Goal: Task Accomplishment & Management: Manage account settings

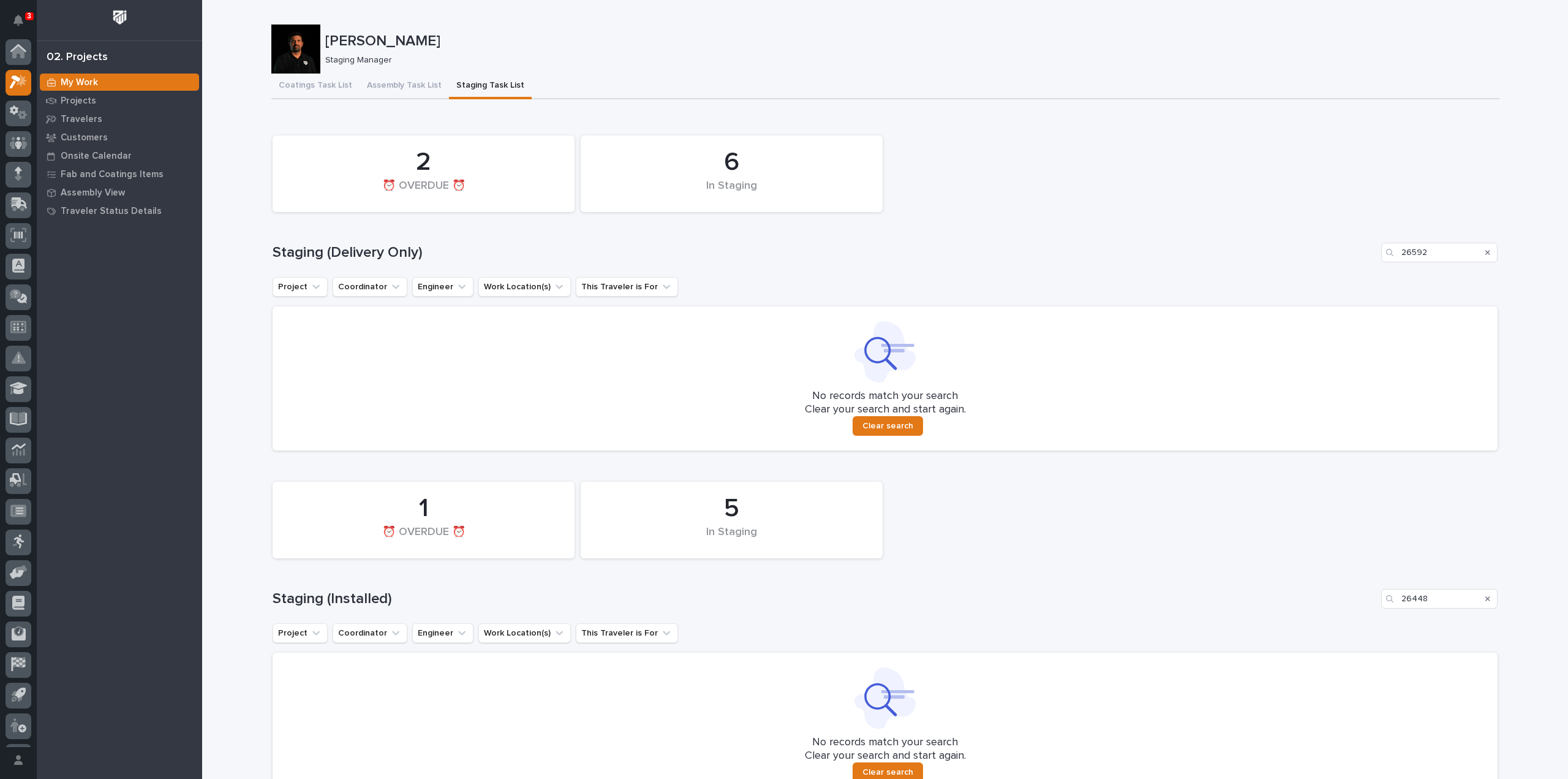
scroll to position [27, 0]
click at [1486, 249] on div "Search" at bounding box center [1488, 253] width 20 height 20
click at [1486, 252] on icon "Search" at bounding box center [1488, 252] width 5 height 7
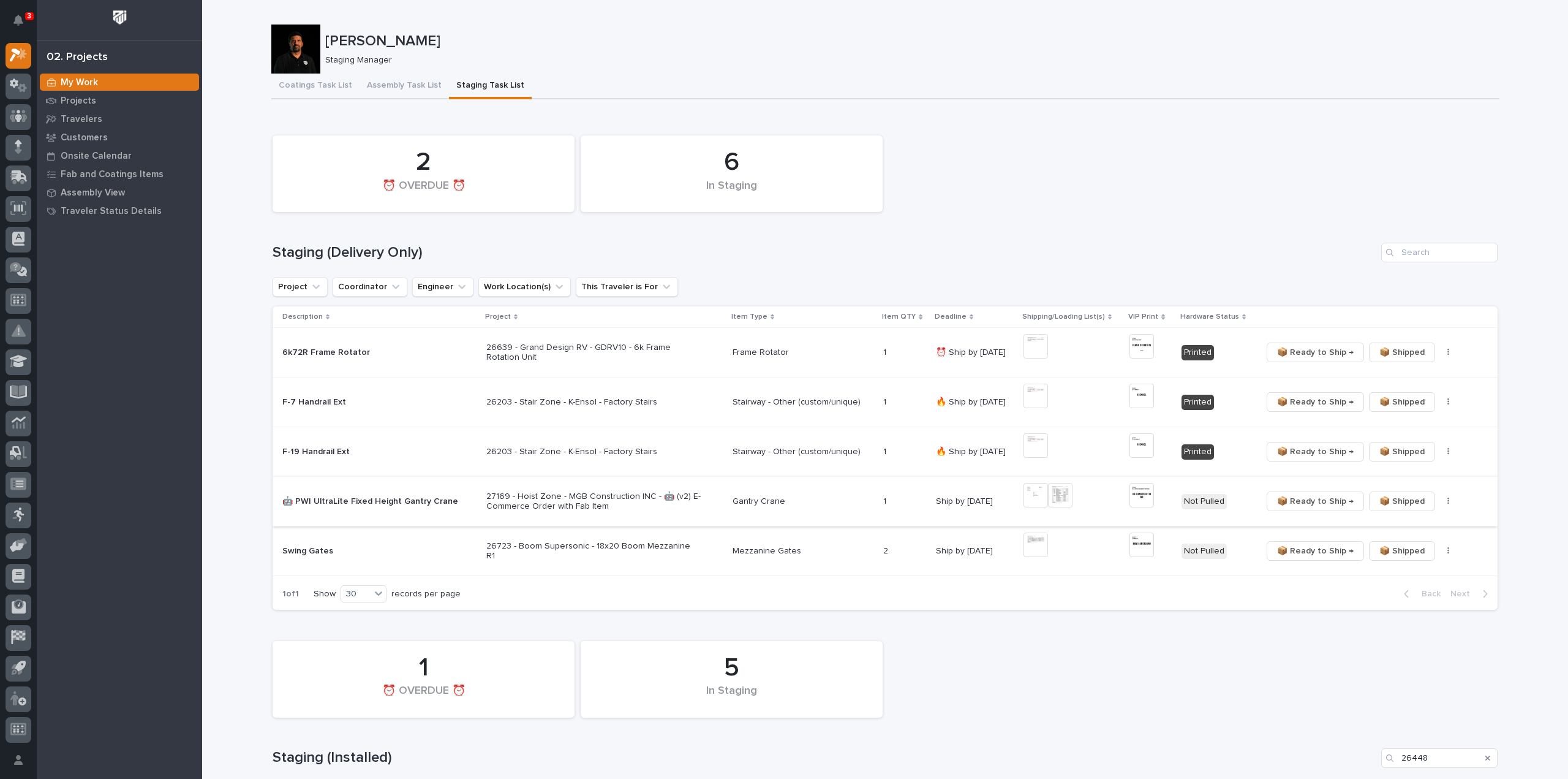
click at [1036, 499] on img at bounding box center [1036, 495] width 25 height 25
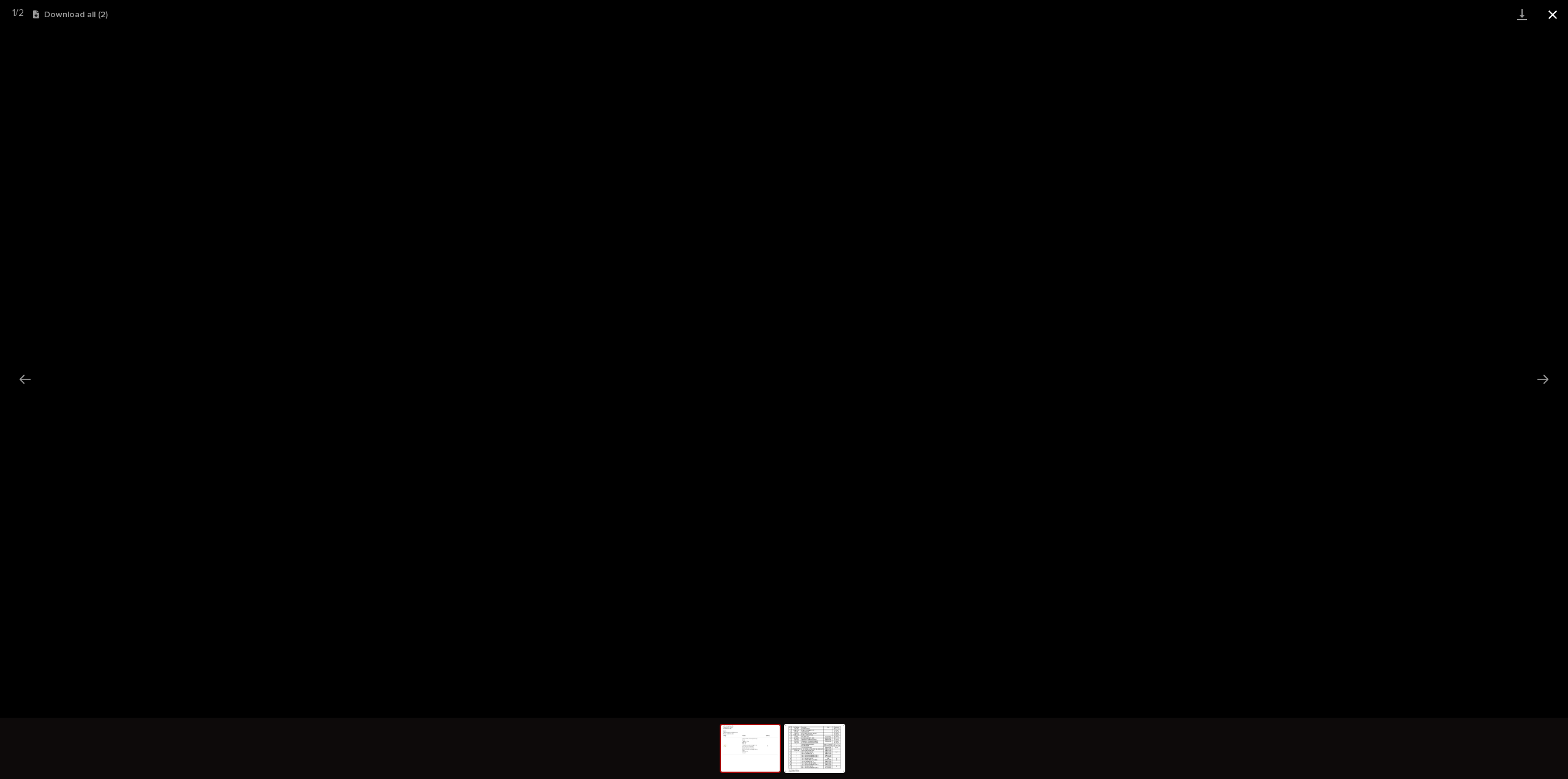
click at [1556, 19] on button "Close gallery" at bounding box center [1553, 14] width 31 height 28
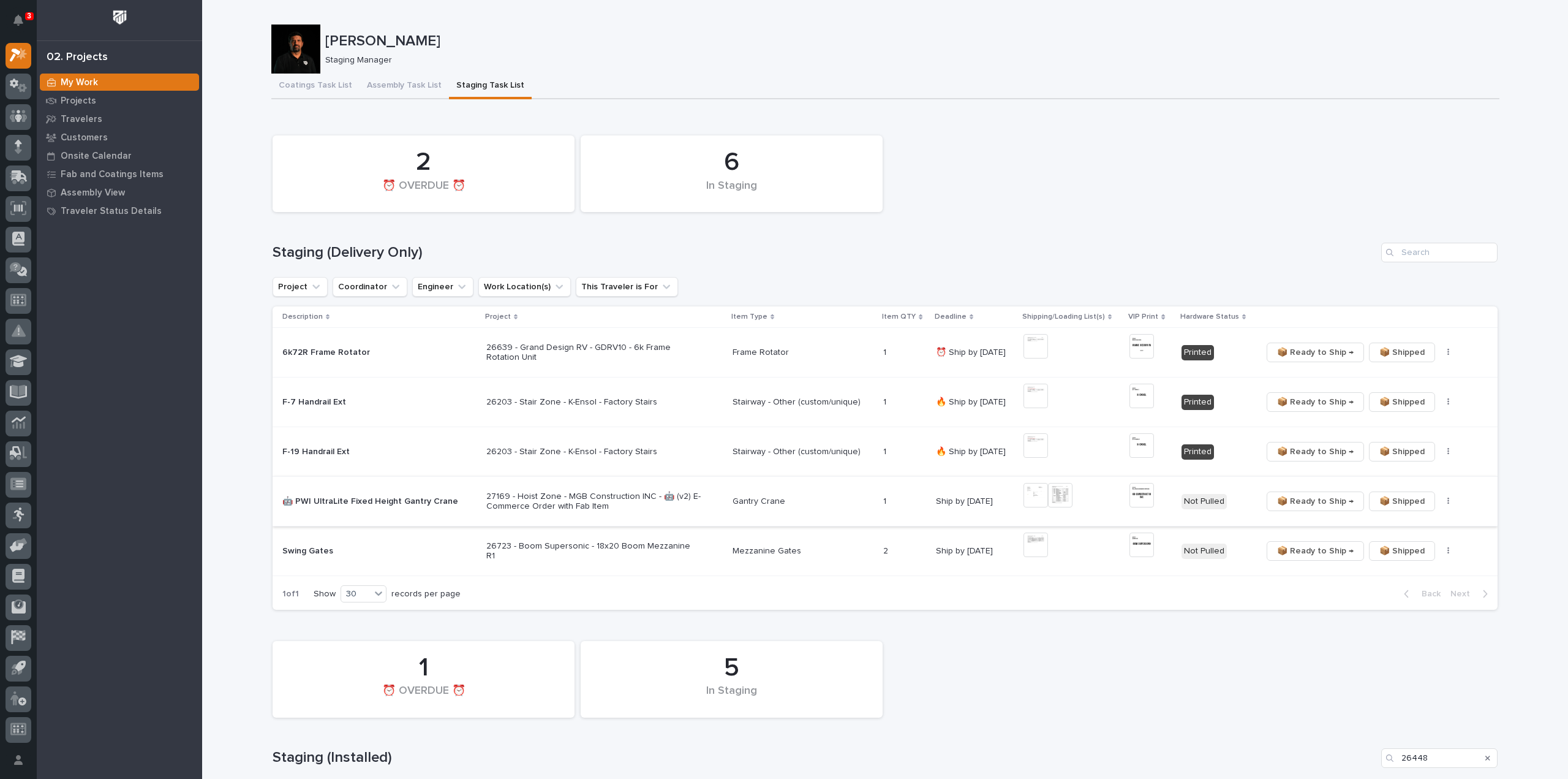
click at [1063, 500] on img at bounding box center [1061, 495] width 25 height 25
drag, startPoint x: 1222, startPoint y: 192, endPoint x: 1211, endPoint y: 189, distance: 11.4
click at [1222, 192] on div "6 In Staging 2 ⏰ OVERDUE ⏰" at bounding box center [884, 174] width 1237 height 89
click at [1031, 348] on img at bounding box center [1036, 346] width 25 height 25
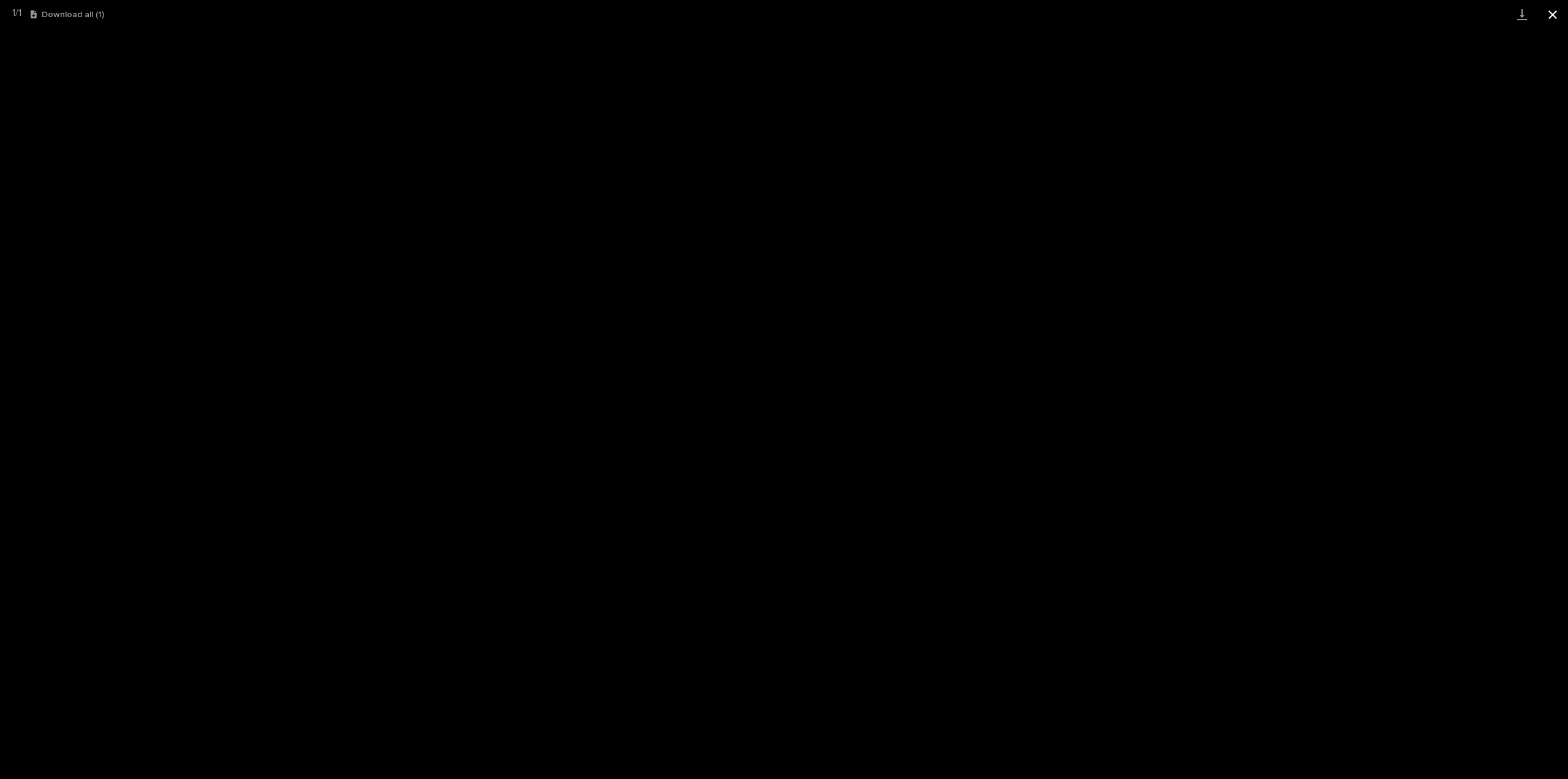
click at [1551, 13] on button "Close gallery" at bounding box center [1553, 14] width 31 height 28
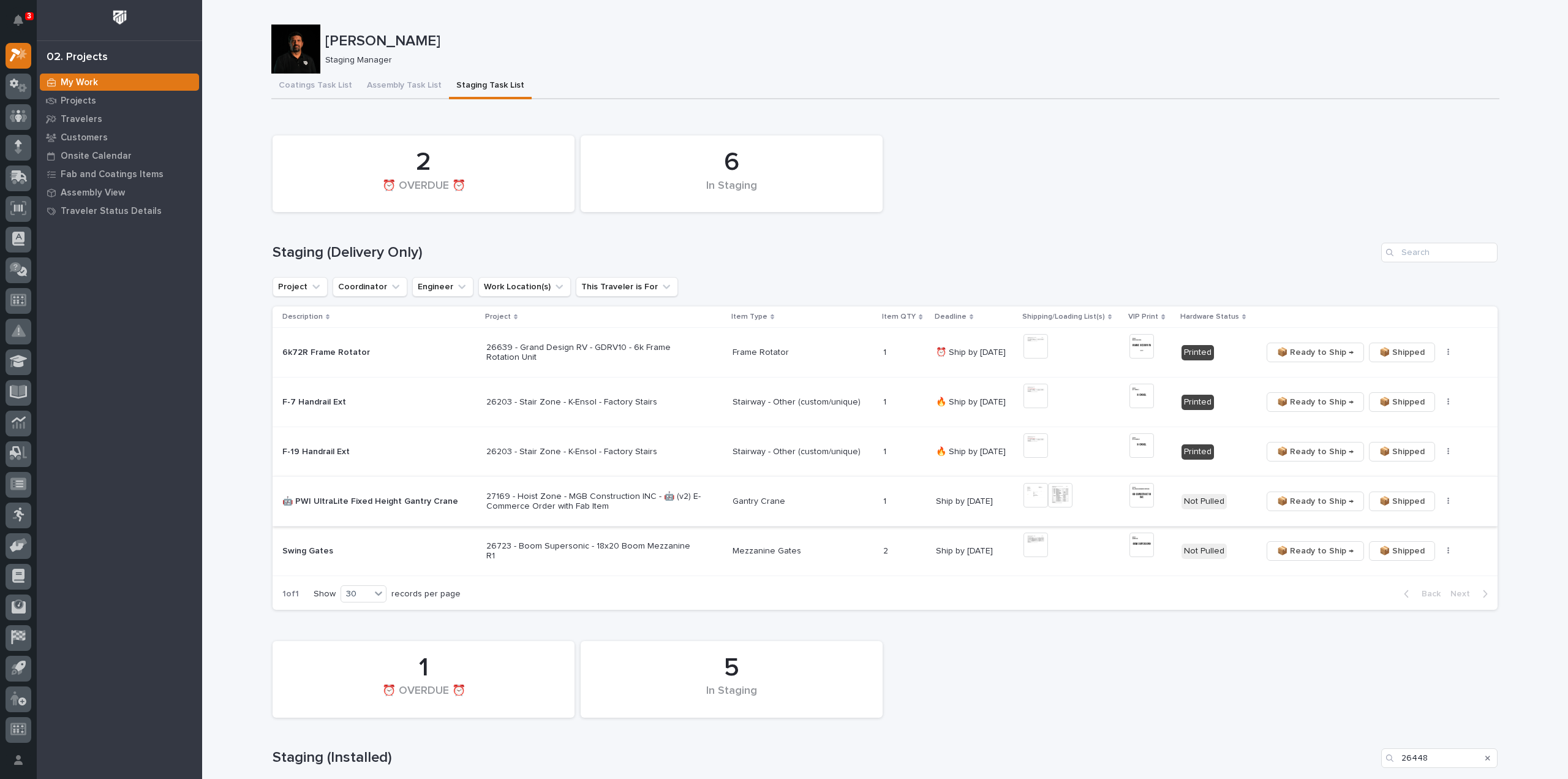
click at [1447, 501] on icon "button" at bounding box center [1448, 501] width 2 height 7
click at [1409, 551] on span "🔩 Hardware" at bounding box center [1399, 545] width 51 height 15
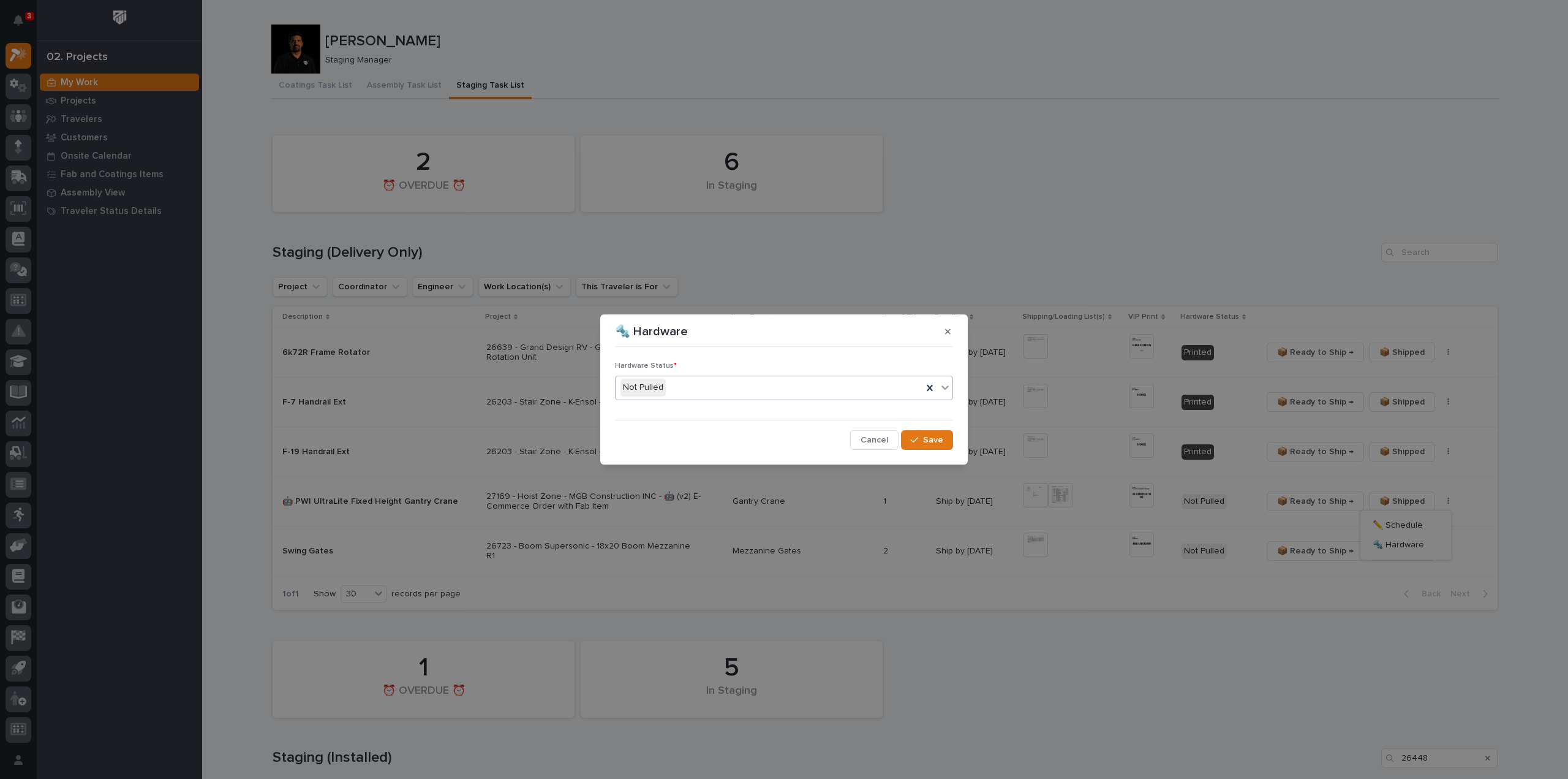
click at [757, 390] on div "Not Pulled" at bounding box center [769, 388] width 307 height 20
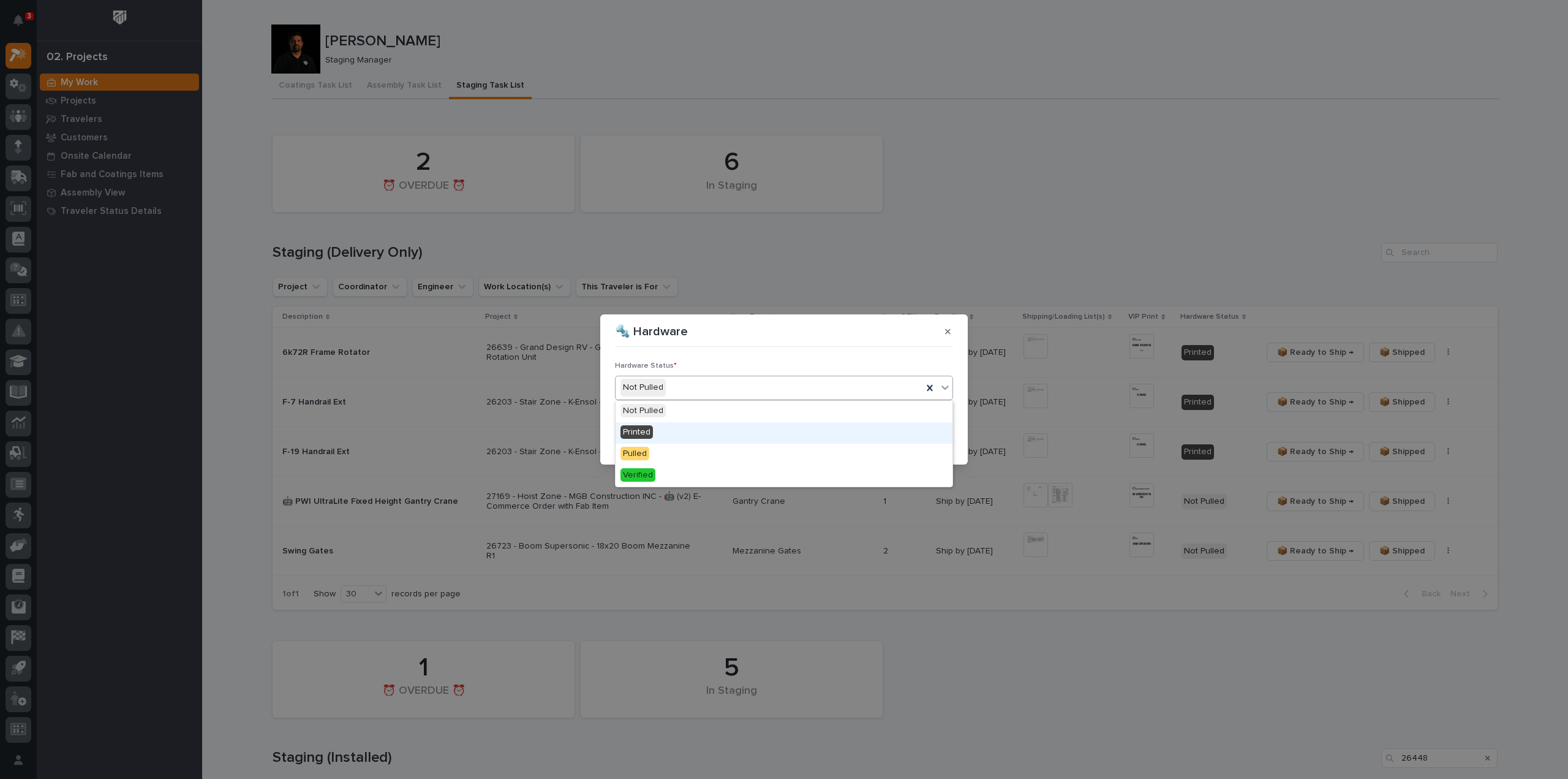
click at [737, 428] on div "Printed" at bounding box center [784, 433] width 337 height 21
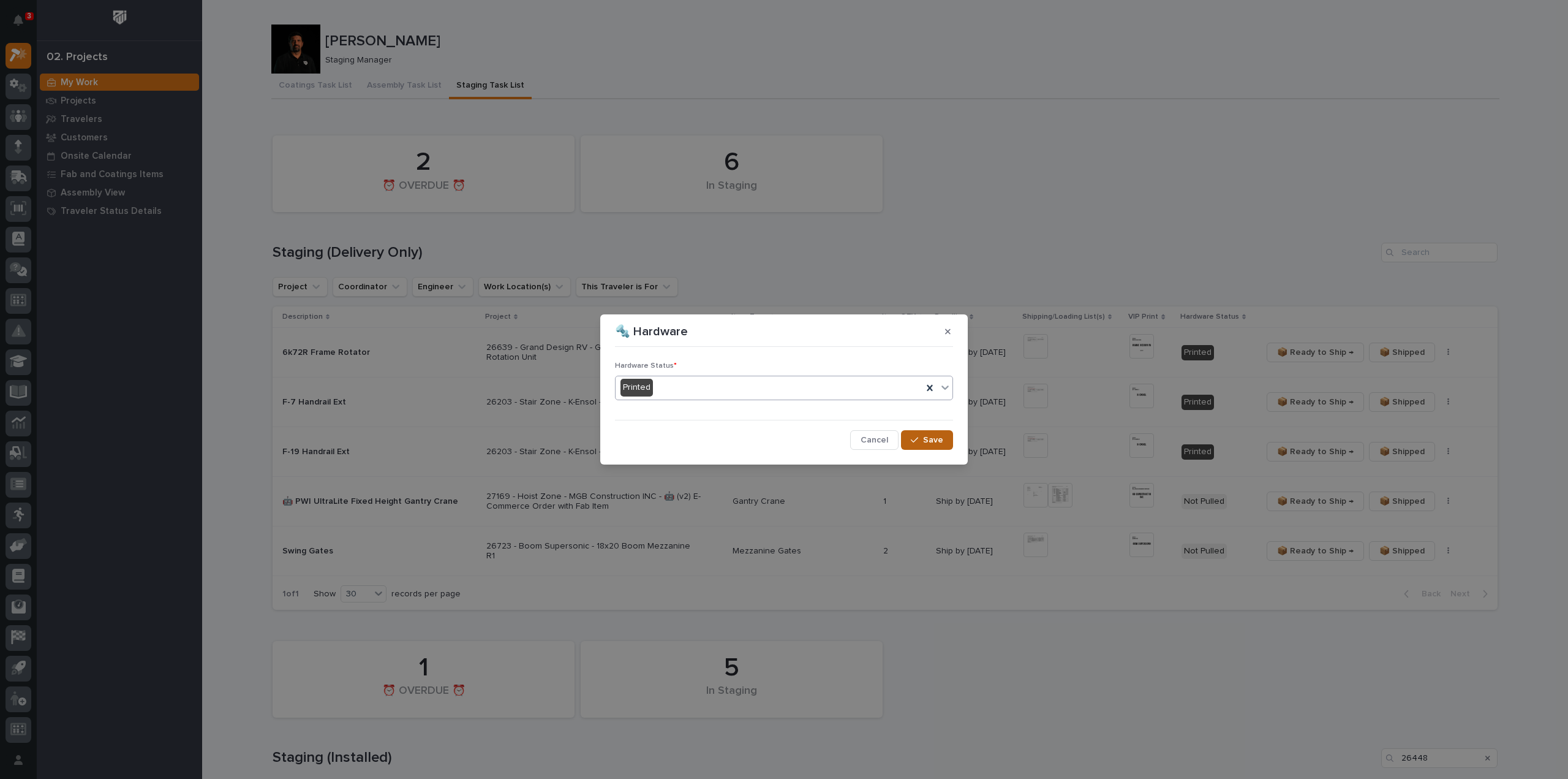
click at [926, 438] on span "Save" at bounding box center [933, 440] width 20 height 11
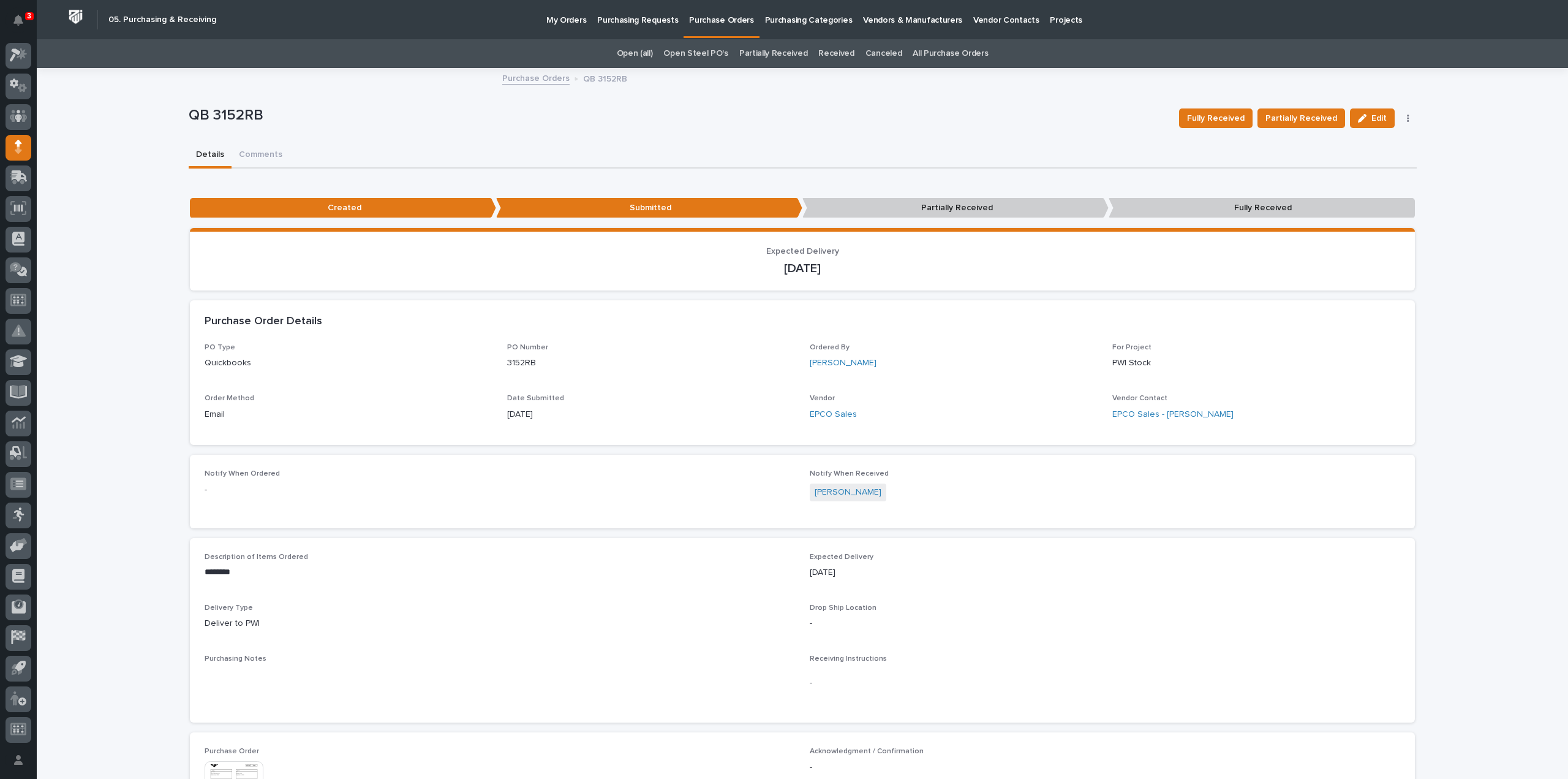
click at [940, 51] on link "All Purchase Orders" at bounding box center [950, 53] width 75 height 28
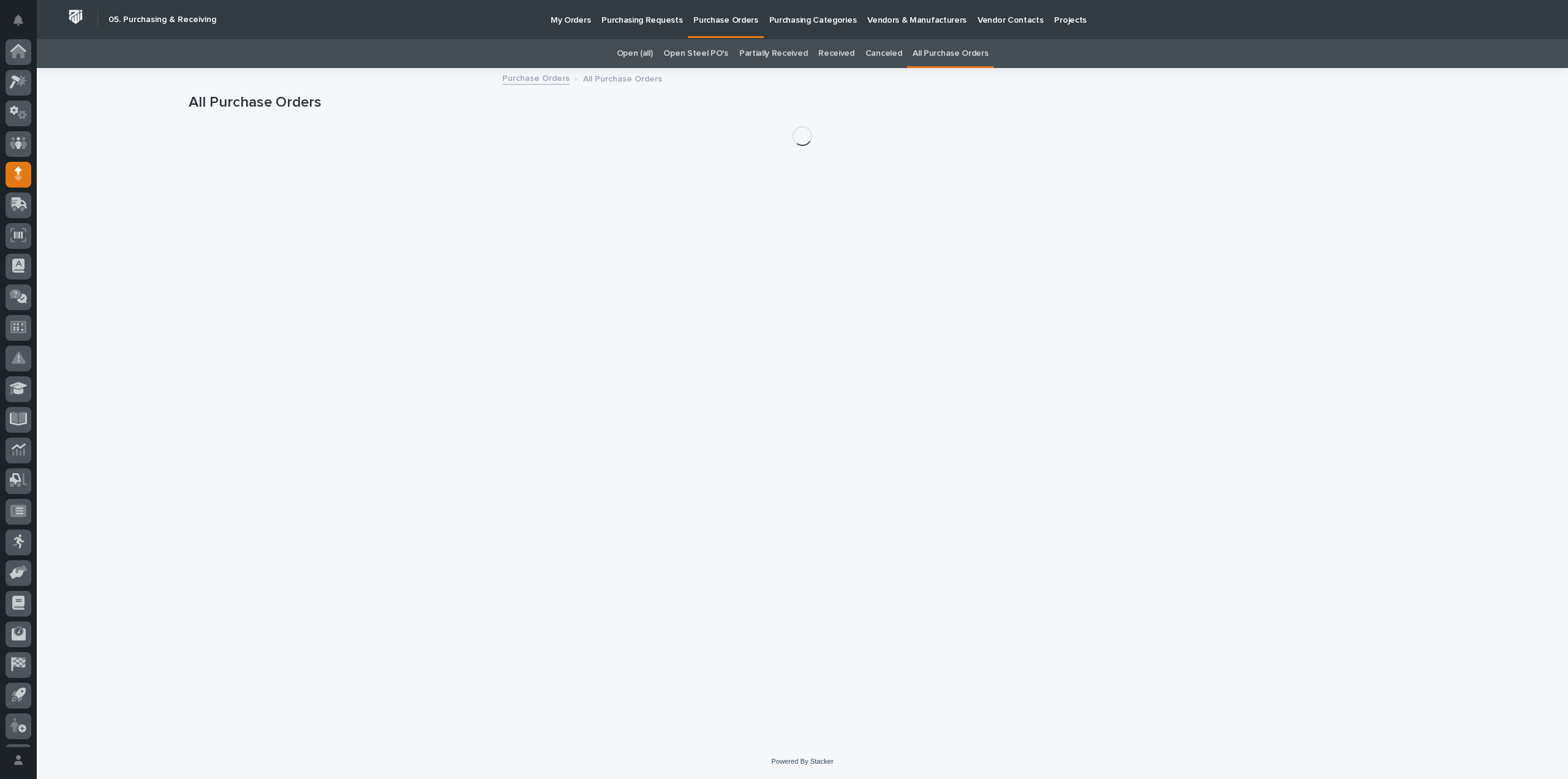
scroll to position [27, 0]
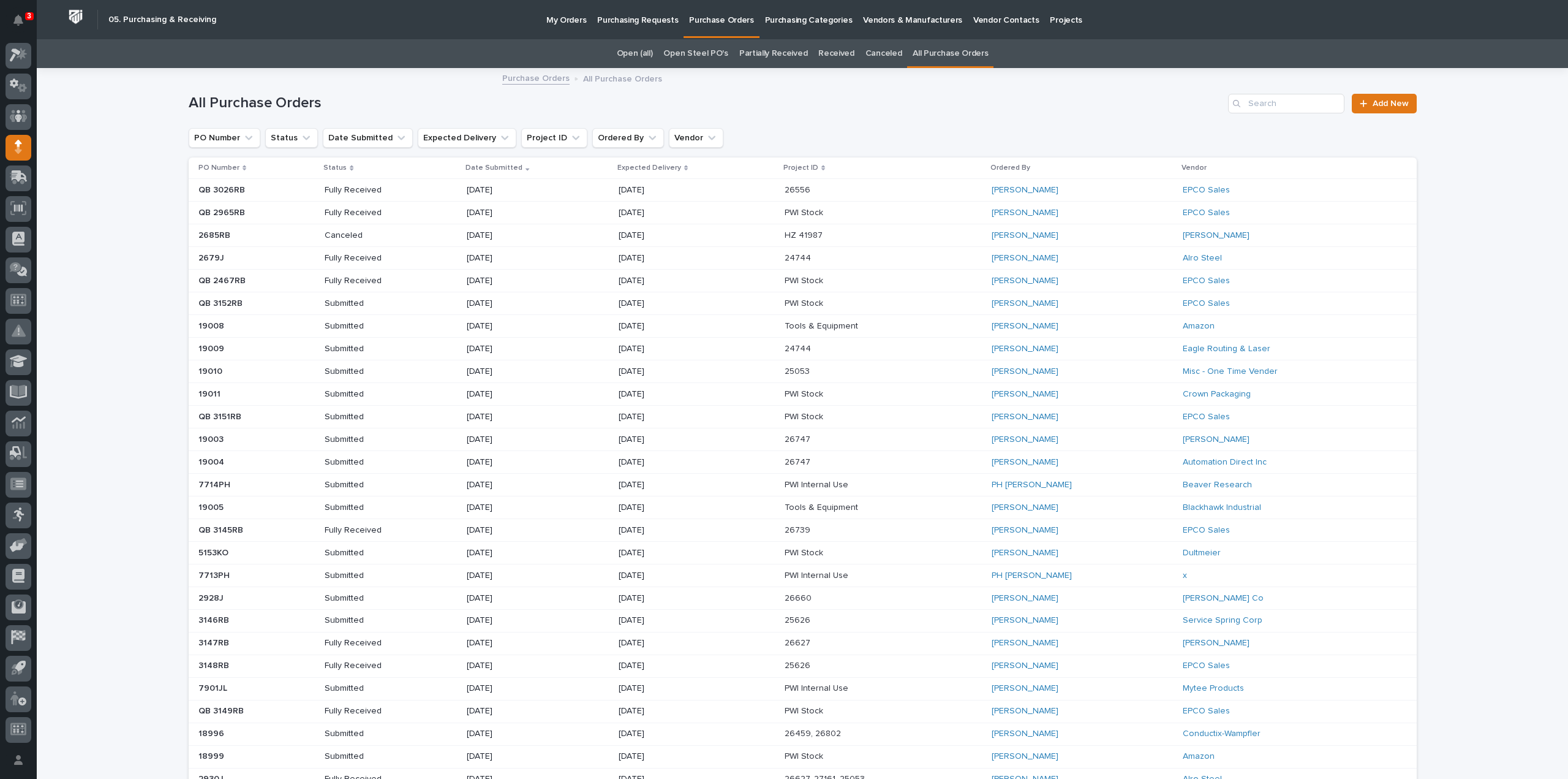
click at [710, 20] on p "Purchase Orders" at bounding box center [721, 12] width 65 height 26
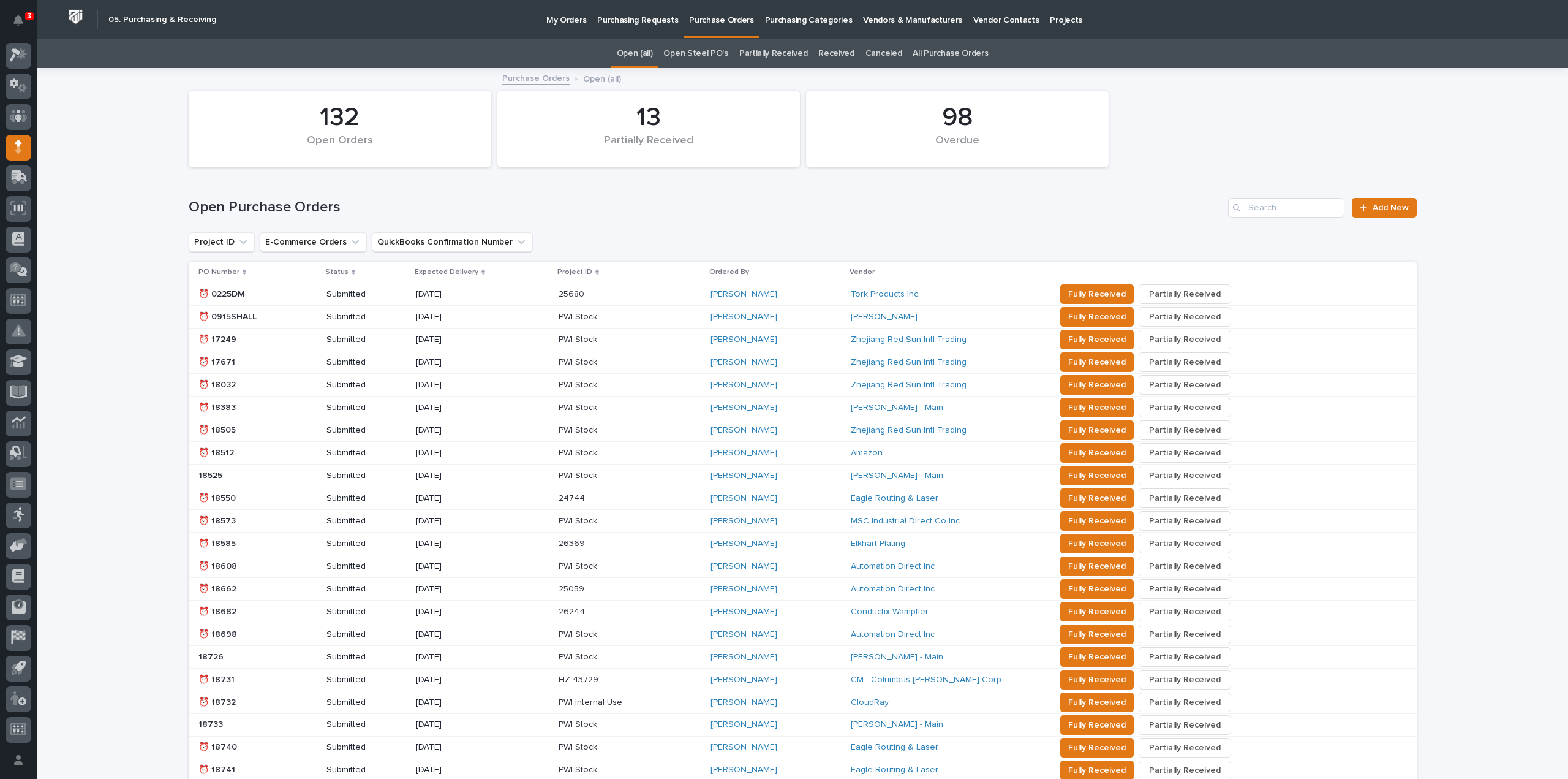
click at [575, 23] on p "My Orders" at bounding box center [566, 12] width 40 height 26
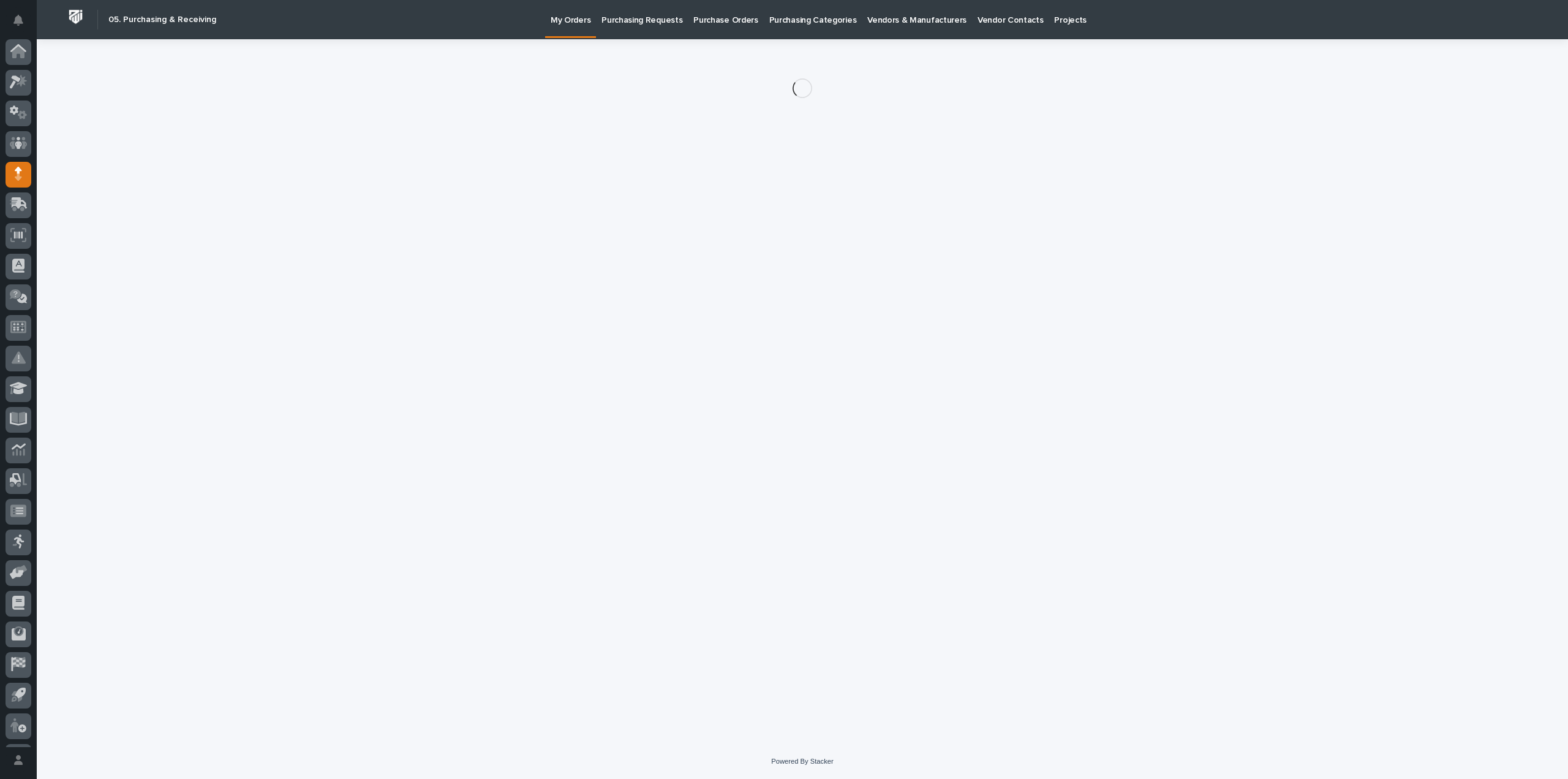
scroll to position [27, 0]
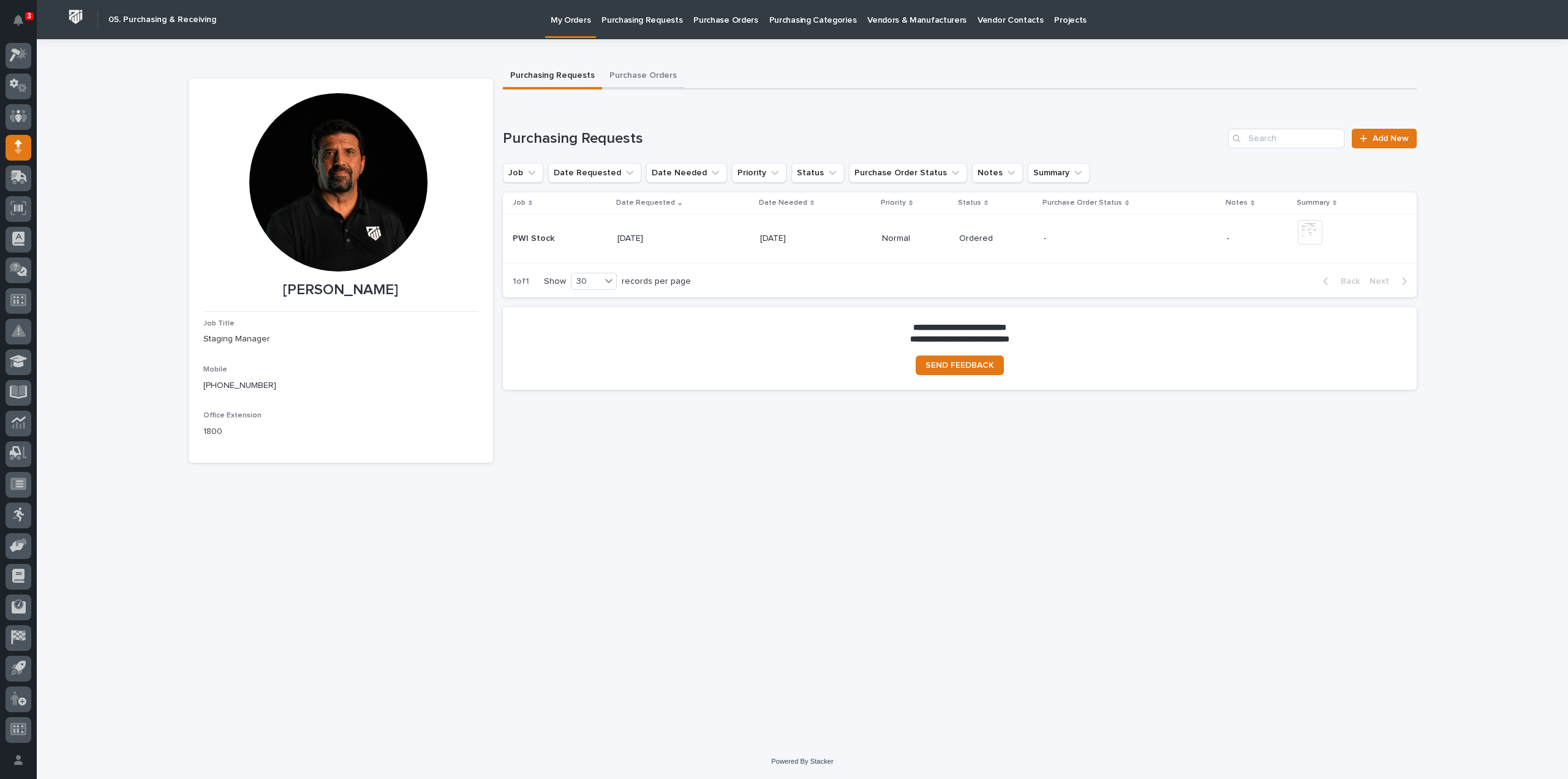
click at [661, 76] on button "Purchase Orders" at bounding box center [643, 76] width 82 height 26
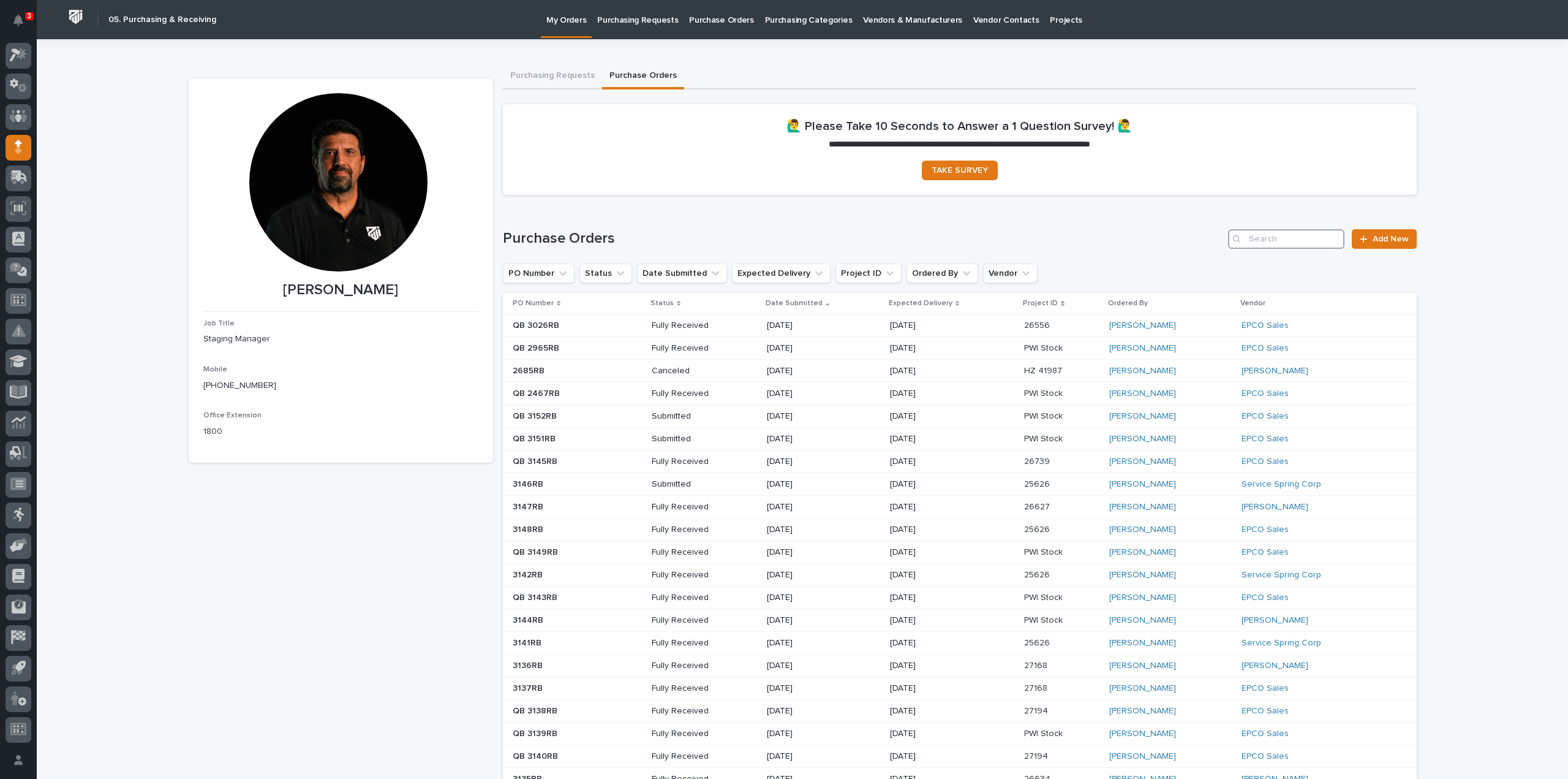
click at [1290, 239] on input "Search" at bounding box center [1286, 239] width 116 height 20
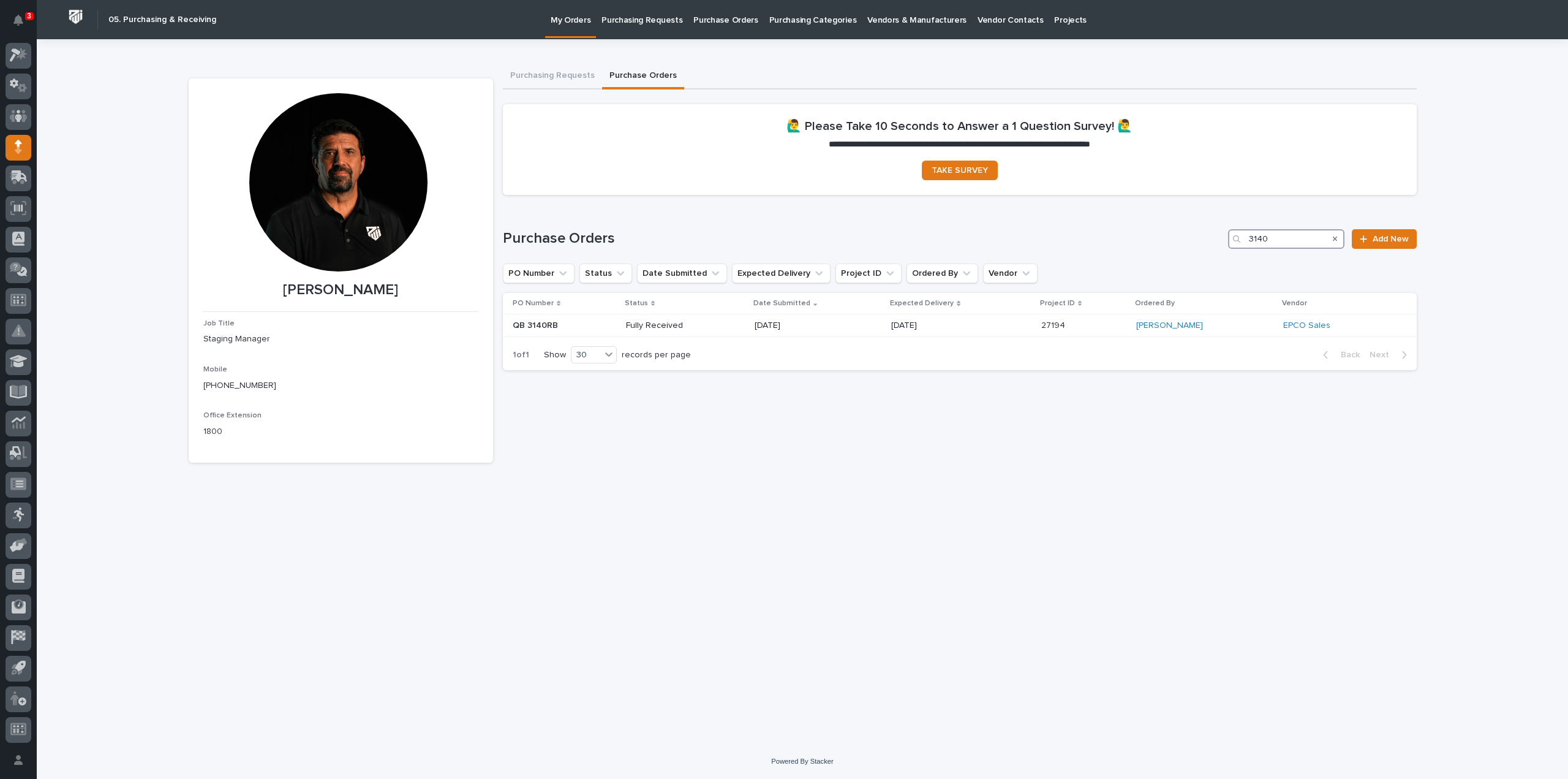
drag, startPoint x: 1274, startPoint y: 232, endPoint x: 1211, endPoint y: 246, distance: 64.5
click at [1211, 246] on div "Purchase Orders 3140 Add New" at bounding box center [960, 239] width 914 height 20
type input "3127"
click at [1336, 240] on icon "Search" at bounding box center [1336, 240] width 5 height 5
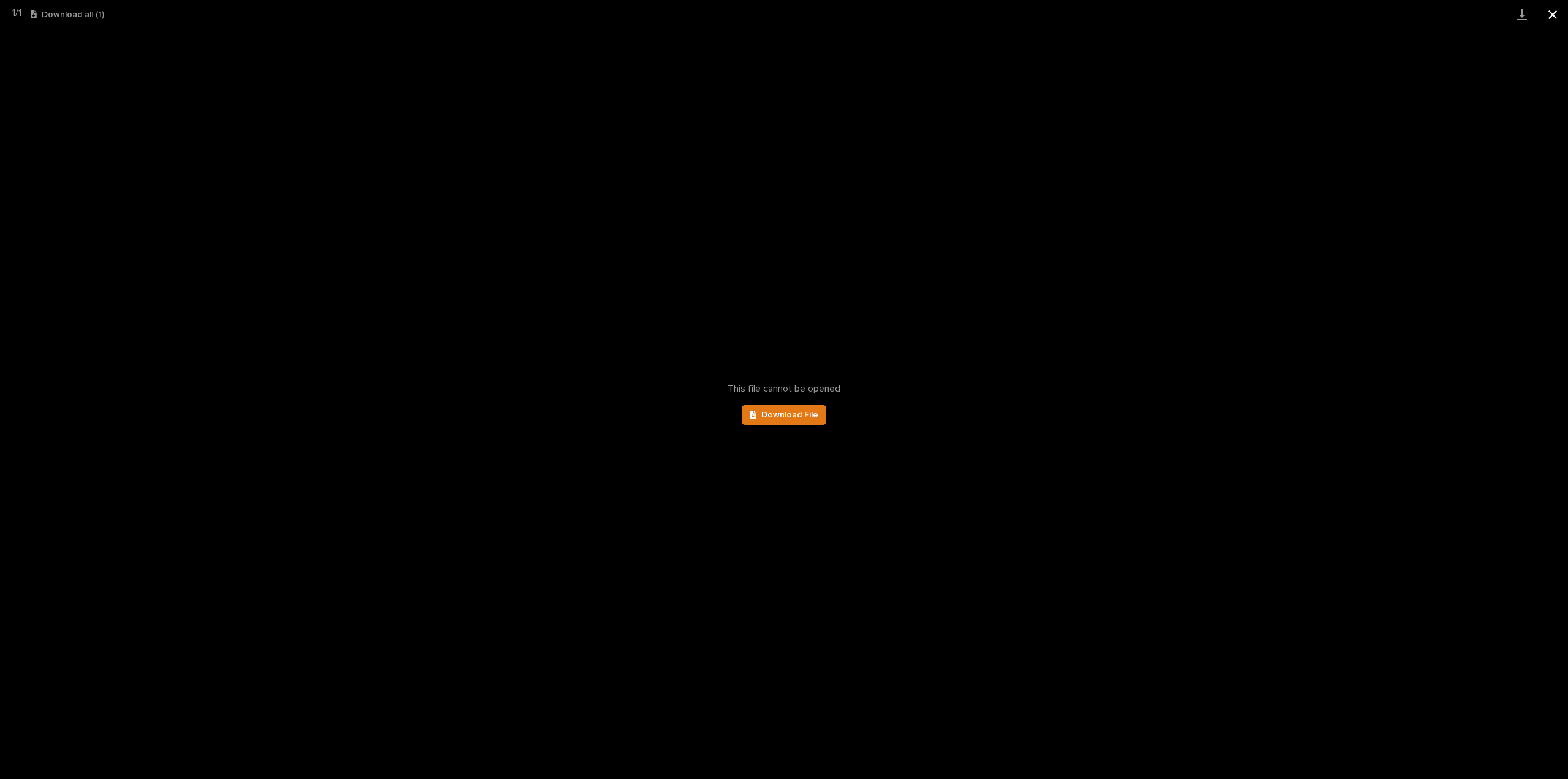
click at [1551, 15] on button "Close gallery" at bounding box center [1553, 14] width 31 height 28
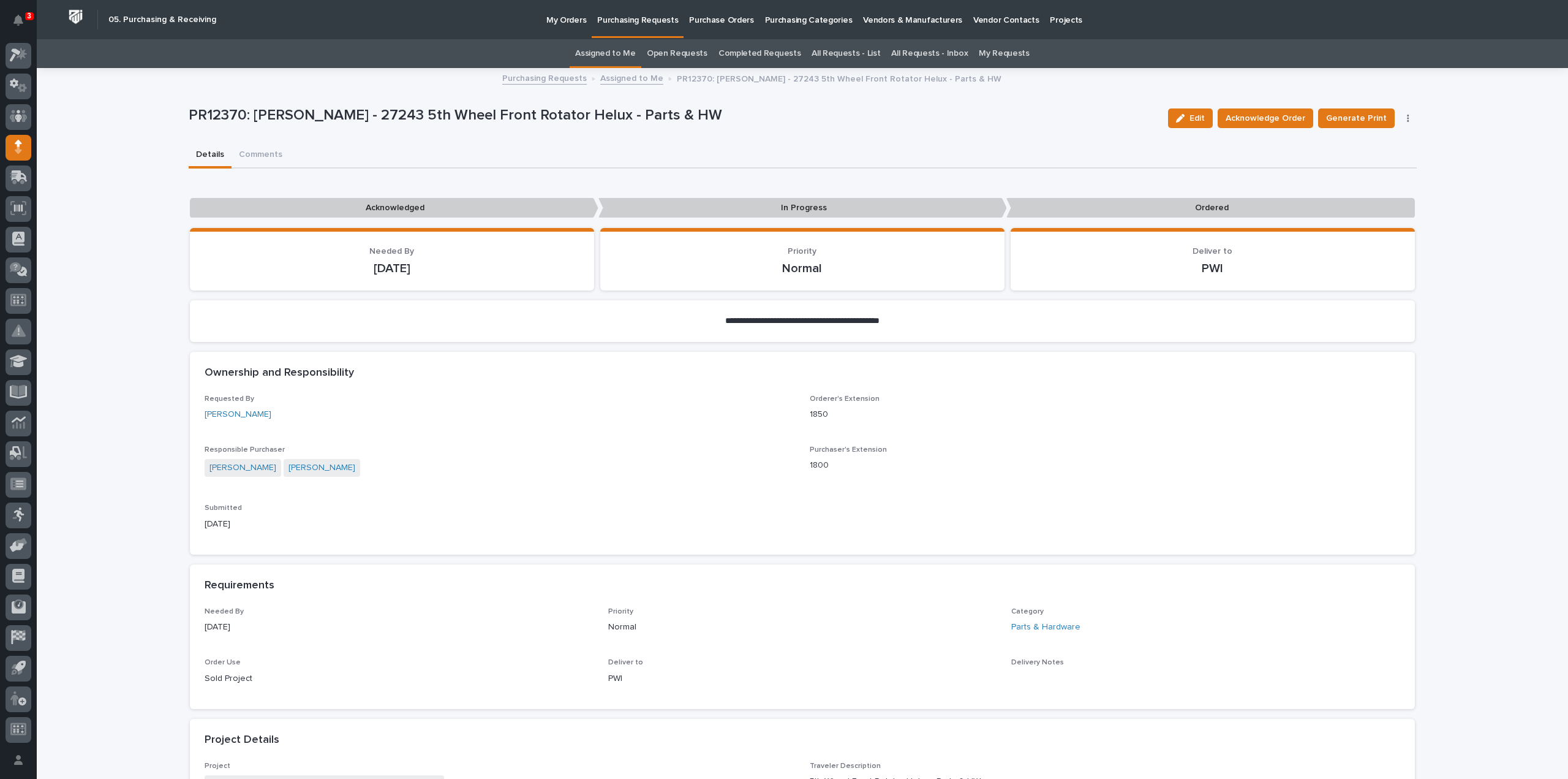
scroll to position [491, 0]
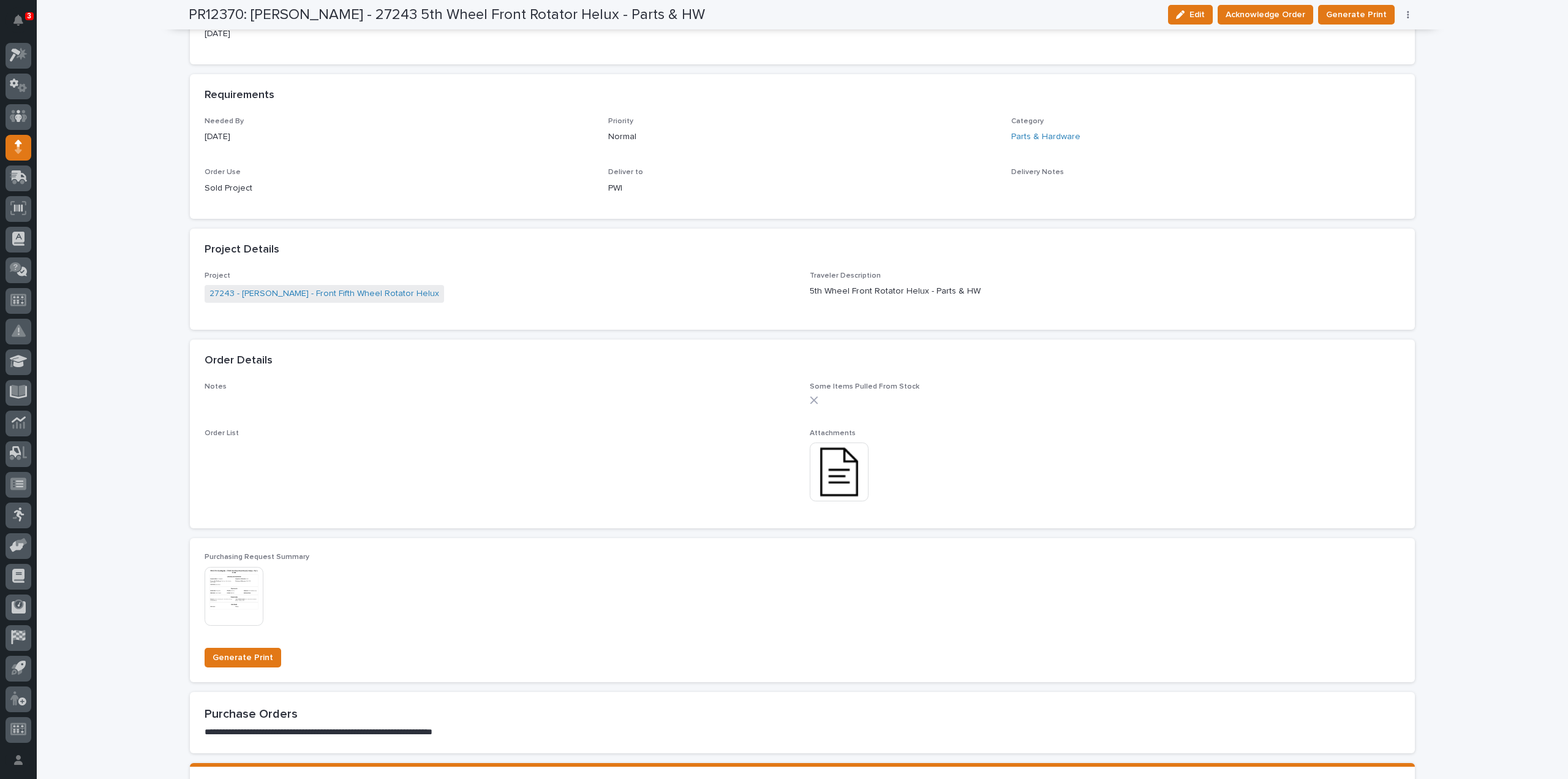
click at [827, 467] on img at bounding box center [839, 472] width 59 height 59
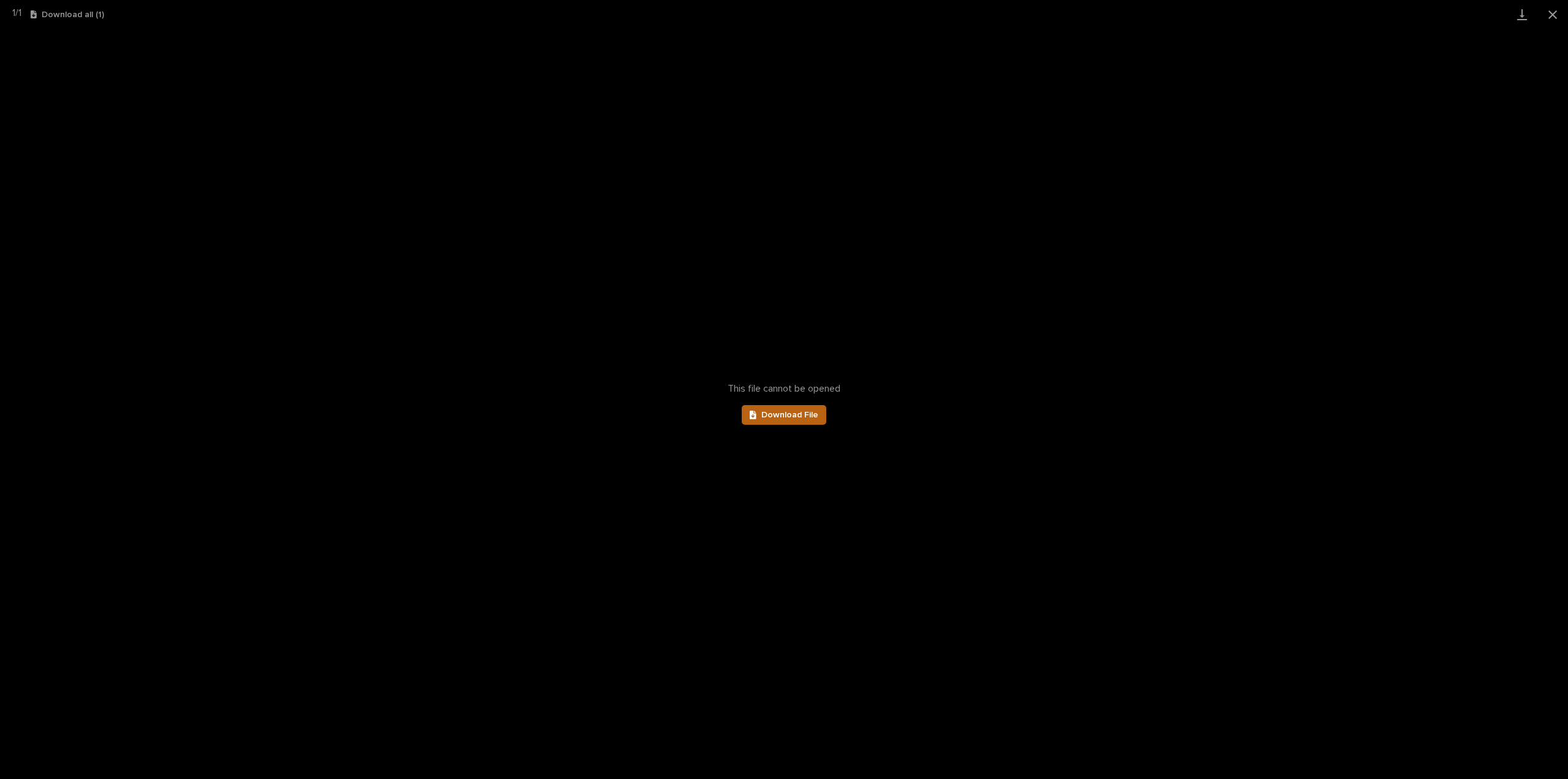
click at [796, 415] on span "Download File" at bounding box center [790, 415] width 57 height 9
click at [1552, 13] on button "Close gallery" at bounding box center [1553, 14] width 31 height 28
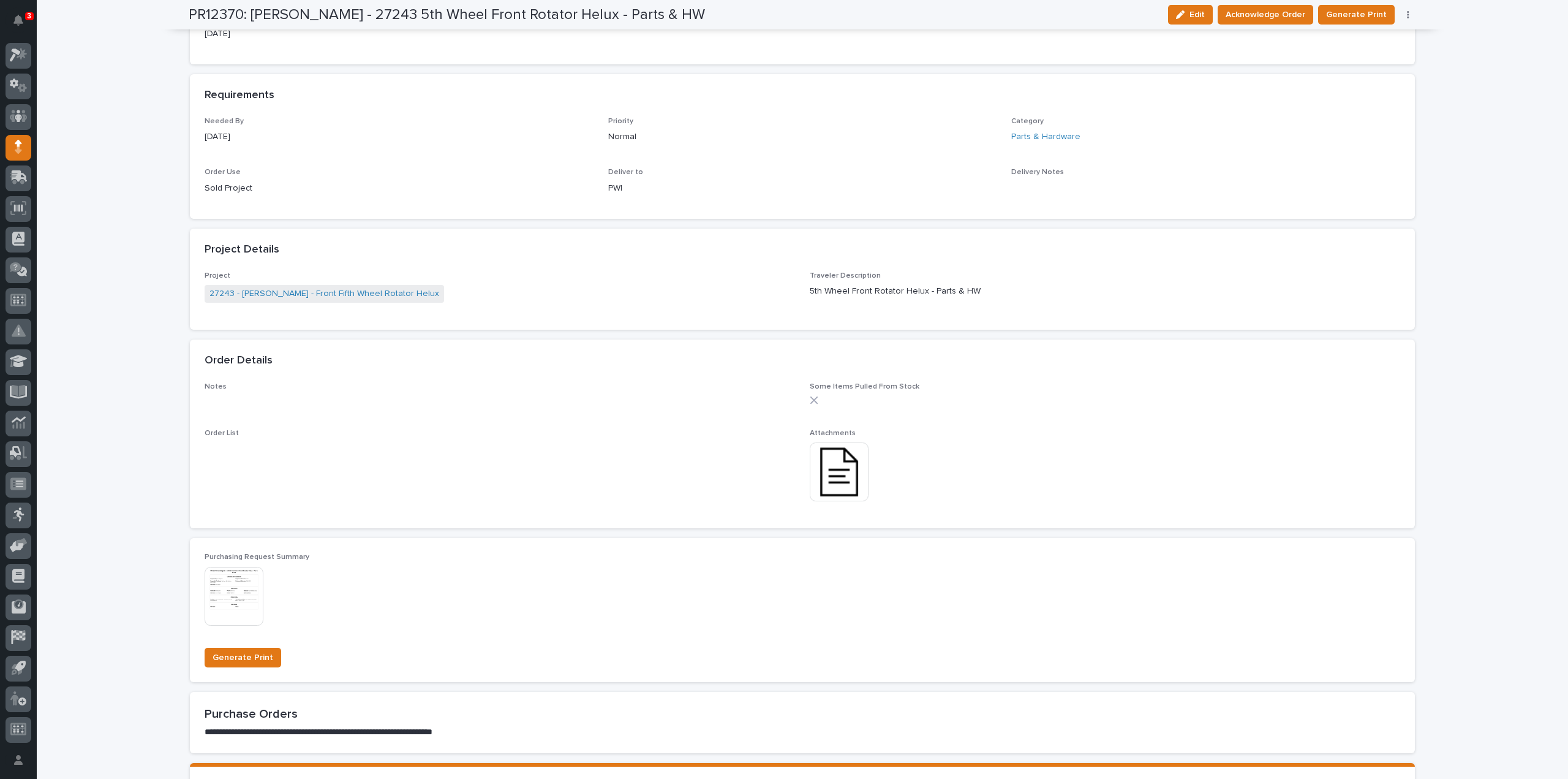
scroll to position [0, 0]
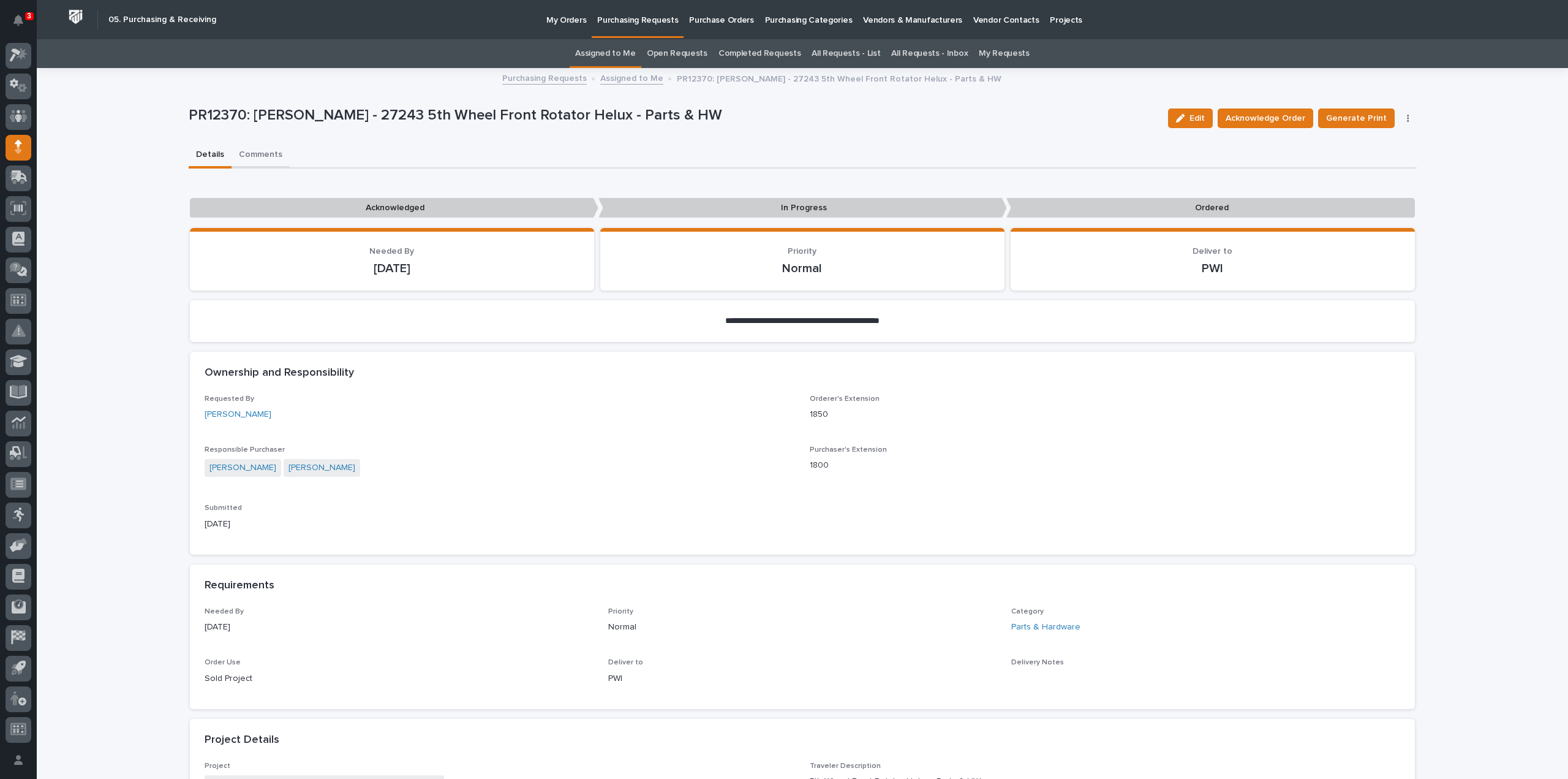
click at [270, 146] on button "Comments" at bounding box center [261, 155] width 59 height 26
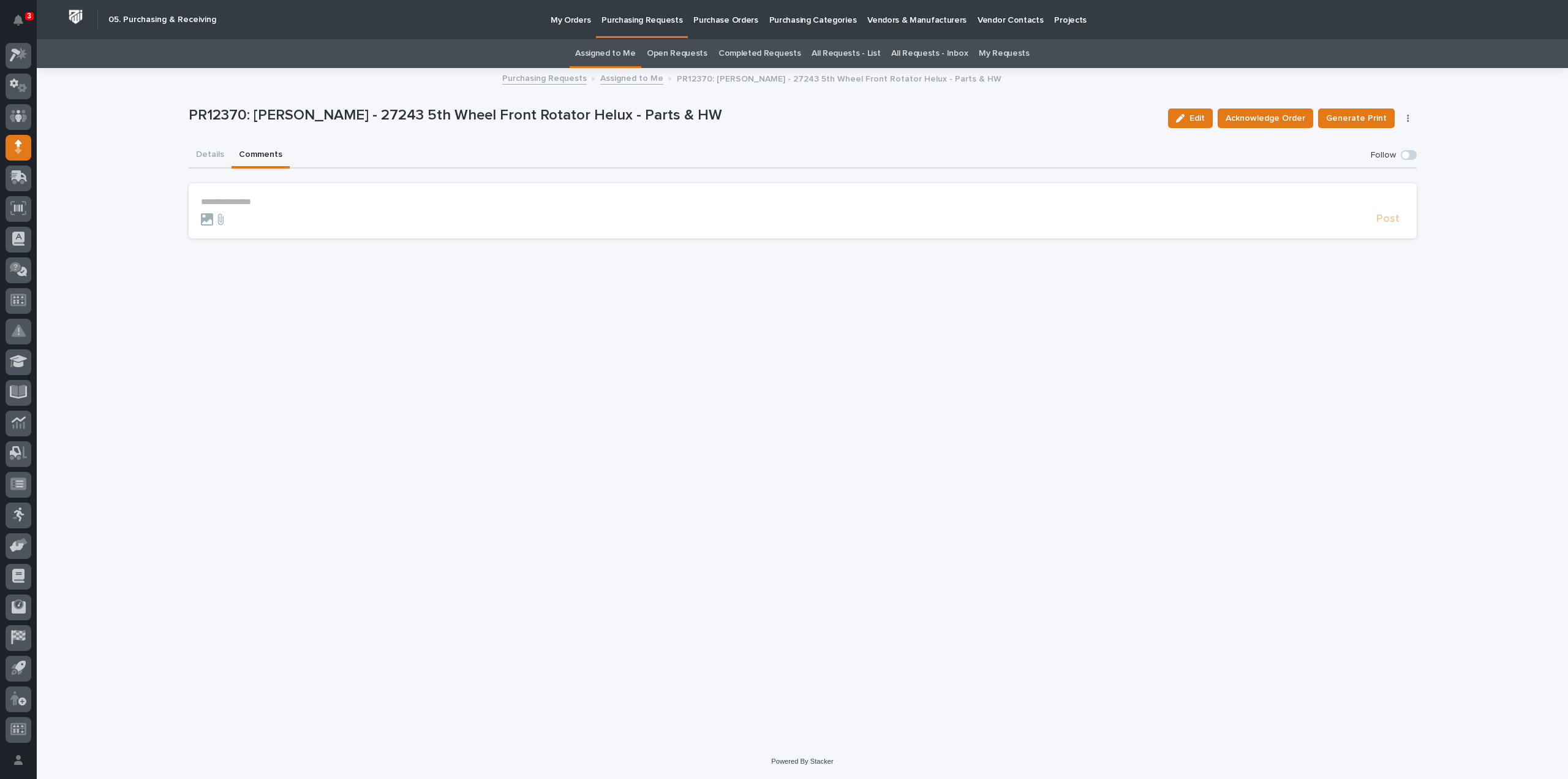
click at [260, 198] on p "**********" at bounding box center [803, 202] width 1203 height 11
click at [216, 224] on span "[PERSON_NAME]" at bounding box center [239, 220] width 68 height 9
drag, startPoint x: 253, startPoint y: 201, endPoint x: 288, endPoint y: 213, distance: 37.0
click at [253, 201] on p "**********" at bounding box center [803, 203] width 1203 height 12
click at [1390, 221] on span "Post" at bounding box center [1388, 224] width 23 height 14
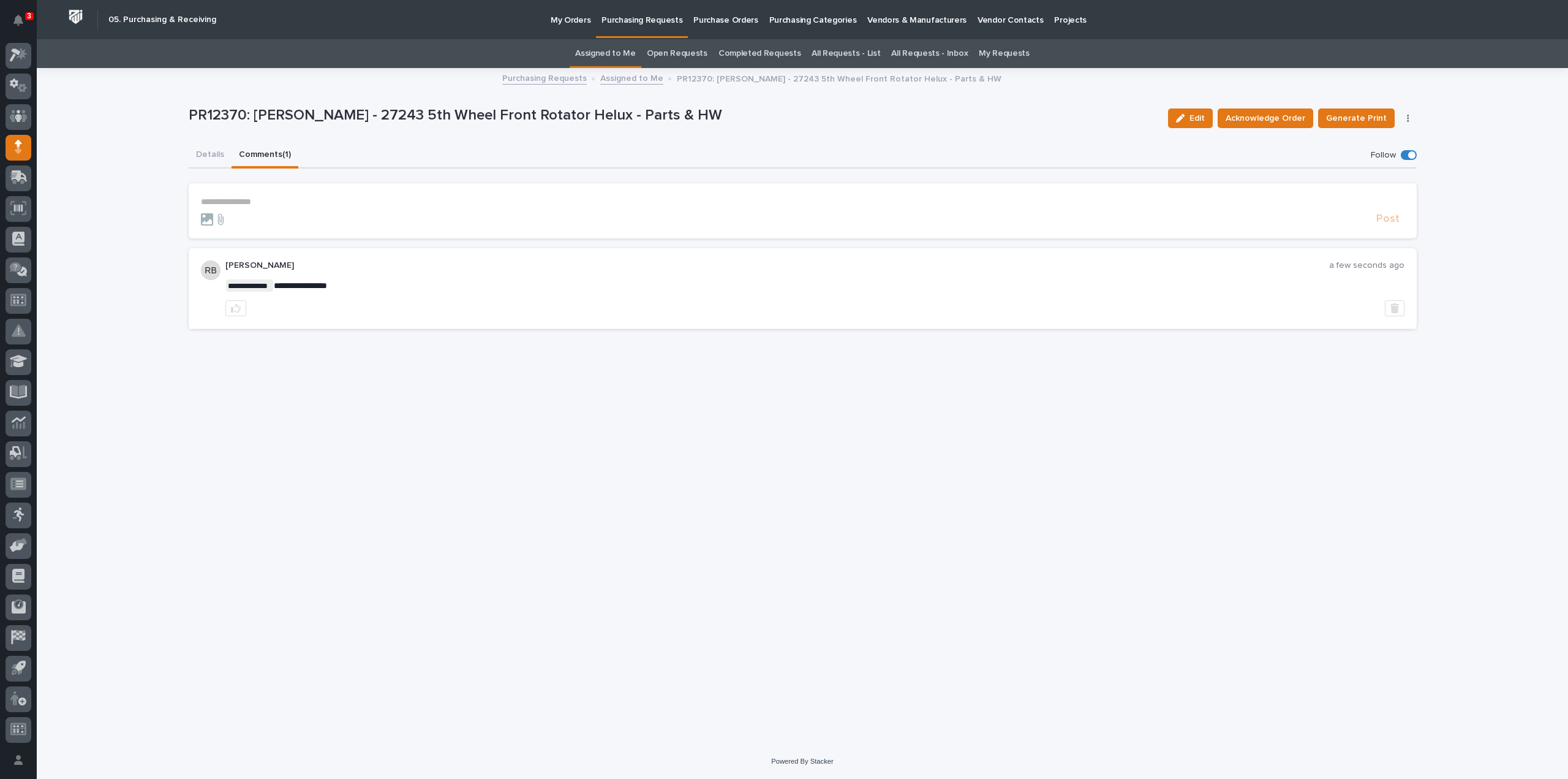
drag, startPoint x: 204, startPoint y: 153, endPoint x: 168, endPoint y: 285, distance: 136.8
click at [205, 153] on button "Details" at bounding box center [210, 155] width 43 height 26
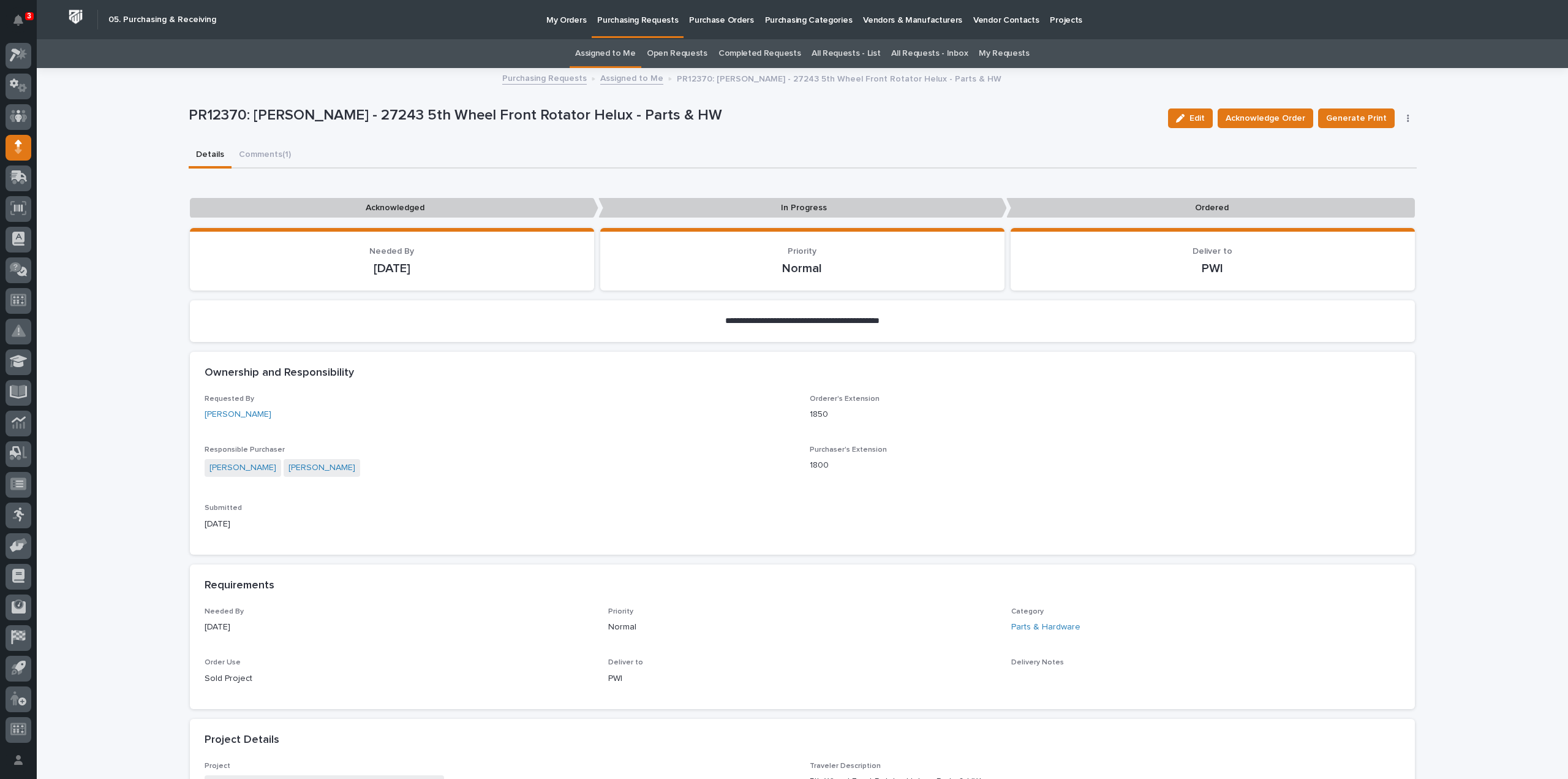
click at [609, 54] on link "Assigned to Me" at bounding box center [606, 53] width 60 height 28
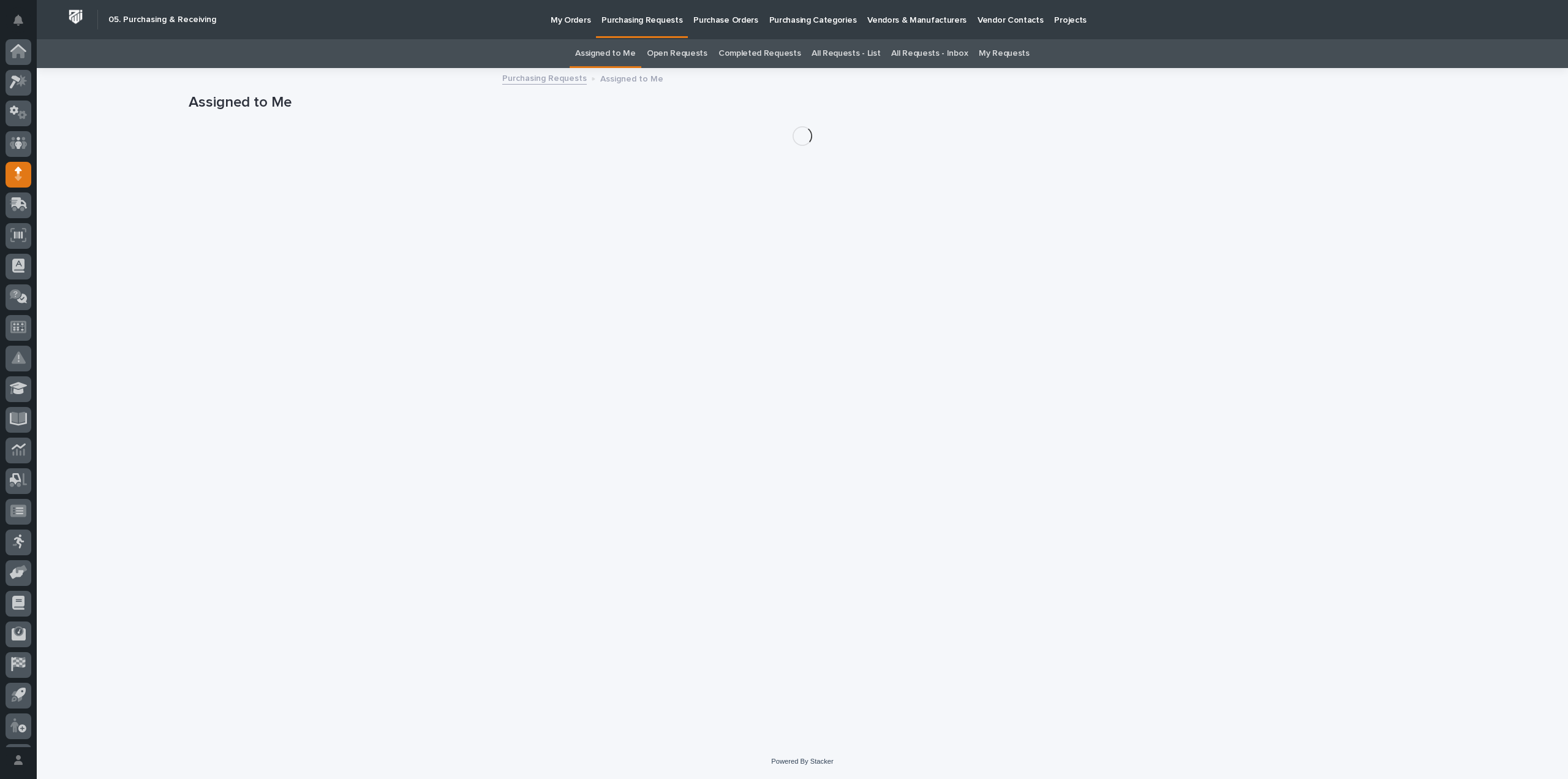
scroll to position [27, 0]
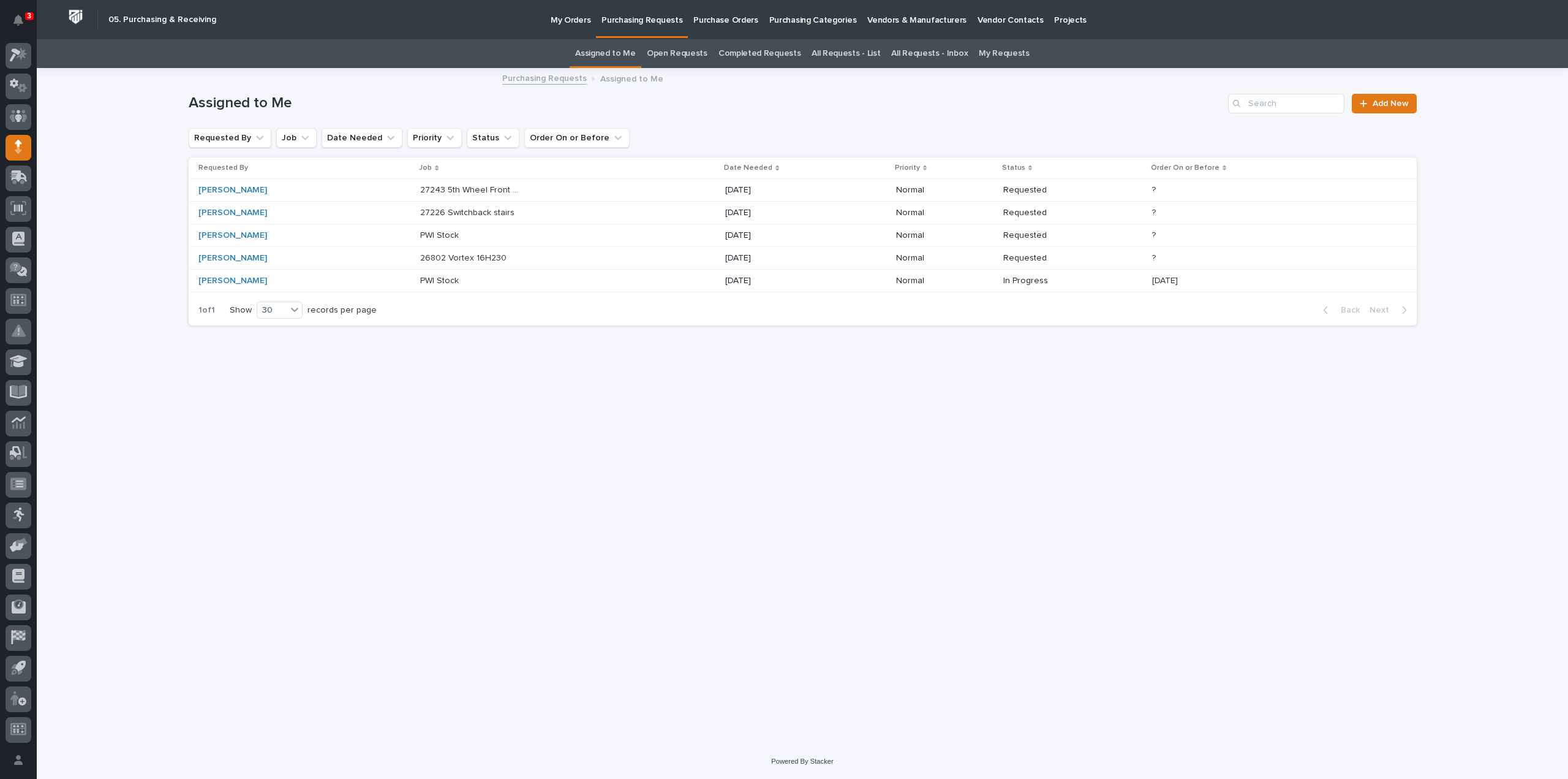
click at [427, 215] on p "27226 Switchback stairs" at bounding box center [468, 211] width 97 height 13
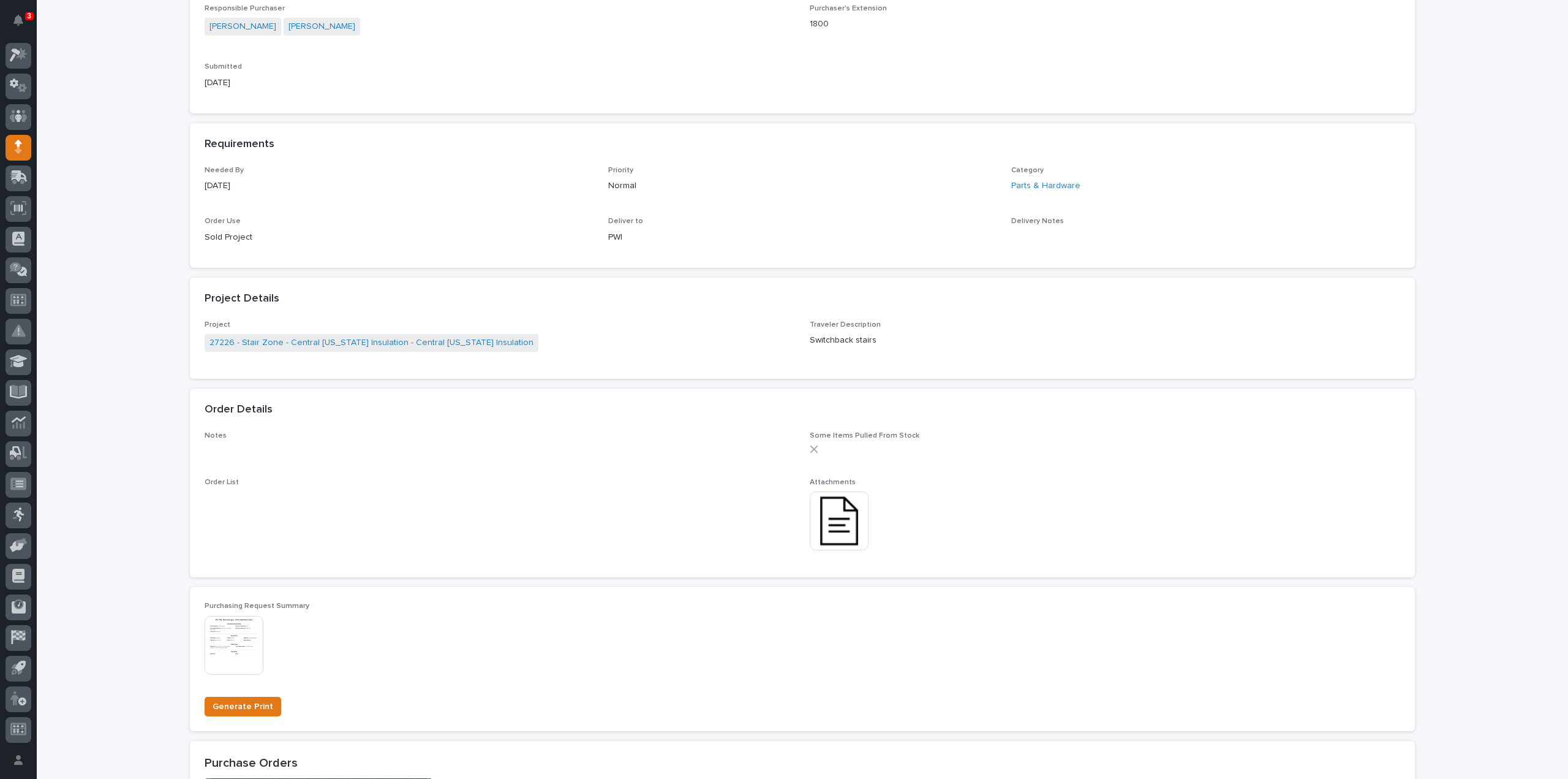
scroll to position [491, 0]
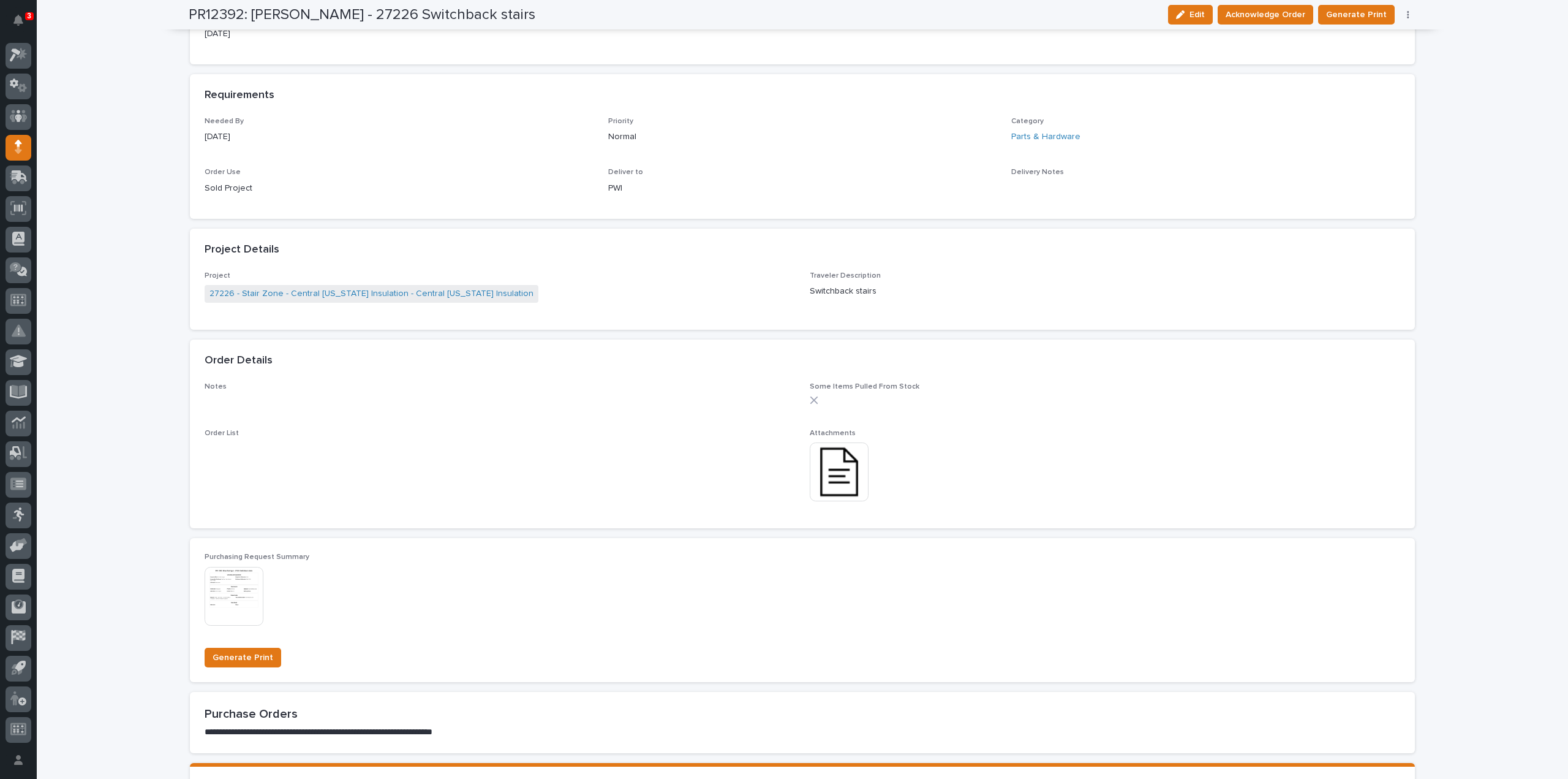
click at [836, 465] on img at bounding box center [839, 472] width 59 height 59
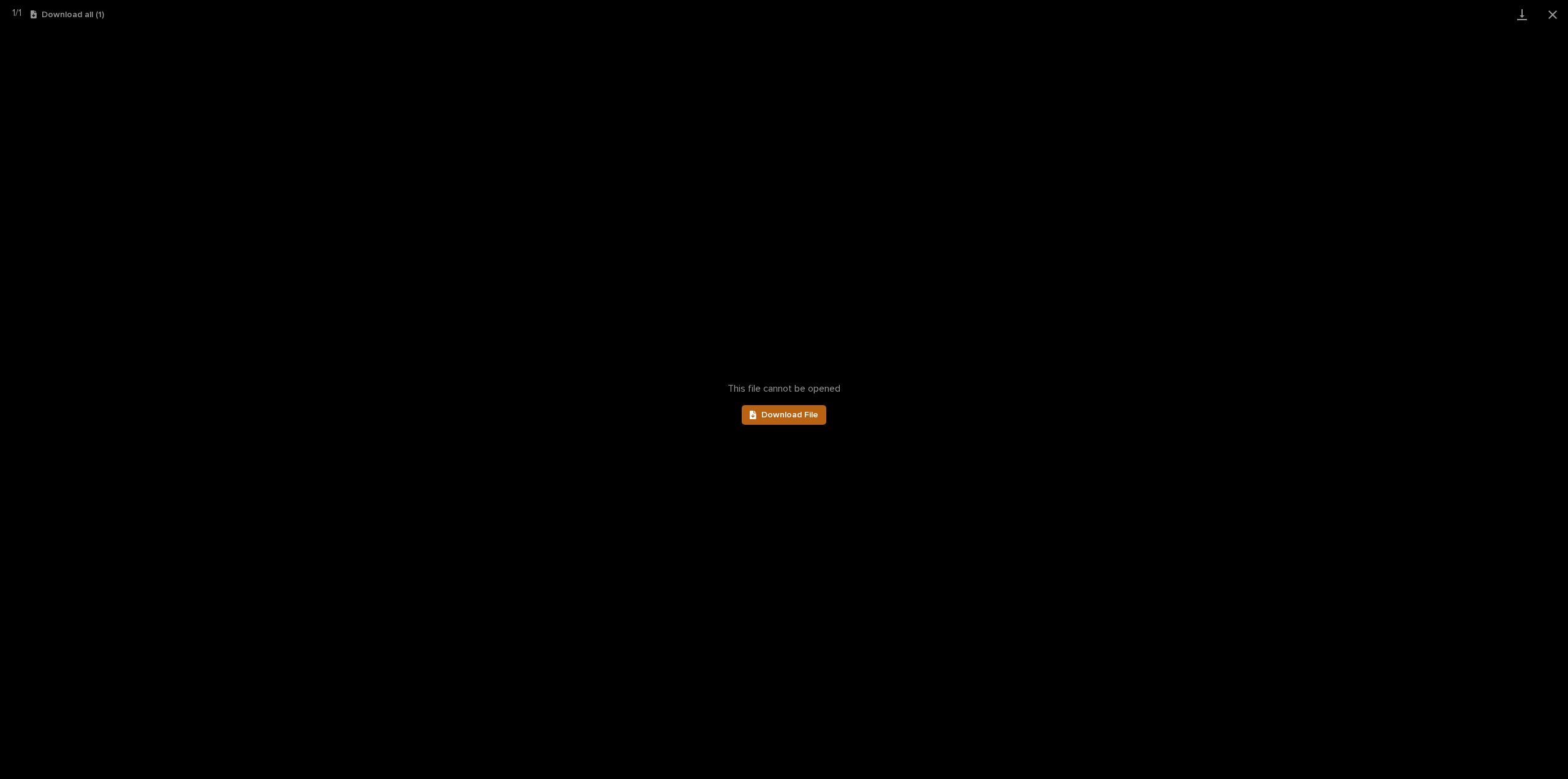
click at [773, 420] on link "Download File" at bounding box center [784, 415] width 84 height 20
click at [1552, 16] on button "Close gallery" at bounding box center [1553, 14] width 31 height 28
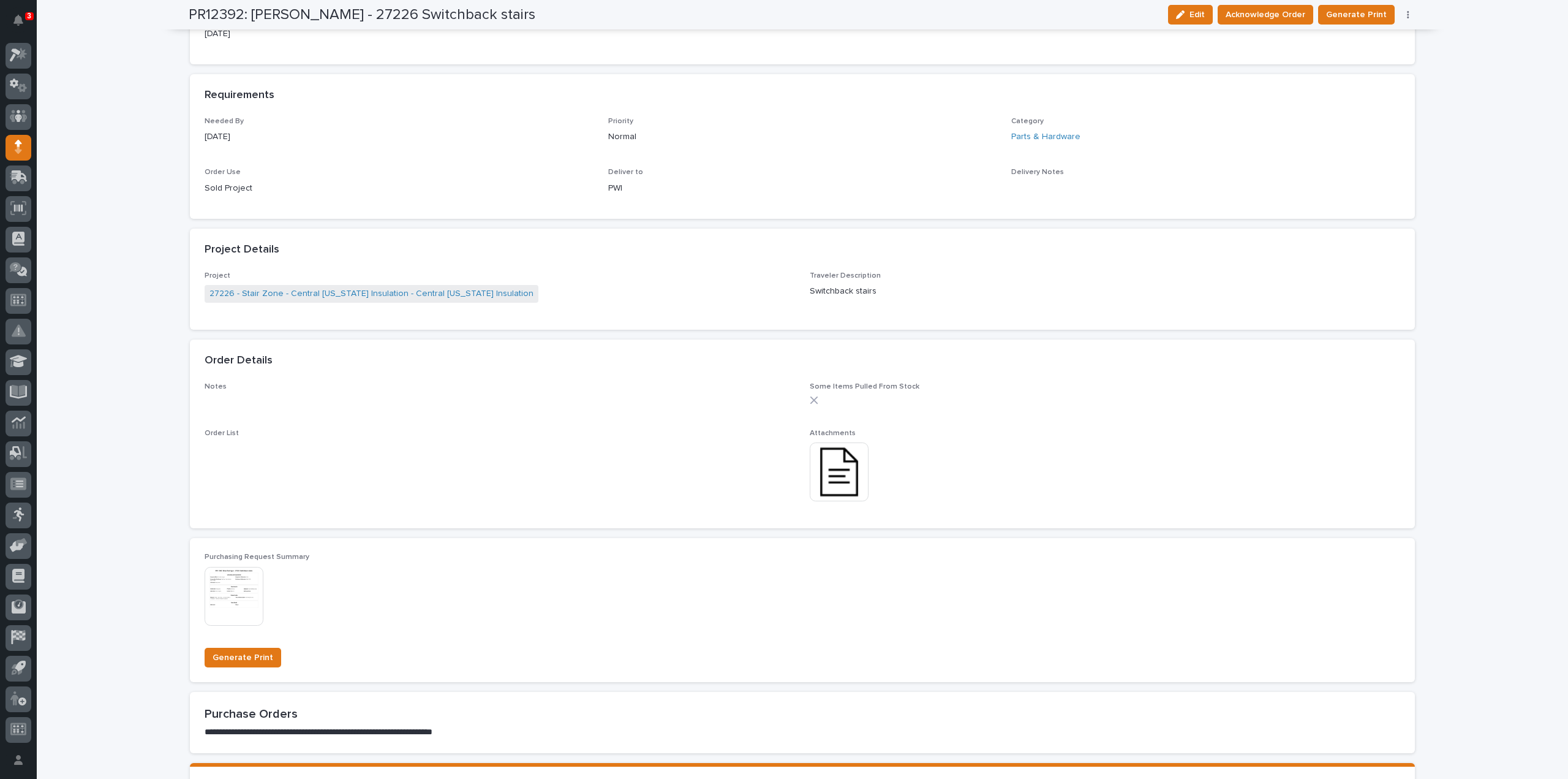
scroll to position [0, 0]
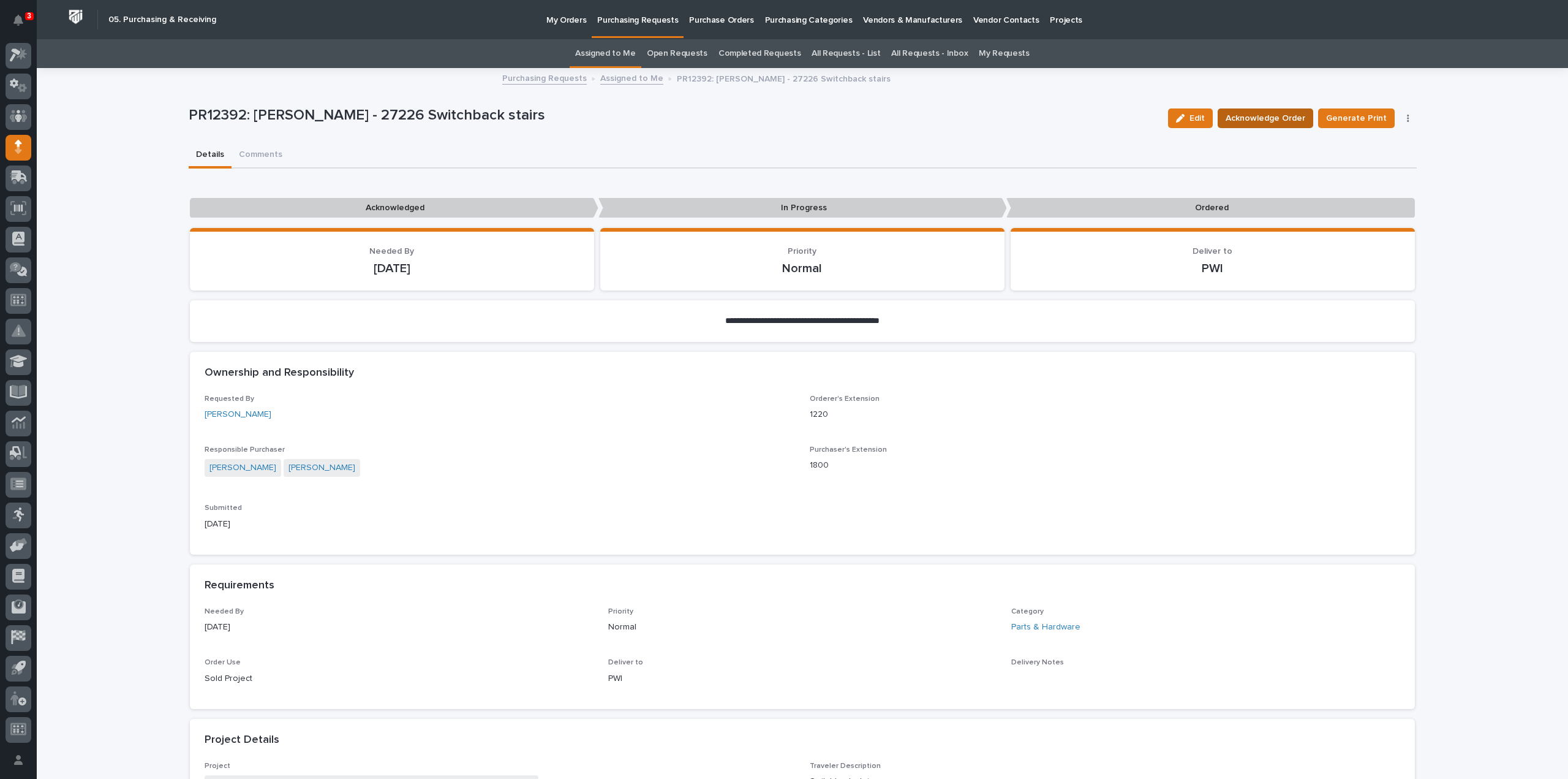
click at [1266, 118] on span "Acknowledge Order" at bounding box center [1266, 118] width 80 height 15
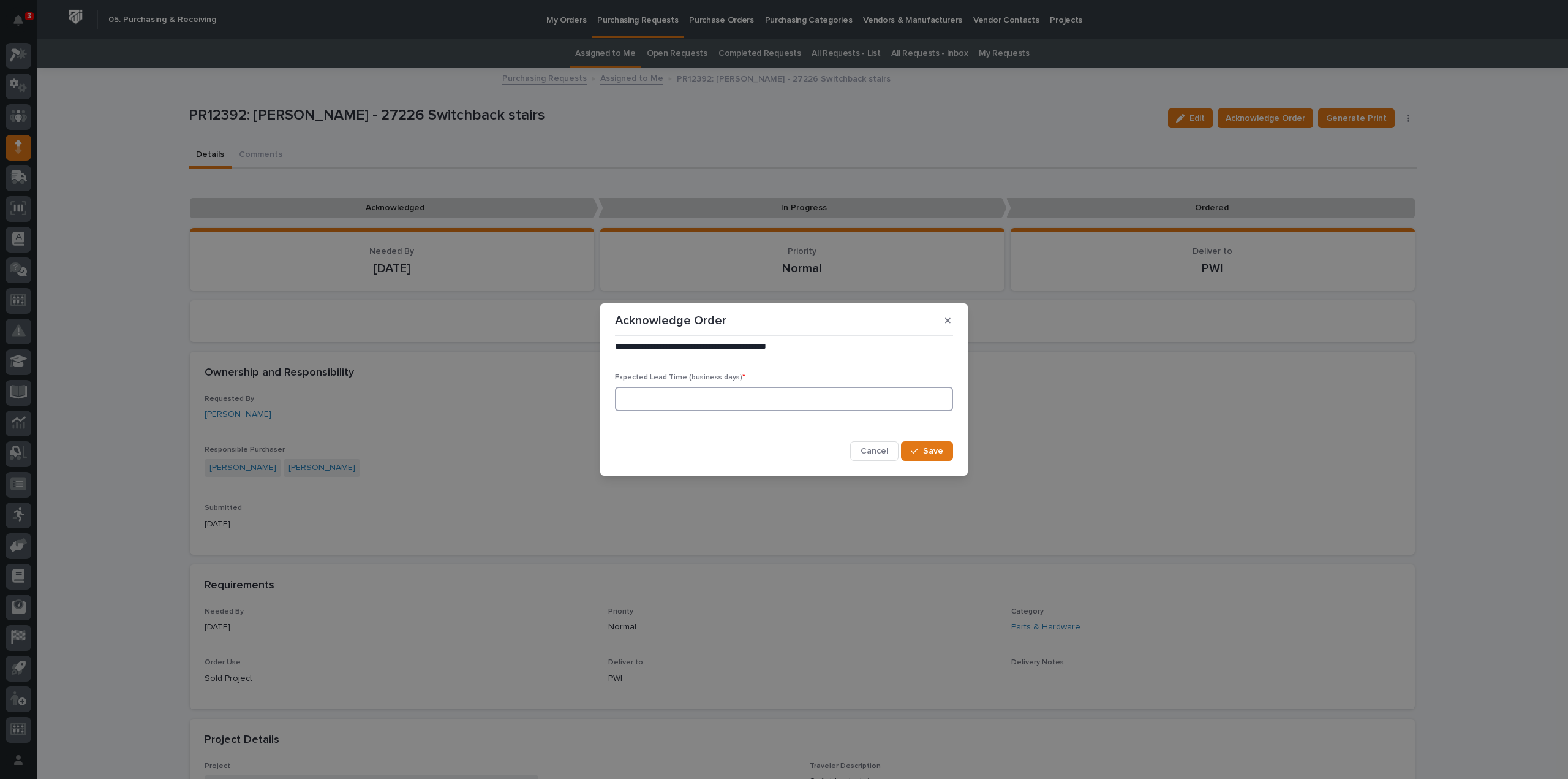
click at [719, 403] on input at bounding box center [784, 399] width 338 height 25
type input "0"
click at [933, 451] on span "Save" at bounding box center [933, 451] width 20 height 11
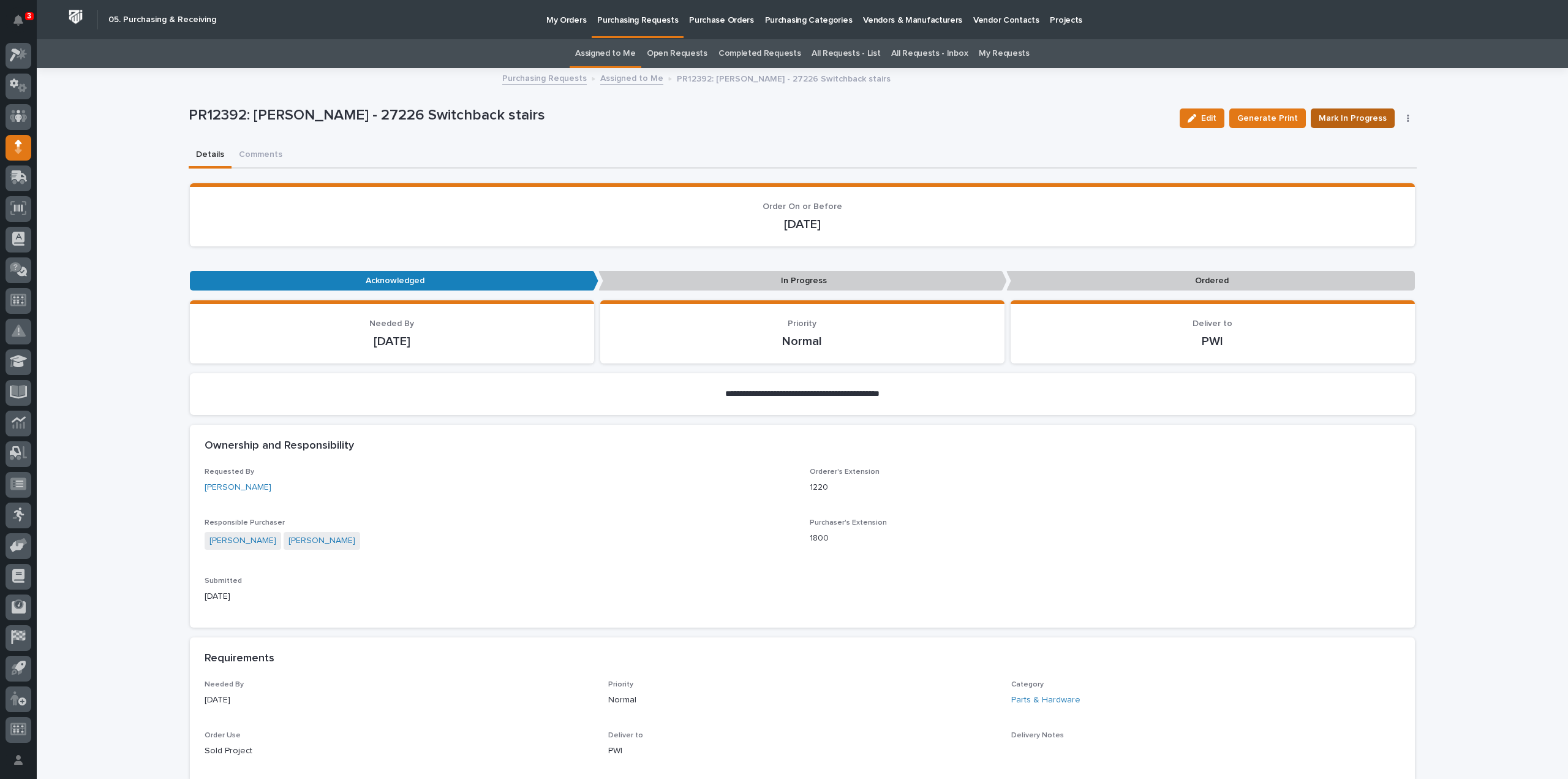
click at [1330, 120] on span "Mark In Progress" at bounding box center [1352, 118] width 68 height 15
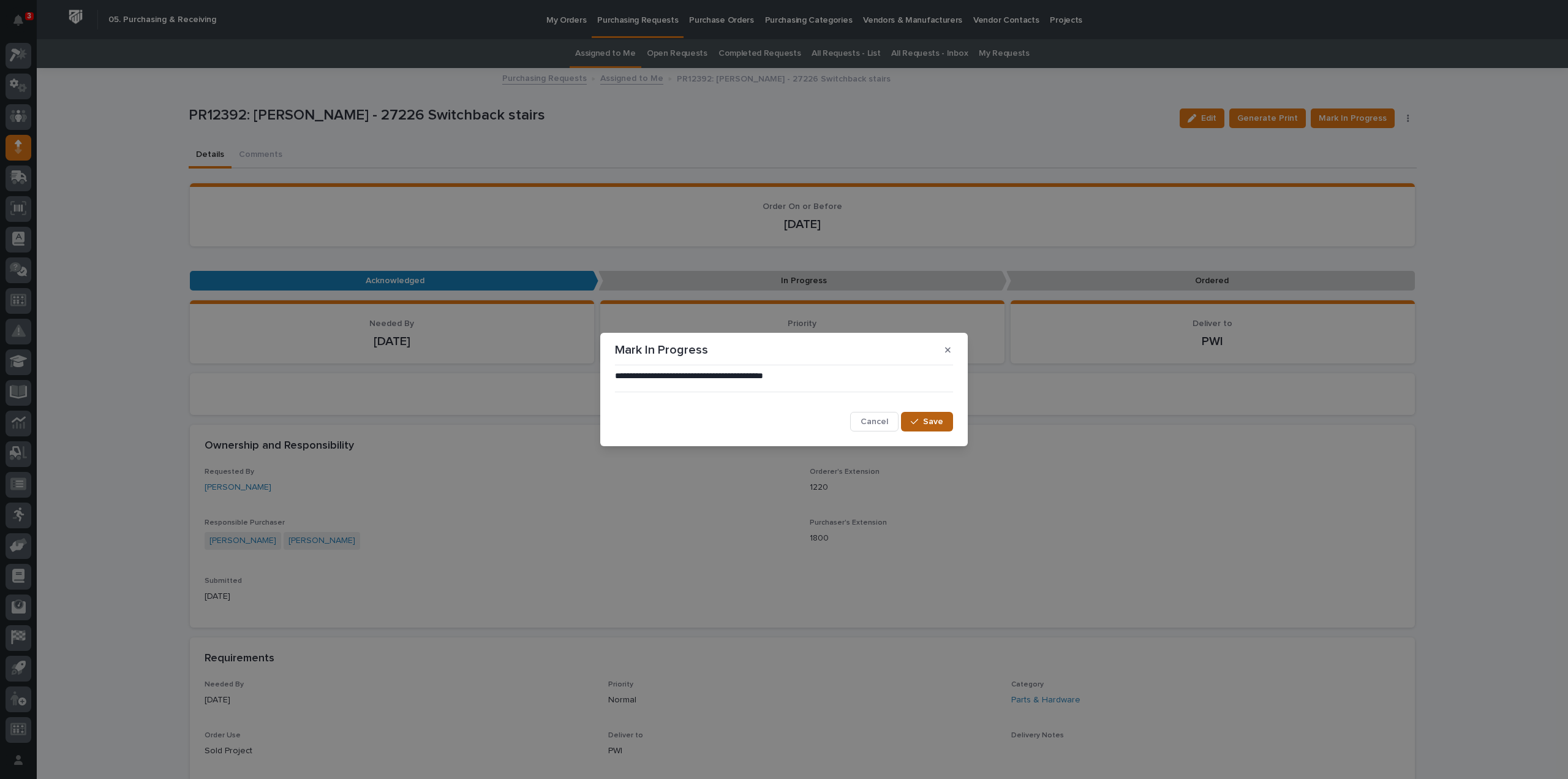
click at [914, 419] on icon "button" at bounding box center [914, 421] width 7 height 9
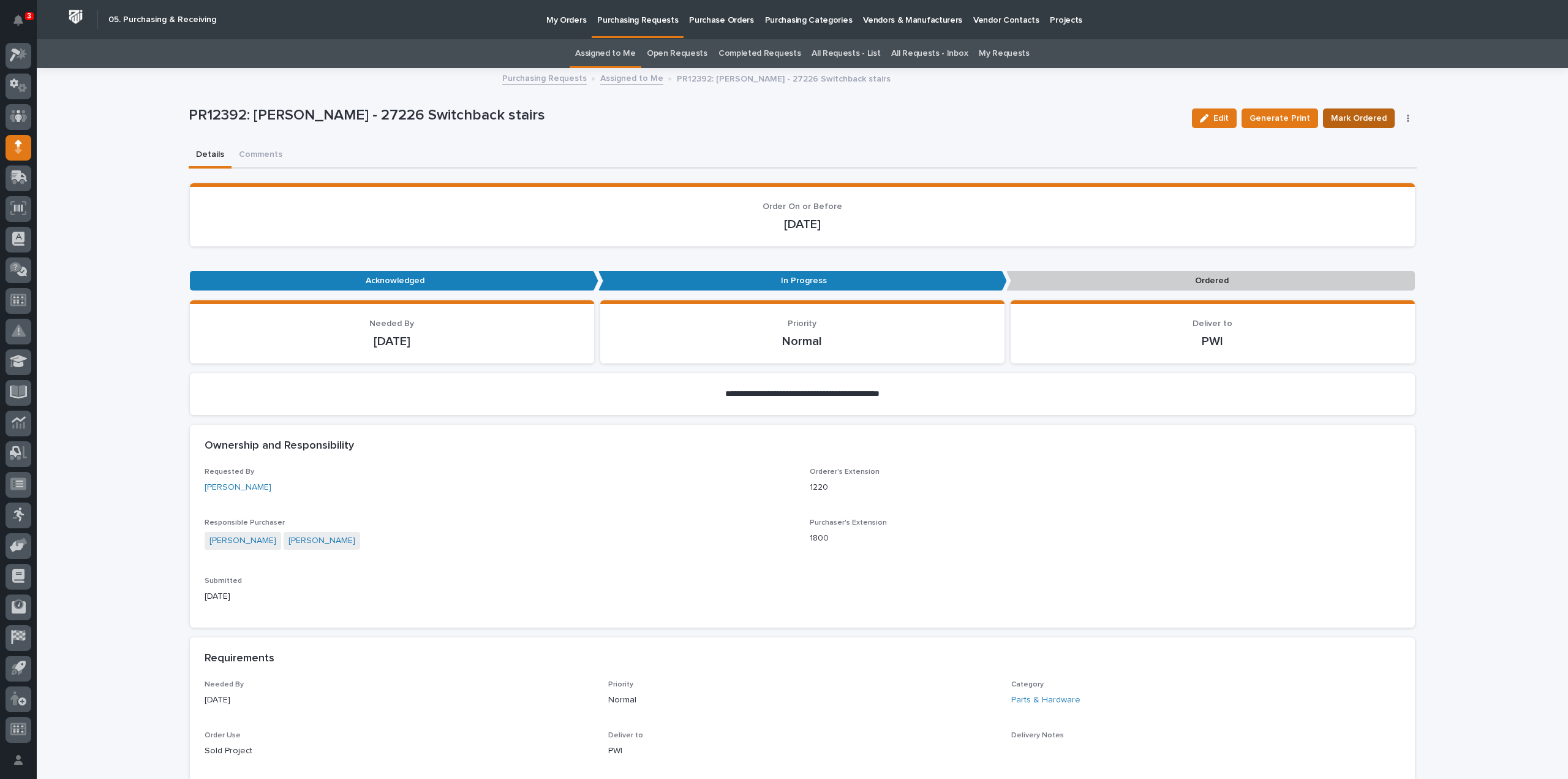
click at [1380, 121] on span "Mark Ordered" at bounding box center [1359, 118] width 56 height 15
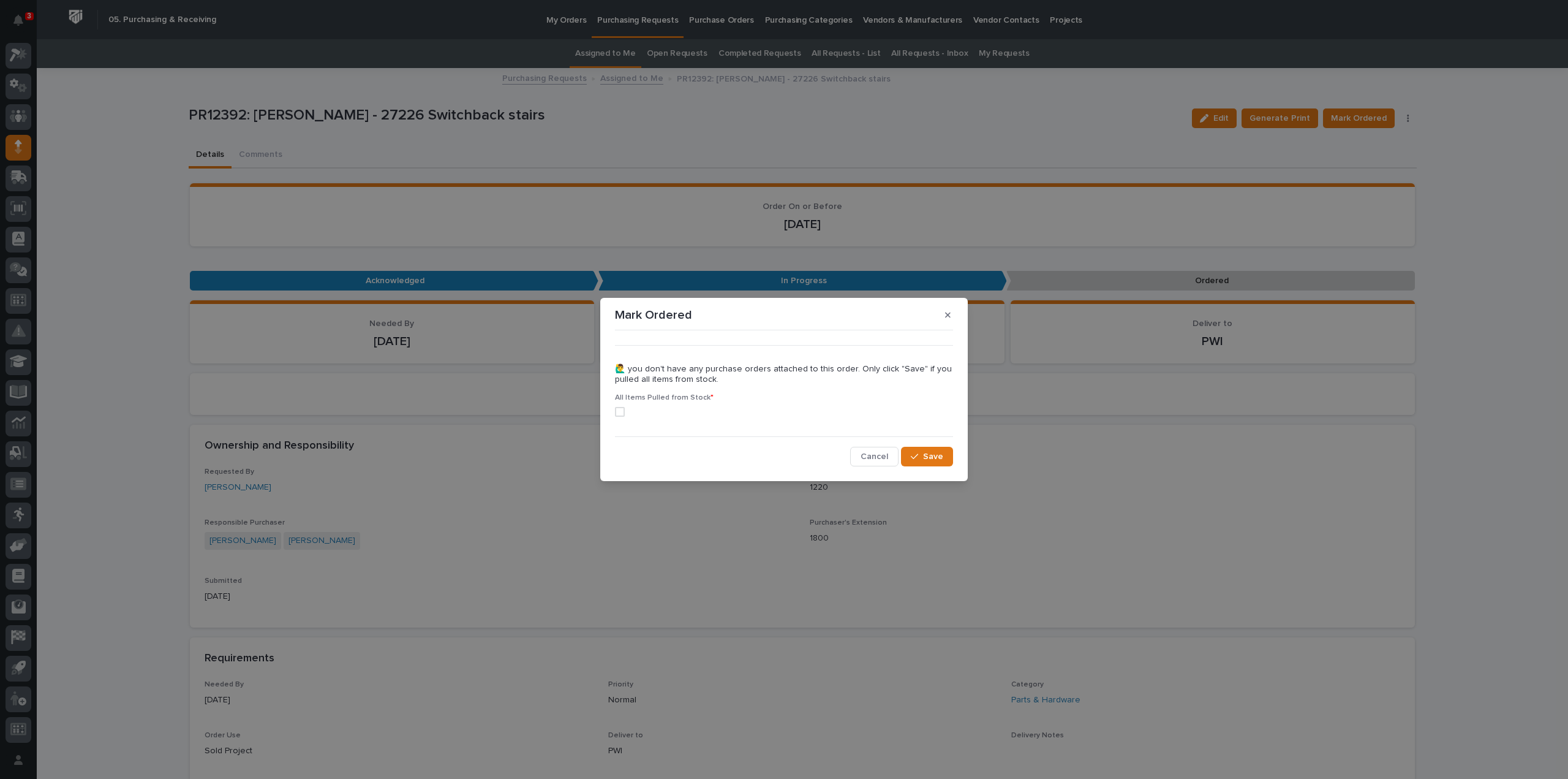
click at [621, 412] on span at bounding box center [620, 412] width 10 height 10
click at [939, 457] on span "Save" at bounding box center [933, 456] width 20 height 11
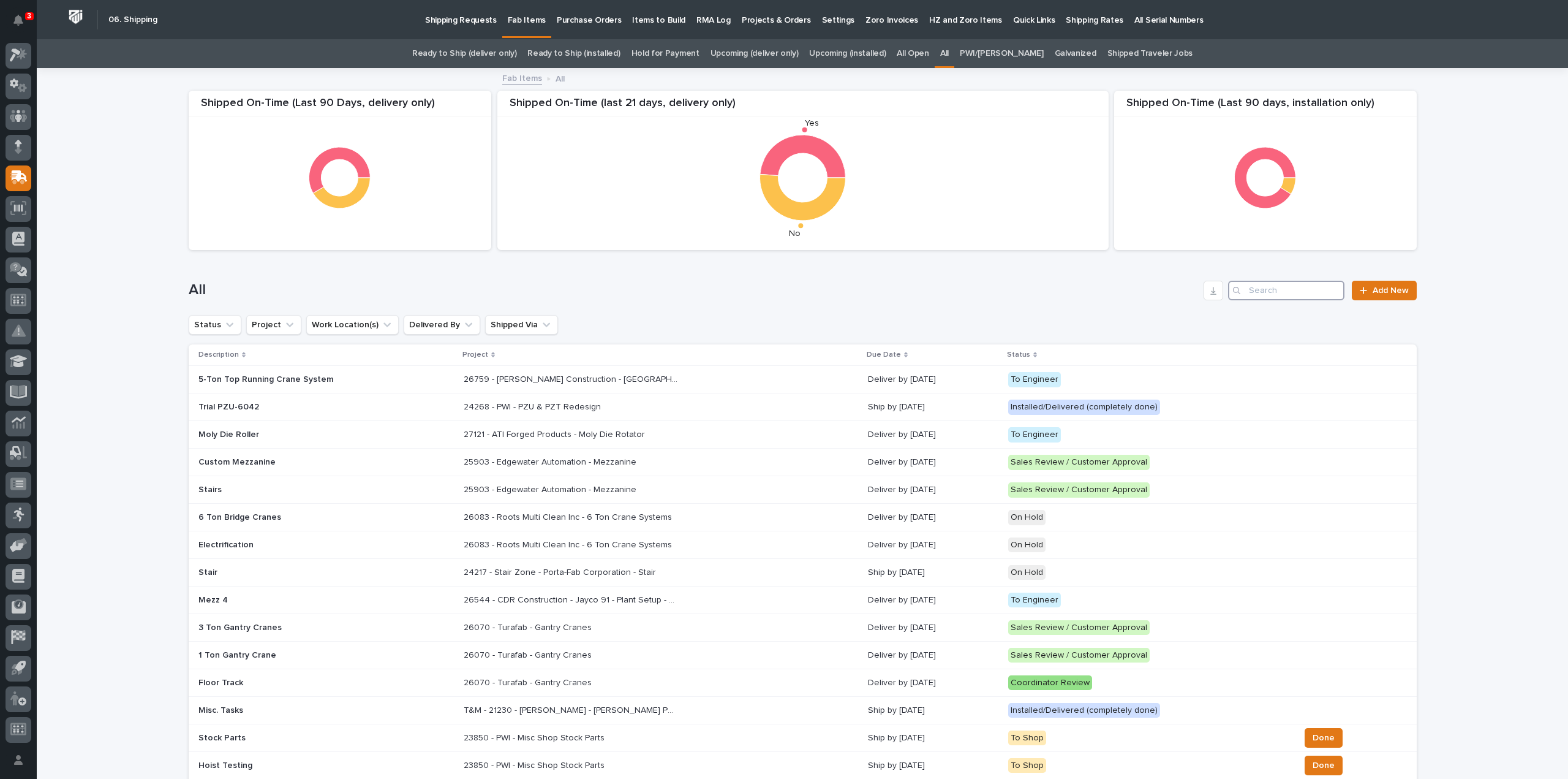
click at [1295, 290] on input "Search" at bounding box center [1286, 290] width 116 height 20
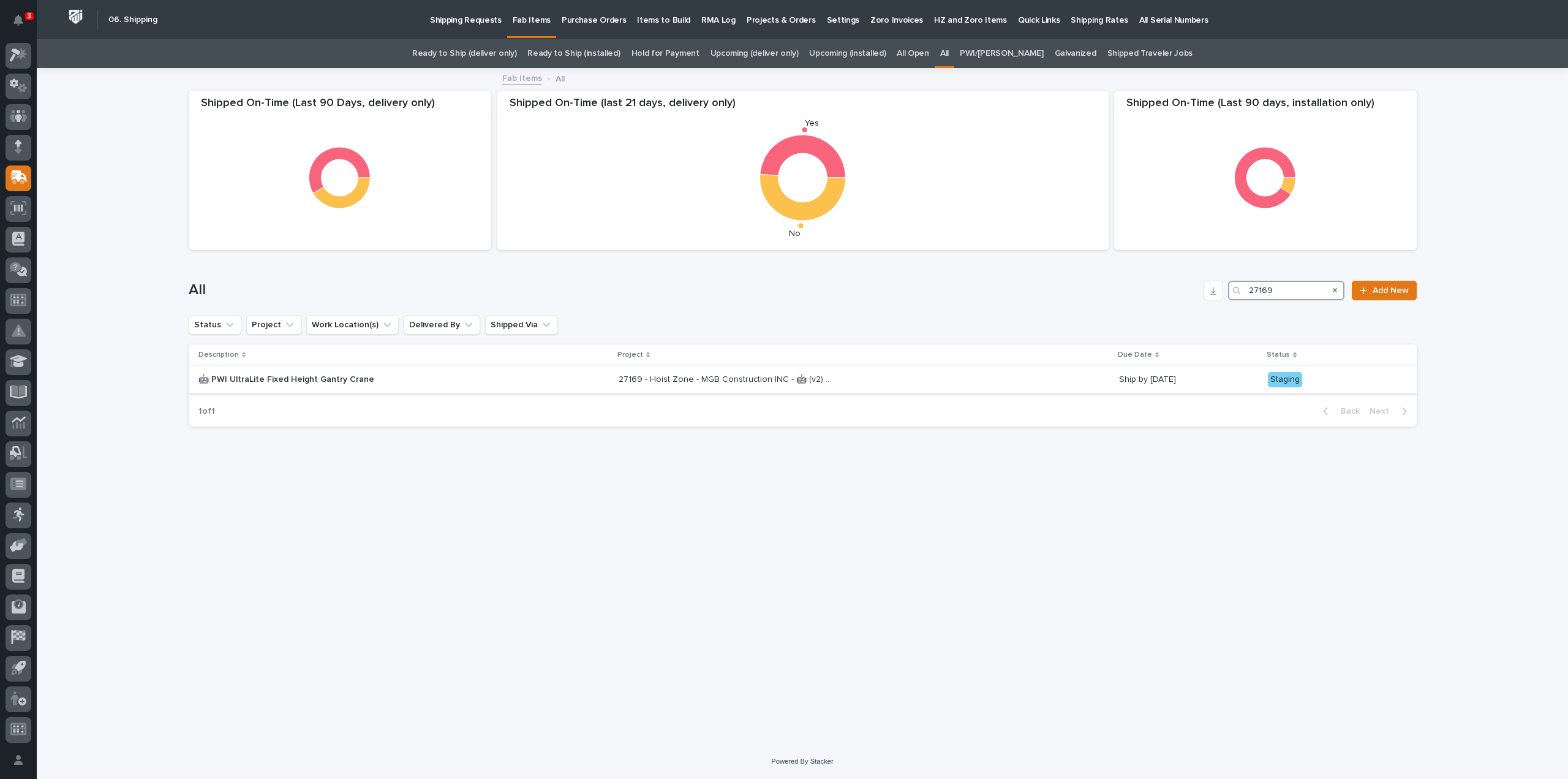
type input "27169"
click at [698, 378] on p "27169 - Hoist Zone - MGB Construction INC - 🤖 (v2) E-Commerce Order with Fab It…" at bounding box center [727, 378] width 217 height 13
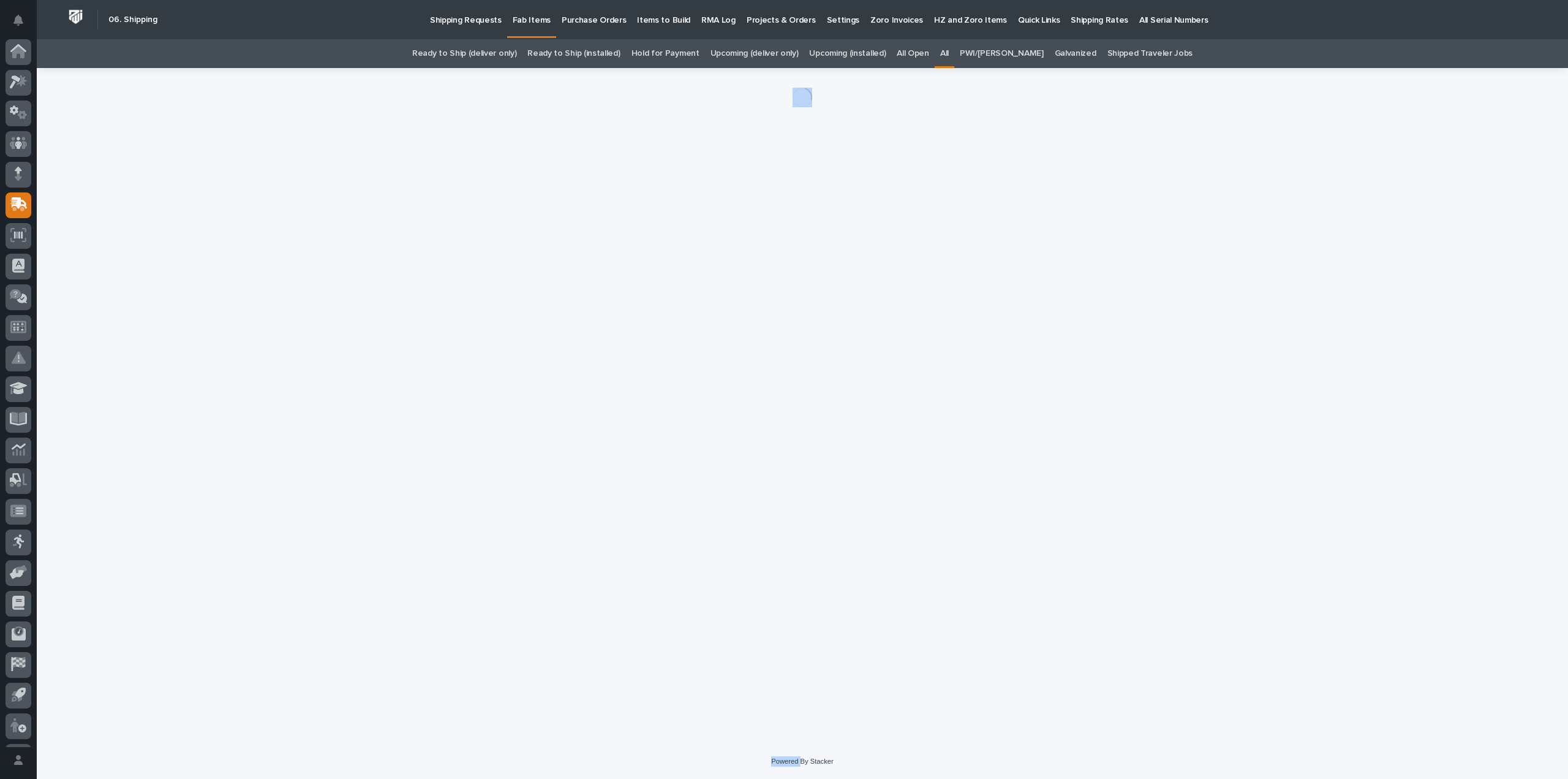
scroll to position [27, 0]
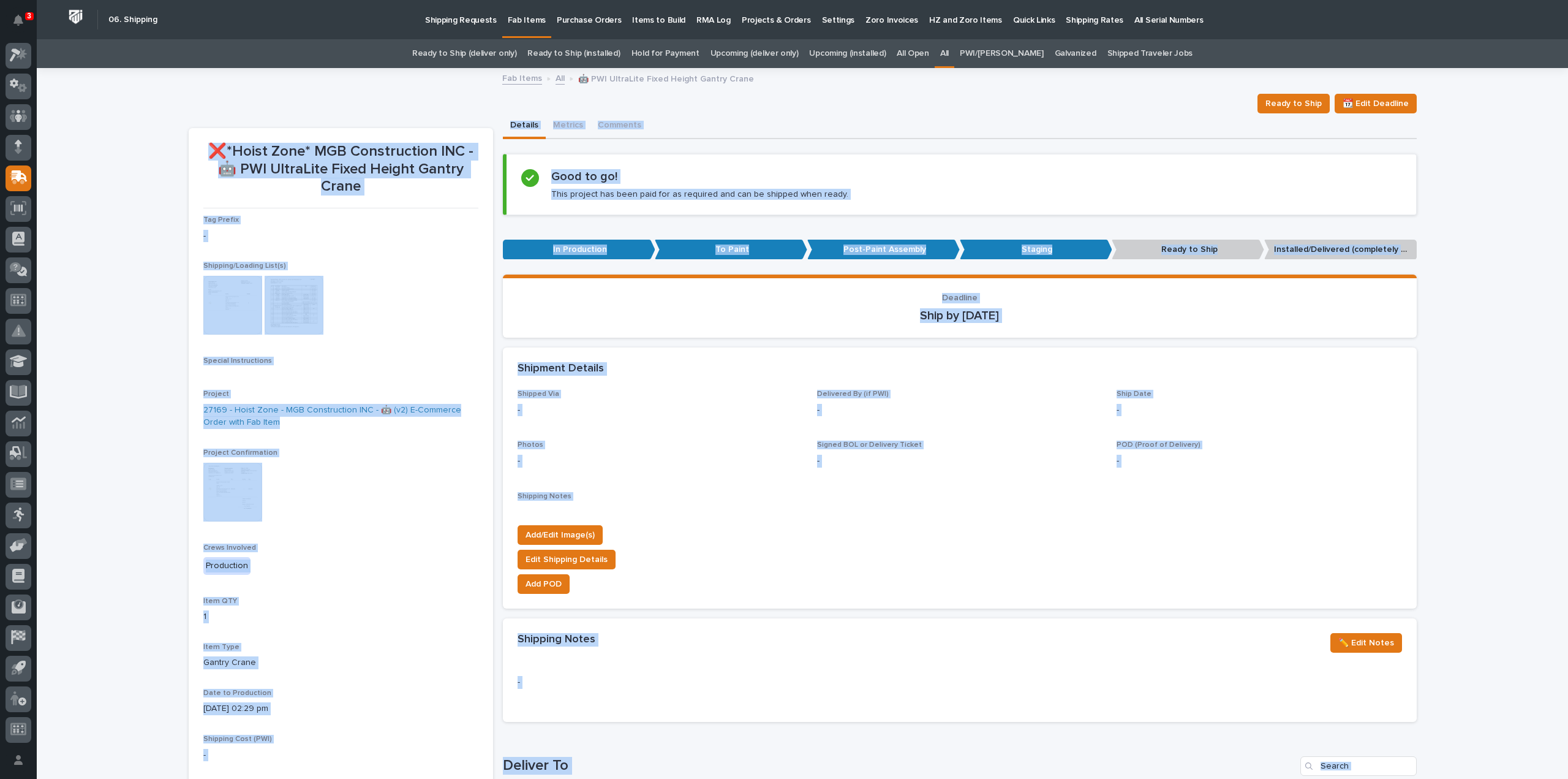
click at [259, 366] on div "Special Instructions •••" at bounding box center [341, 368] width 275 height 23
click at [232, 306] on img at bounding box center [232, 305] width 59 height 59
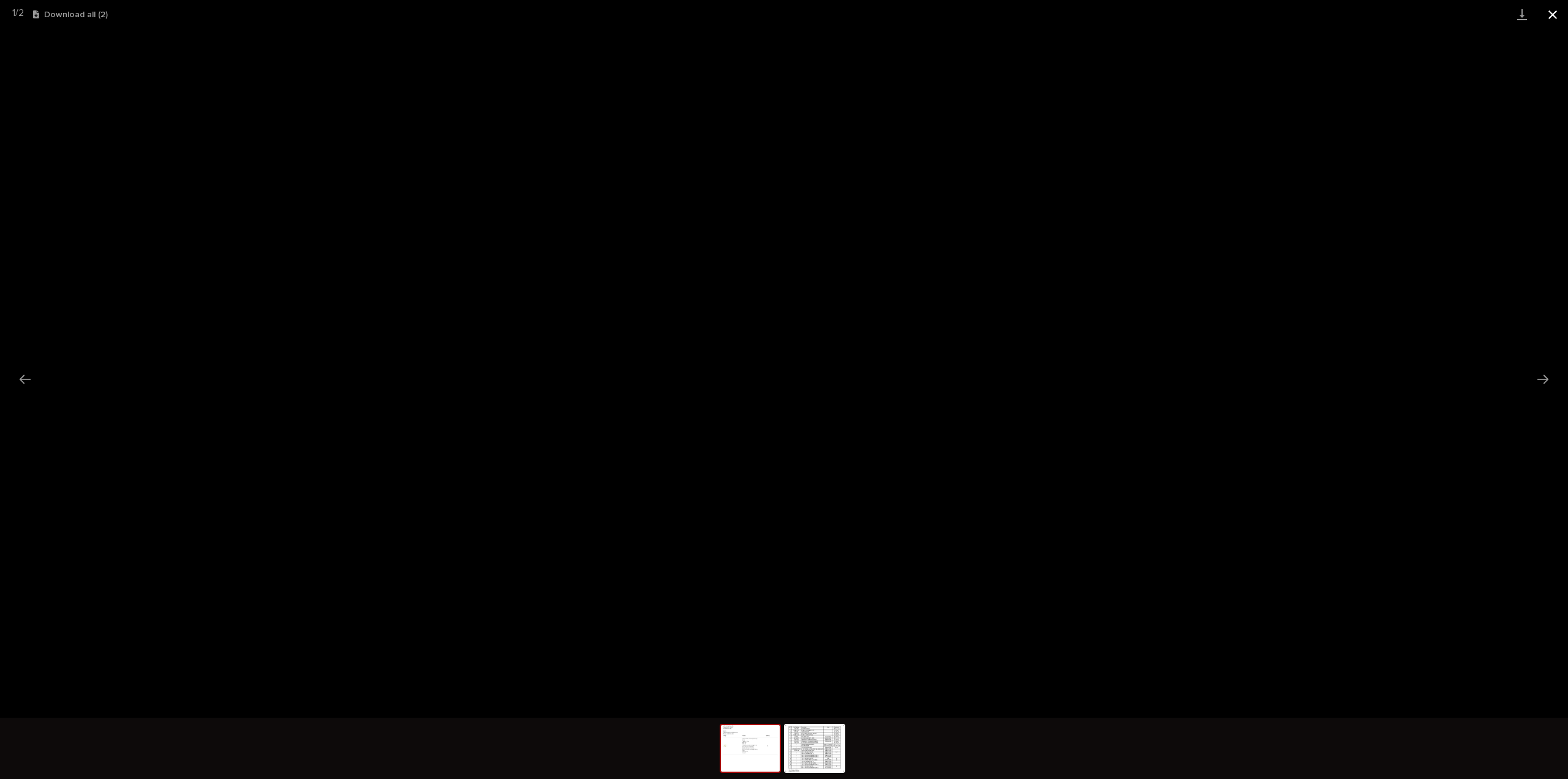
click at [1552, 13] on button "Close gallery" at bounding box center [1553, 14] width 31 height 28
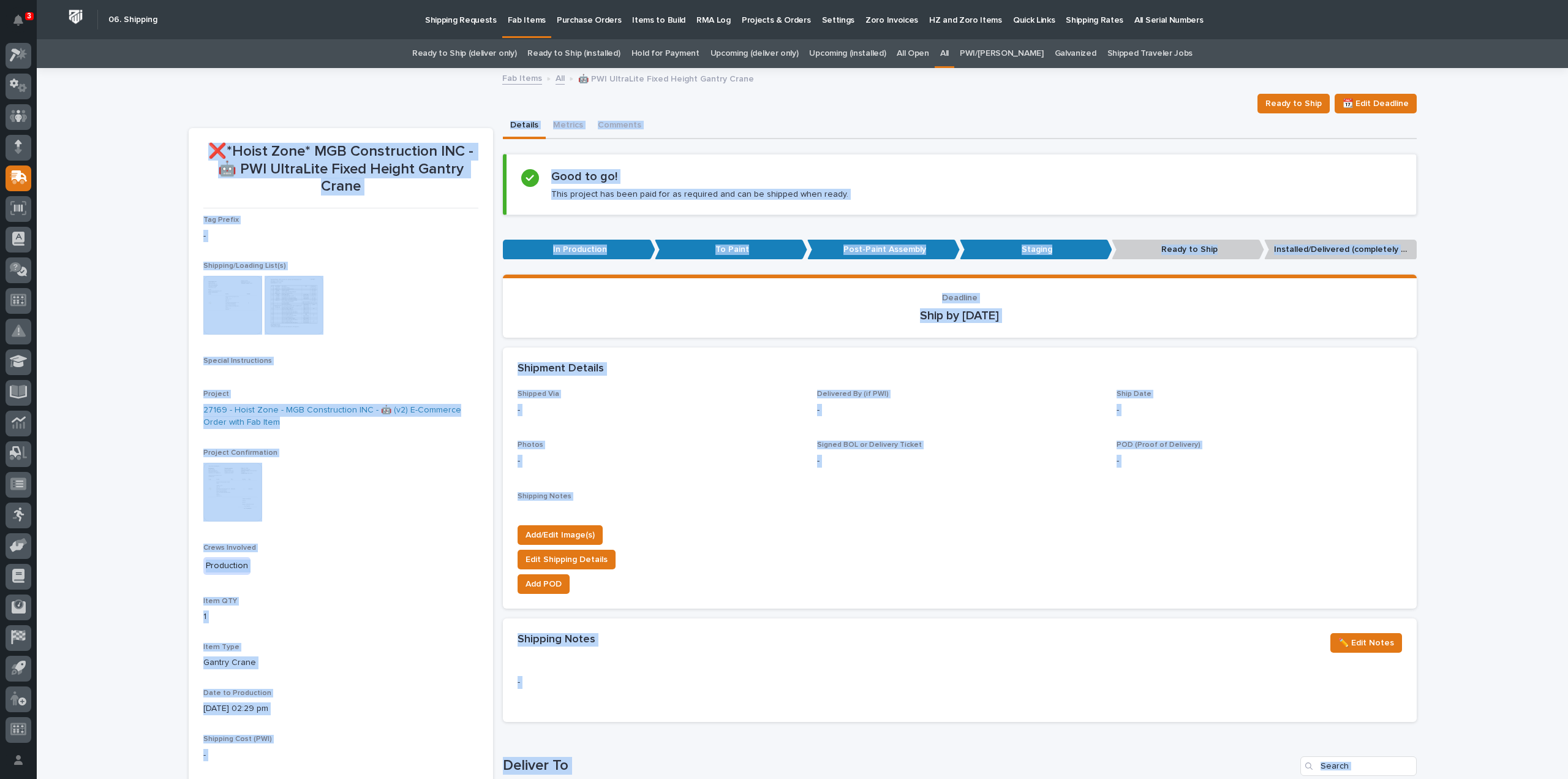
click at [394, 348] on div "Tag Prefix - Shipping/Loading List(s) This file cannot be opened Download File …" at bounding box center [341, 536] width 275 height 641
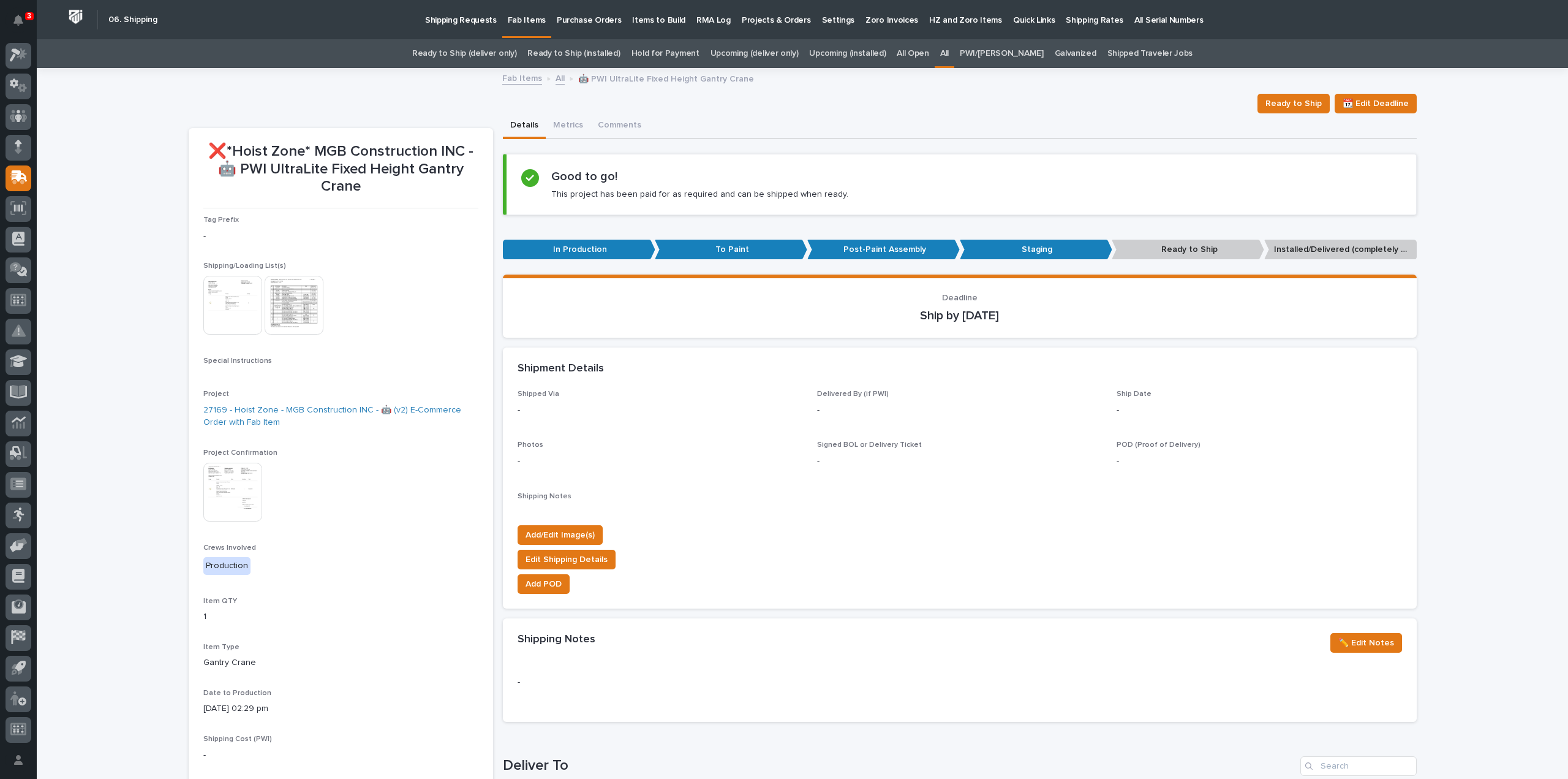
click at [235, 490] on img at bounding box center [232, 492] width 59 height 59
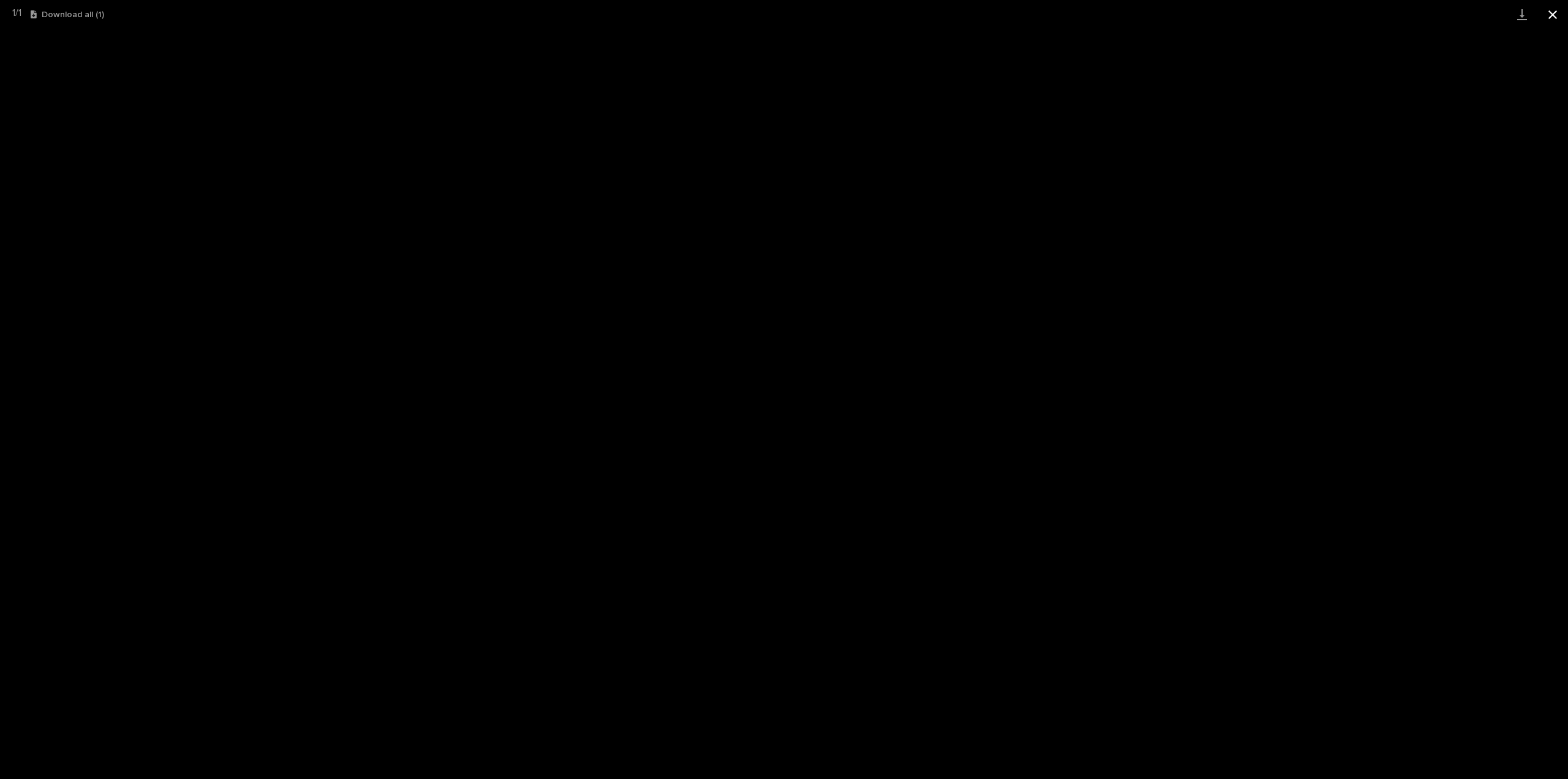
click at [1552, 18] on button "Close gallery" at bounding box center [1553, 14] width 31 height 28
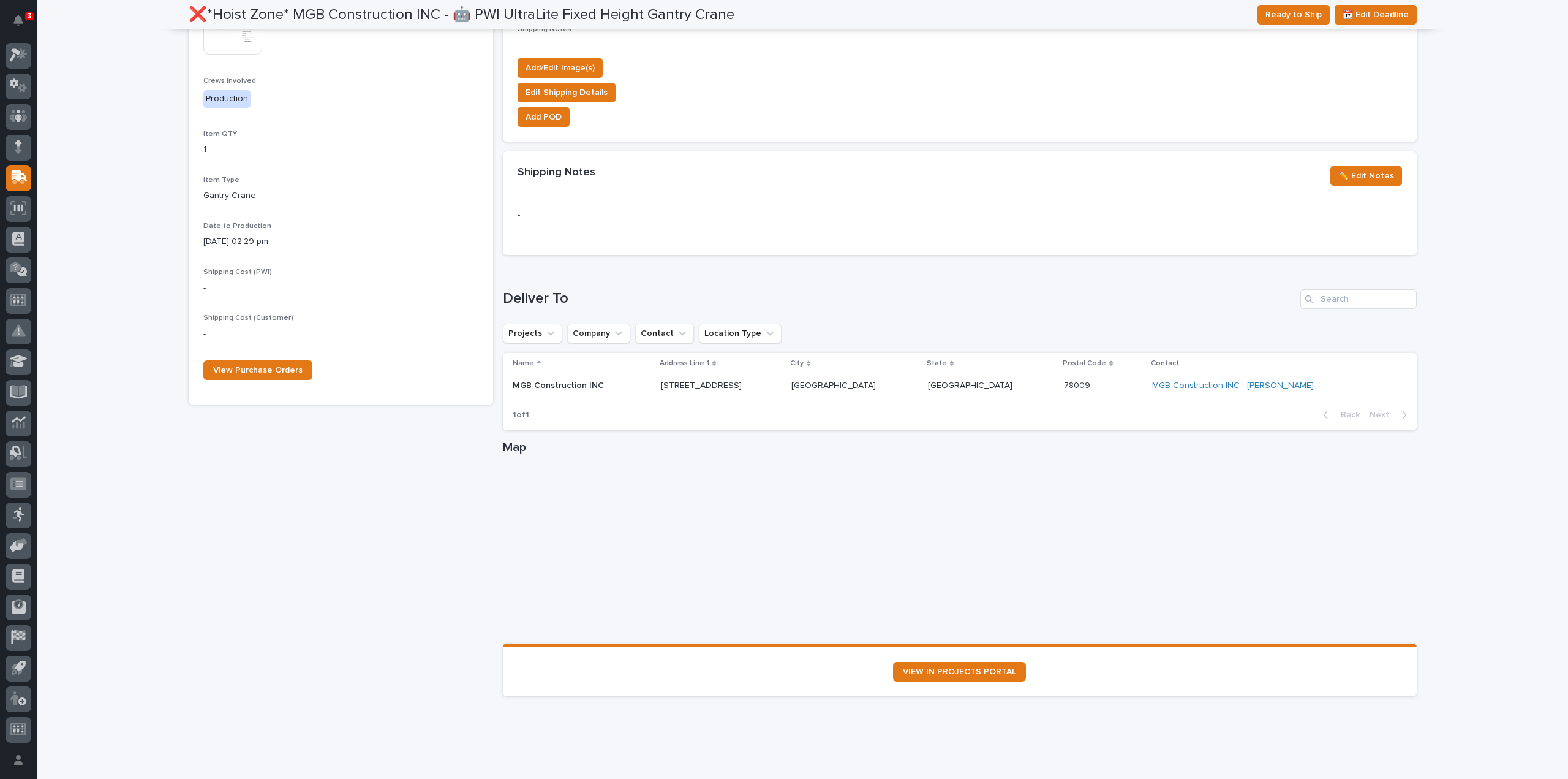
scroll to position [489, 0]
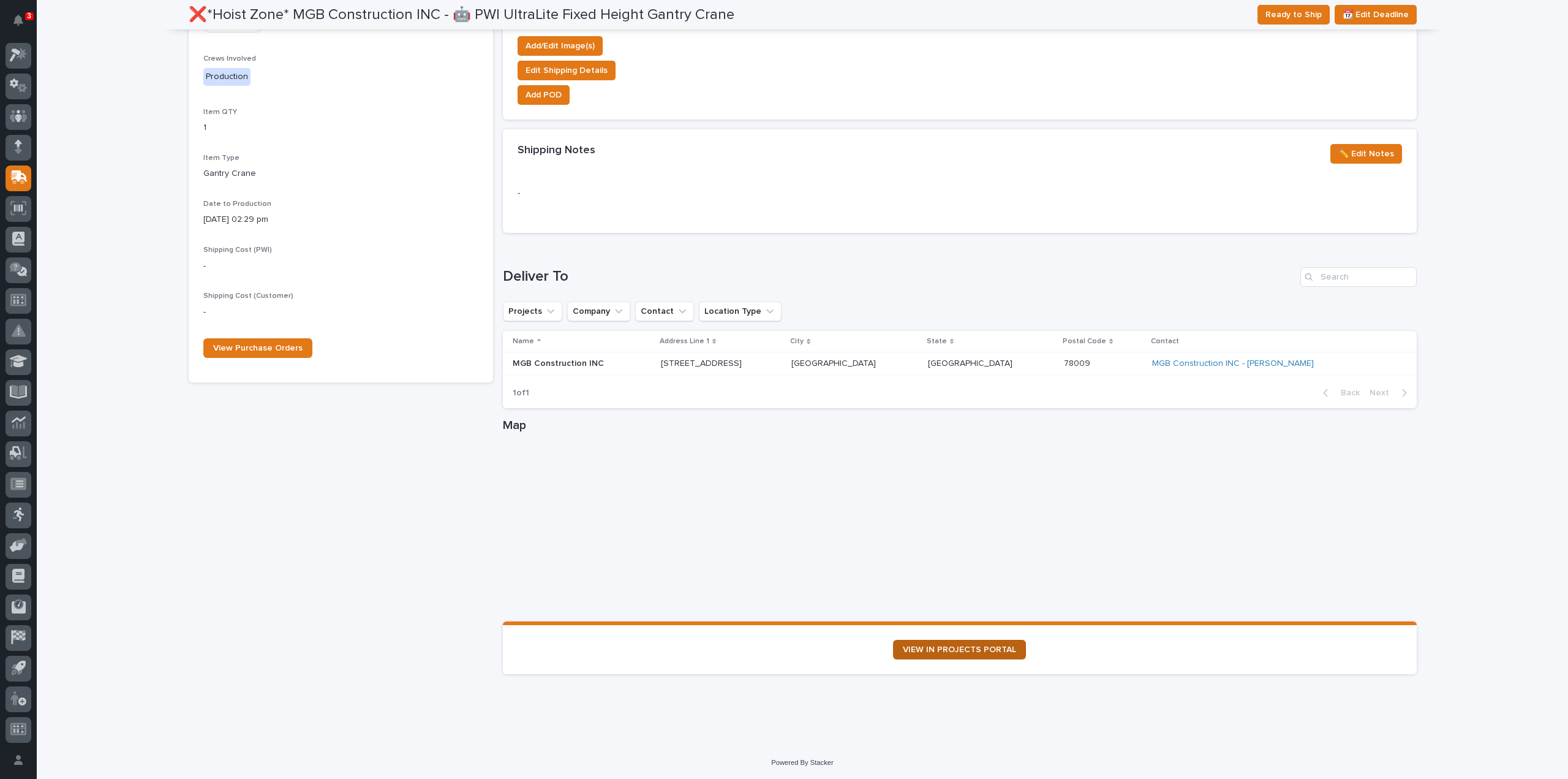
click at [934, 651] on span "VIEW IN PROJECTS PORTAL" at bounding box center [960, 649] width 114 height 9
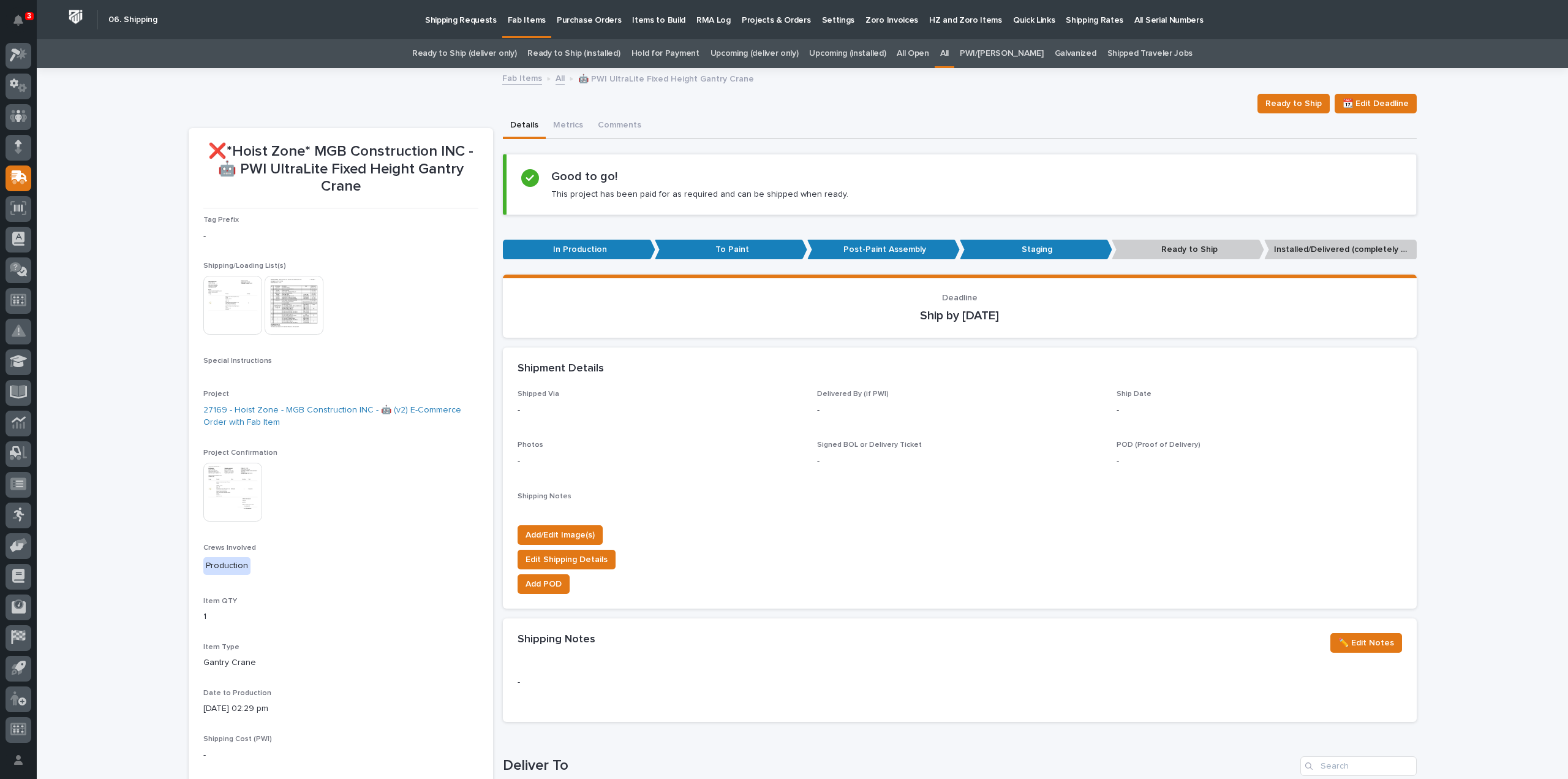
click at [949, 54] on link "All" at bounding box center [945, 53] width 9 height 28
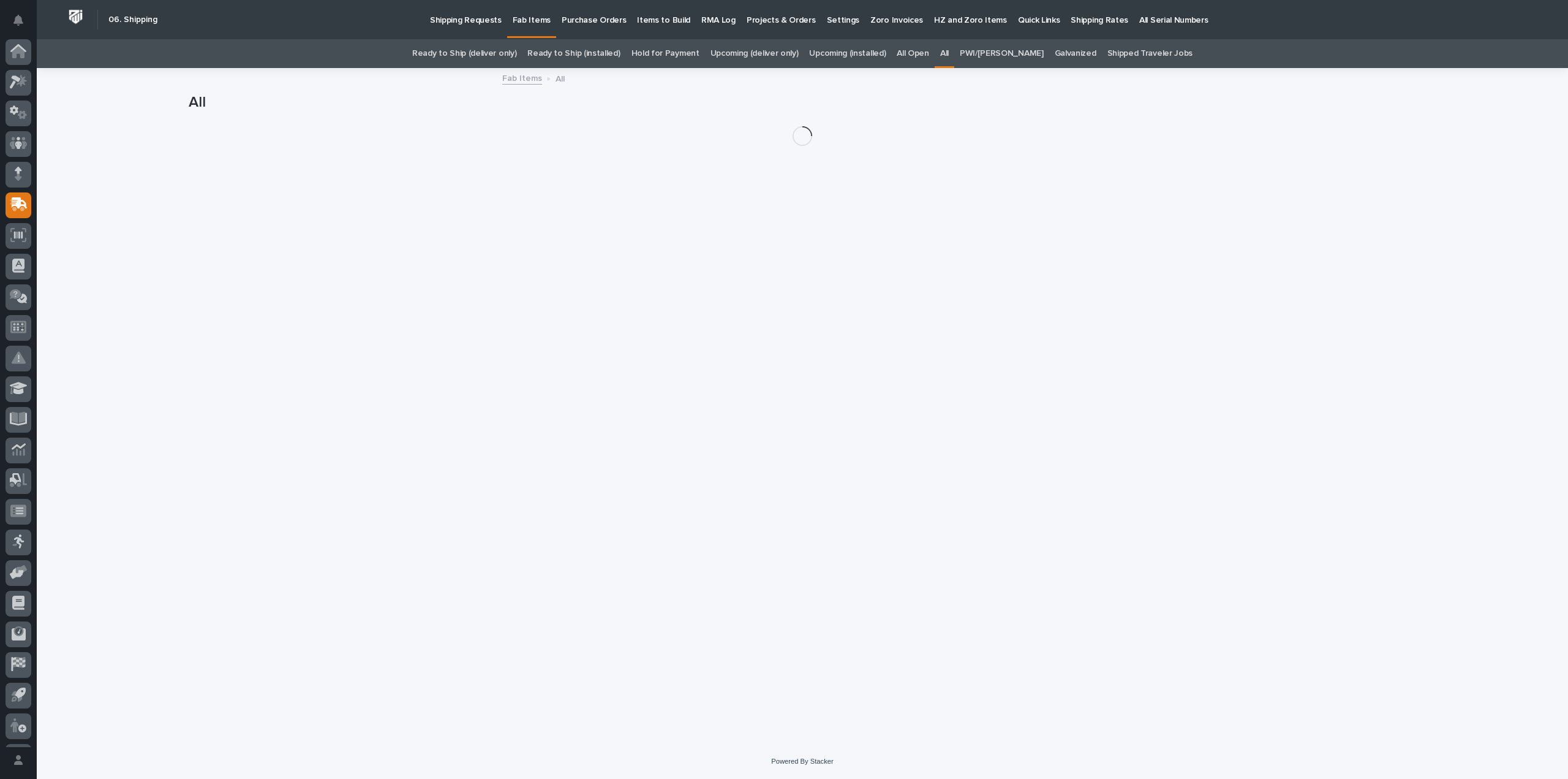
scroll to position [27, 0]
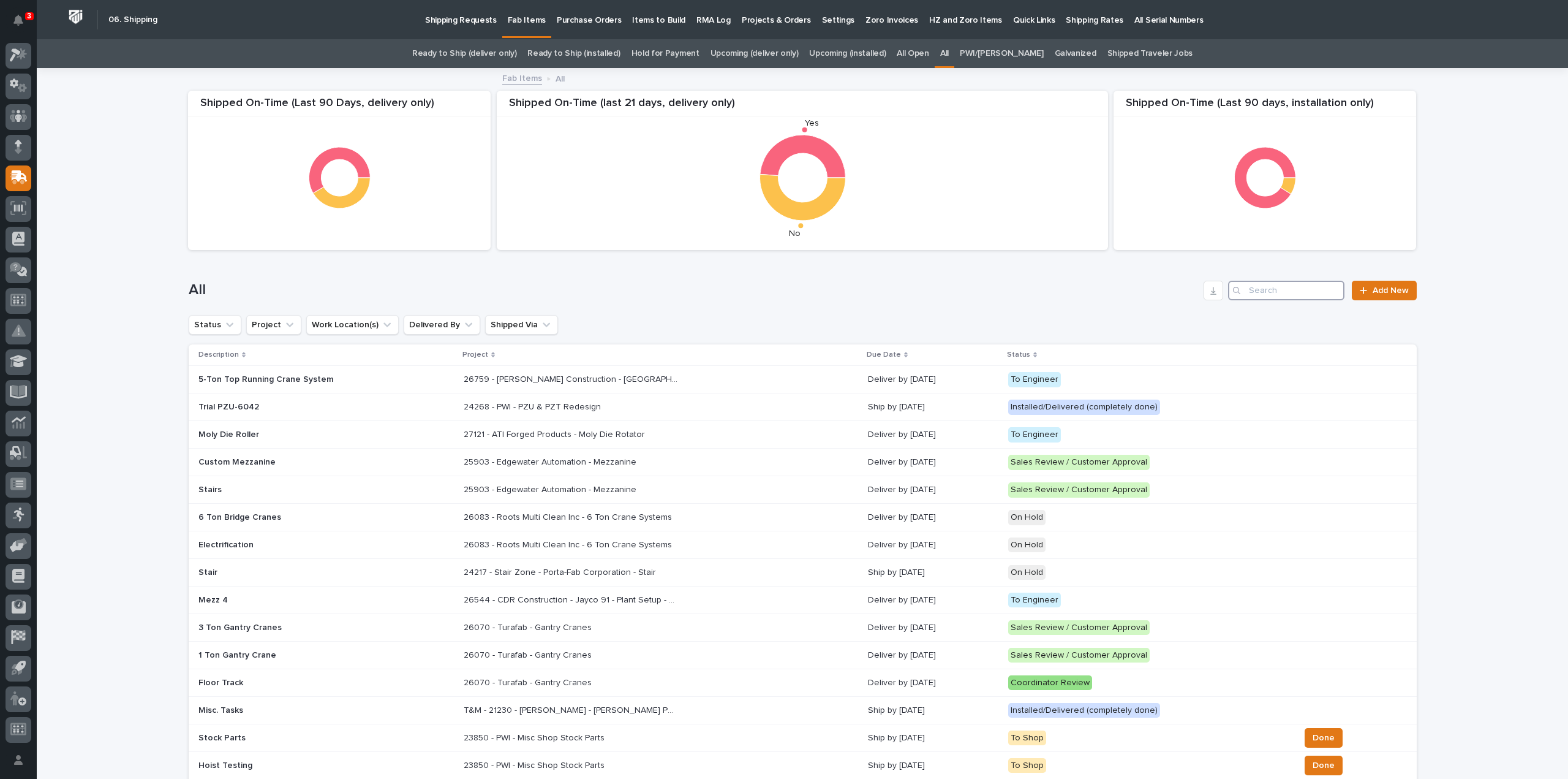
click at [1249, 285] on input "Search" at bounding box center [1286, 290] width 116 height 20
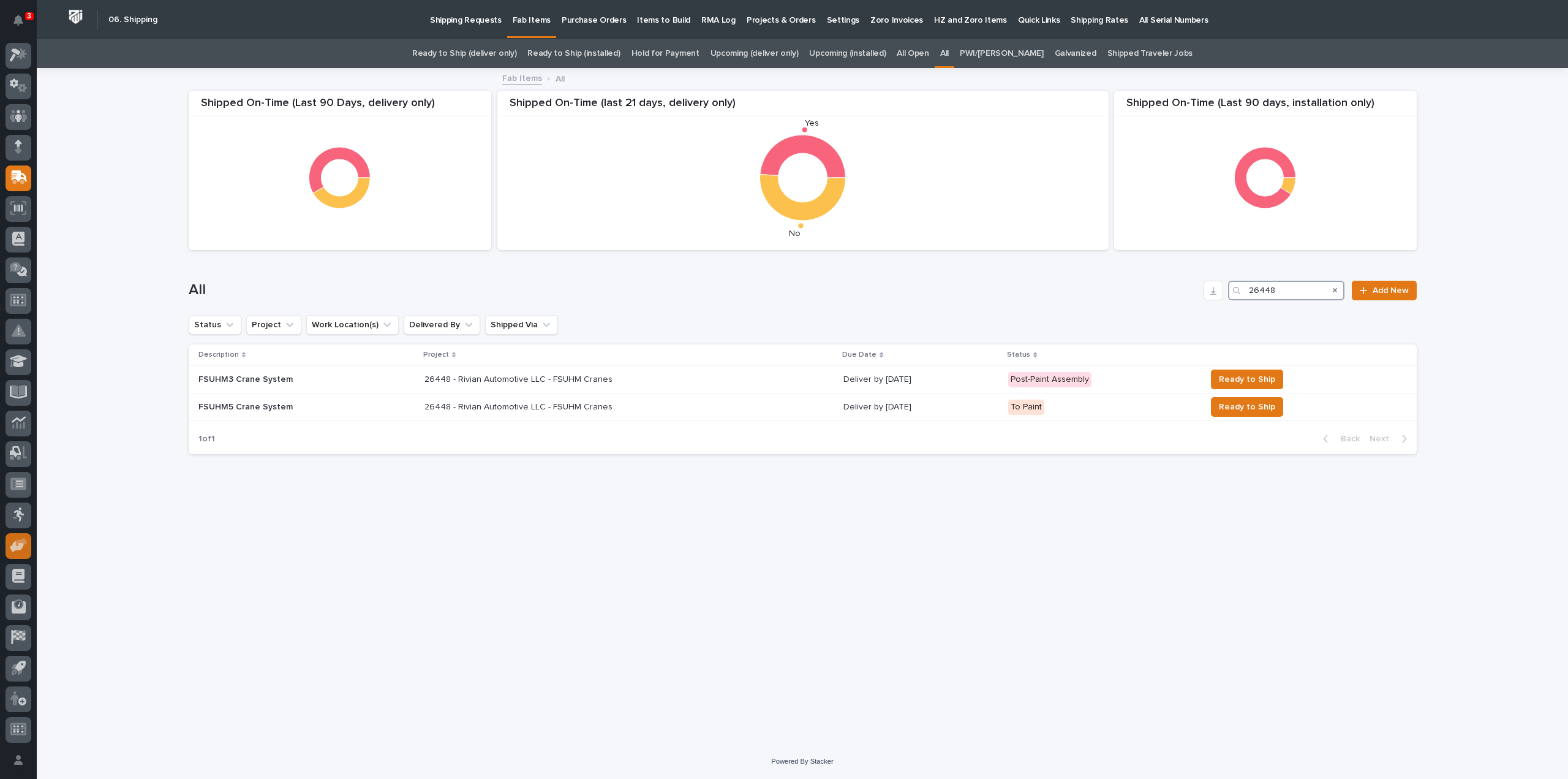
type input "26448"
click at [621, 412] on p at bounding box center [532, 407] width 215 height 11
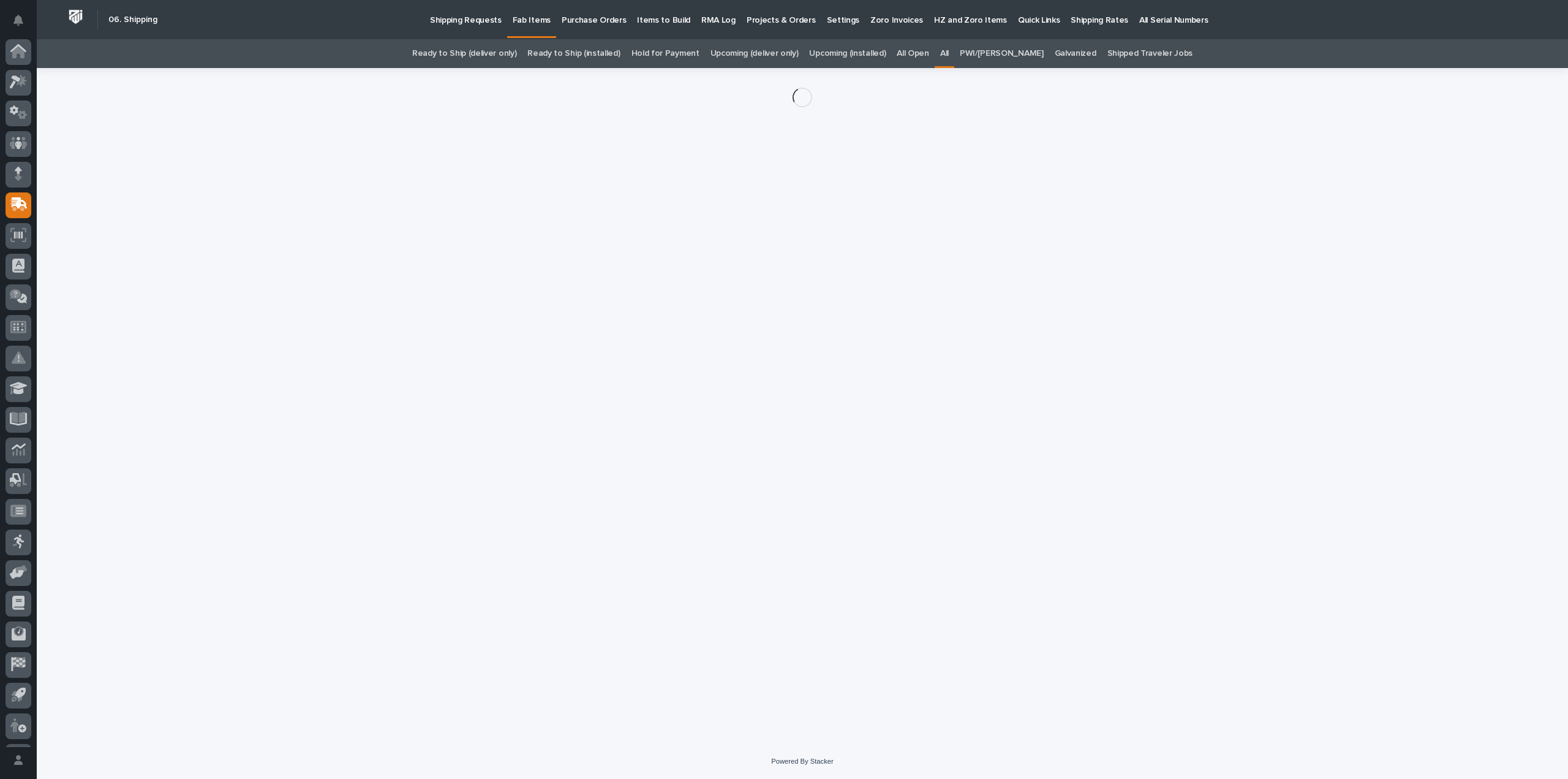
scroll to position [27, 0]
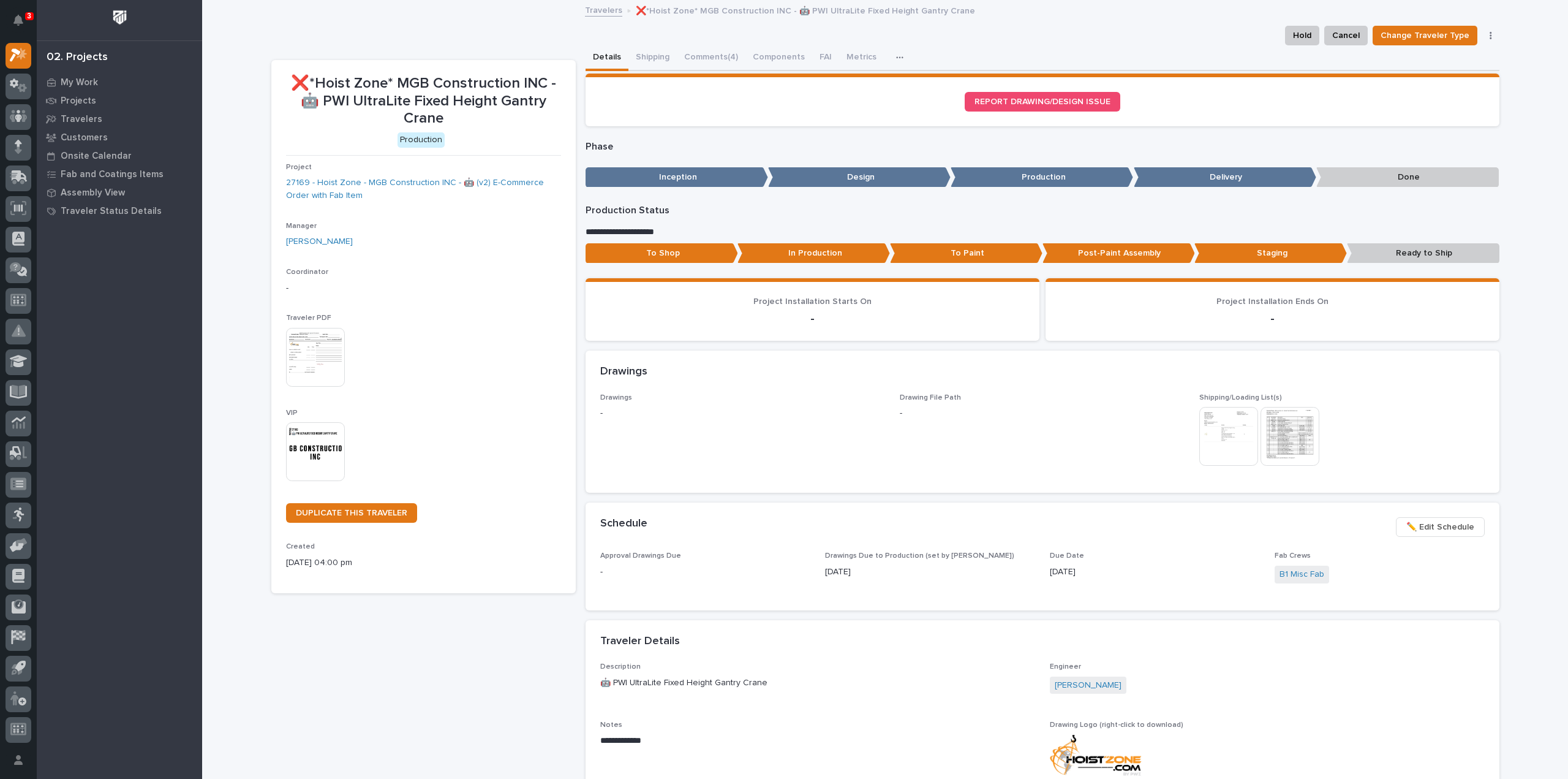
click at [1207, 428] on img at bounding box center [1229, 437] width 59 height 59
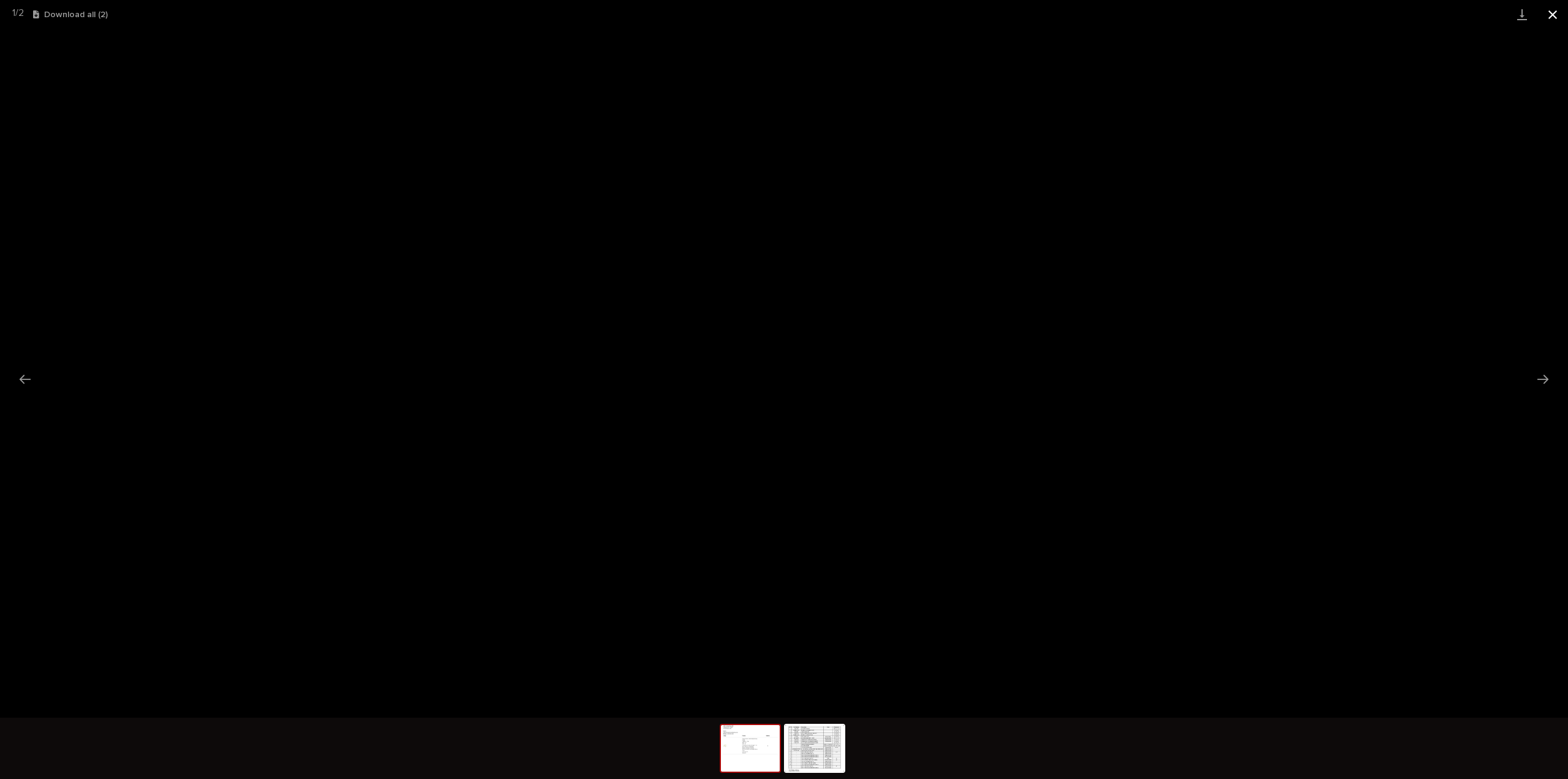
click at [1556, 16] on button "Close gallery" at bounding box center [1553, 14] width 31 height 28
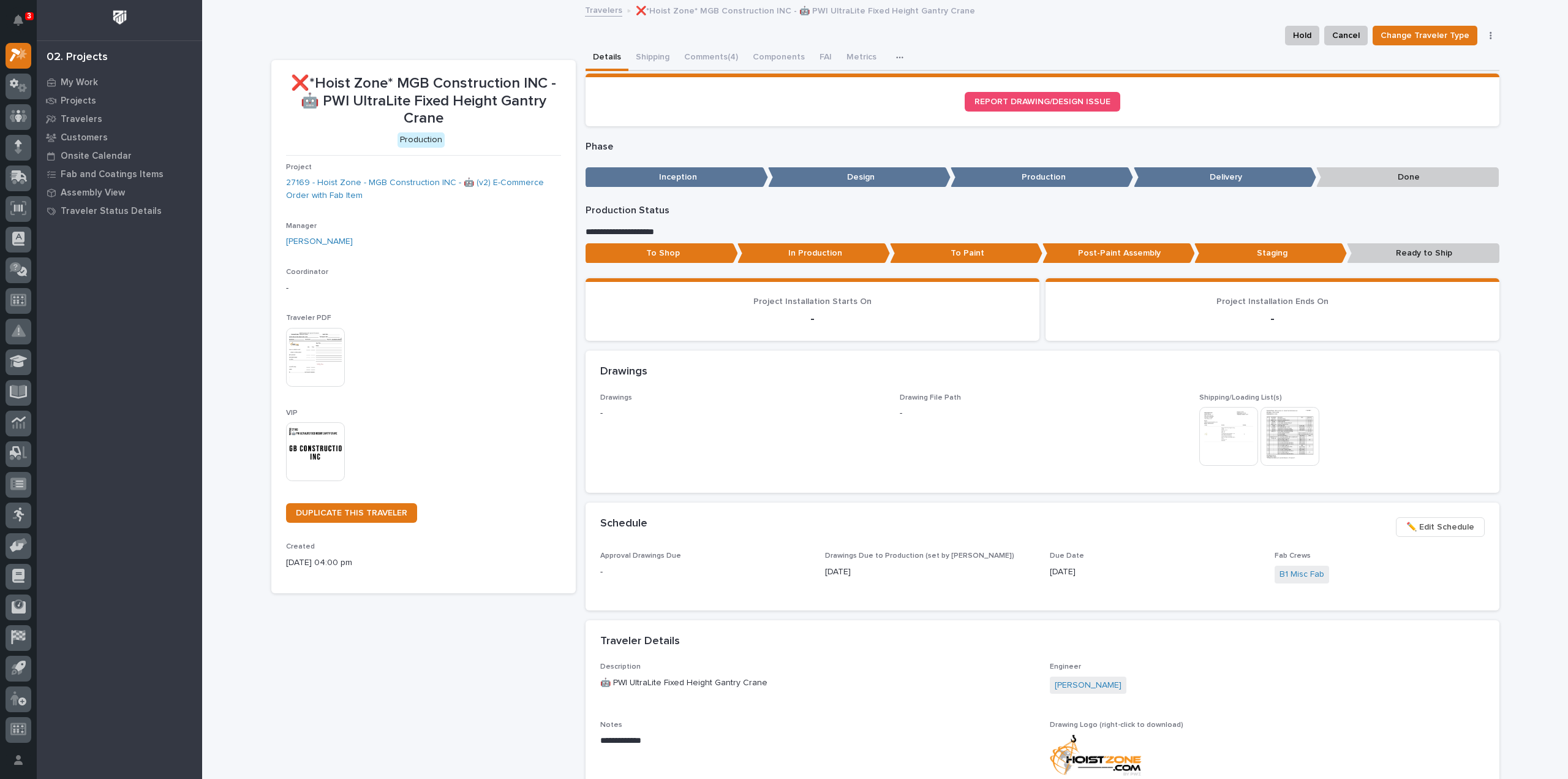
click at [1230, 442] on img at bounding box center [1229, 437] width 59 height 59
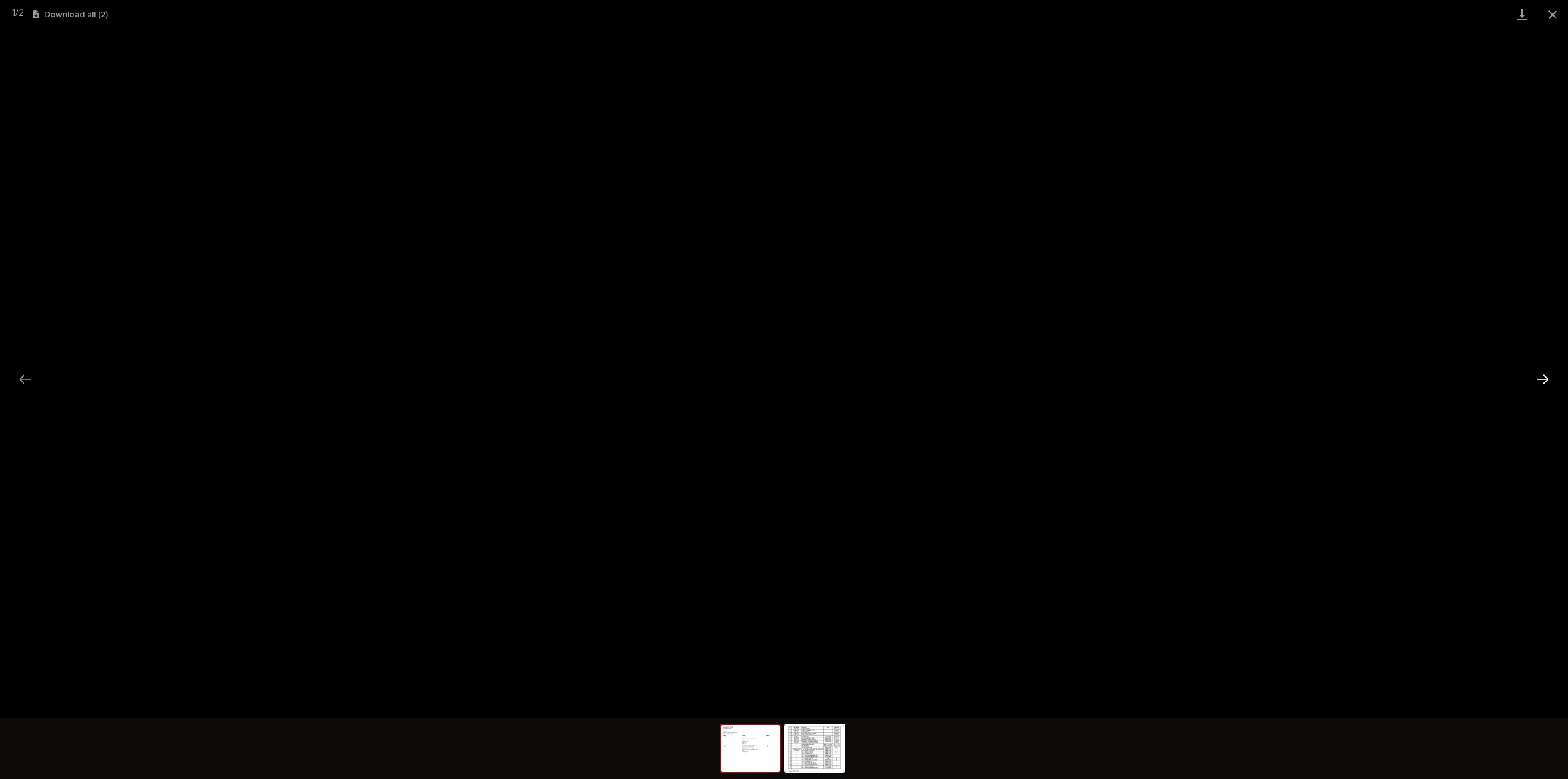
click at [1536, 382] on button "Next slide" at bounding box center [1543, 379] width 26 height 24
click at [1556, 13] on button "Close gallery" at bounding box center [1553, 14] width 31 height 28
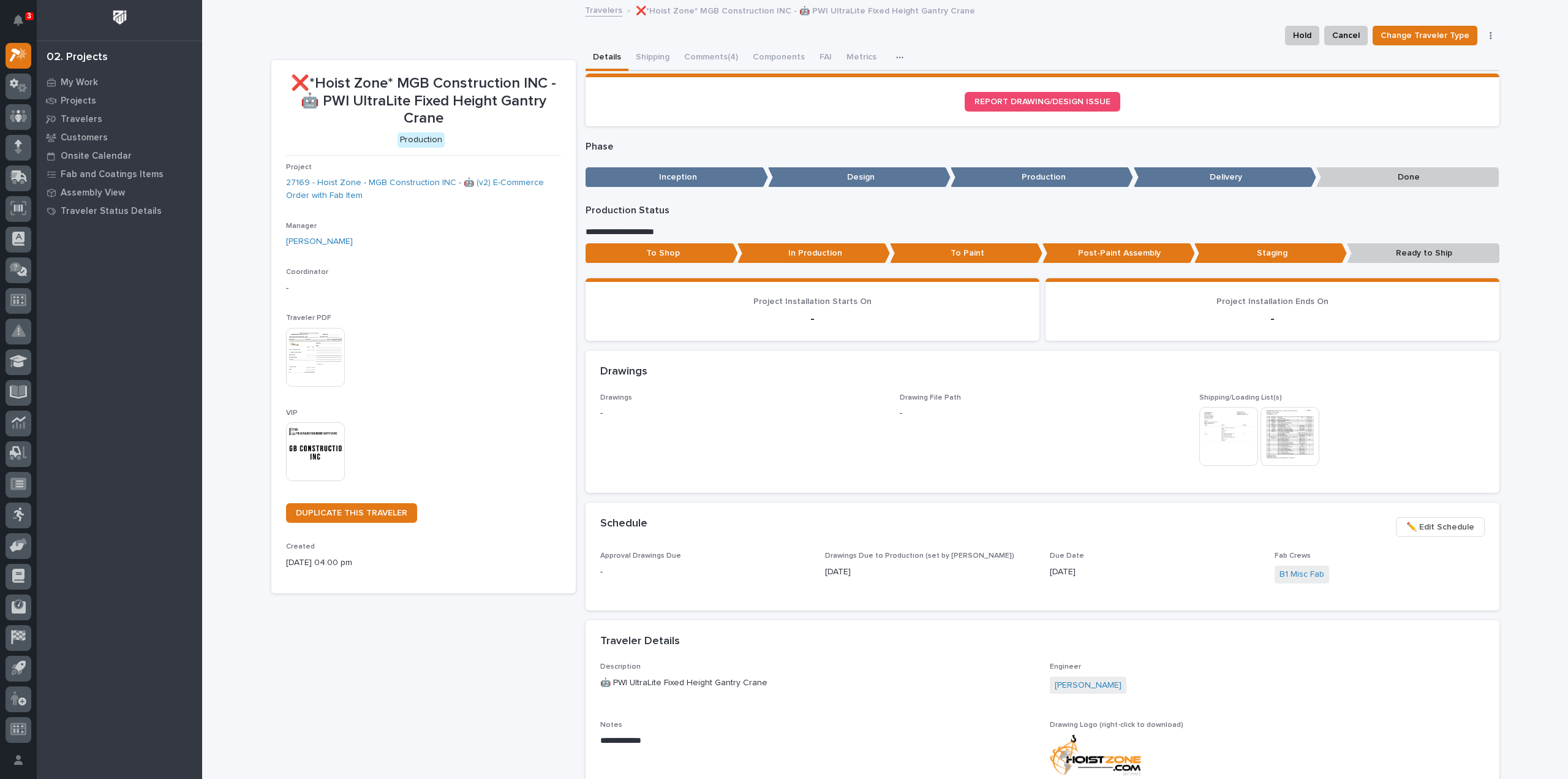
click at [314, 458] on img at bounding box center [316, 452] width 59 height 59
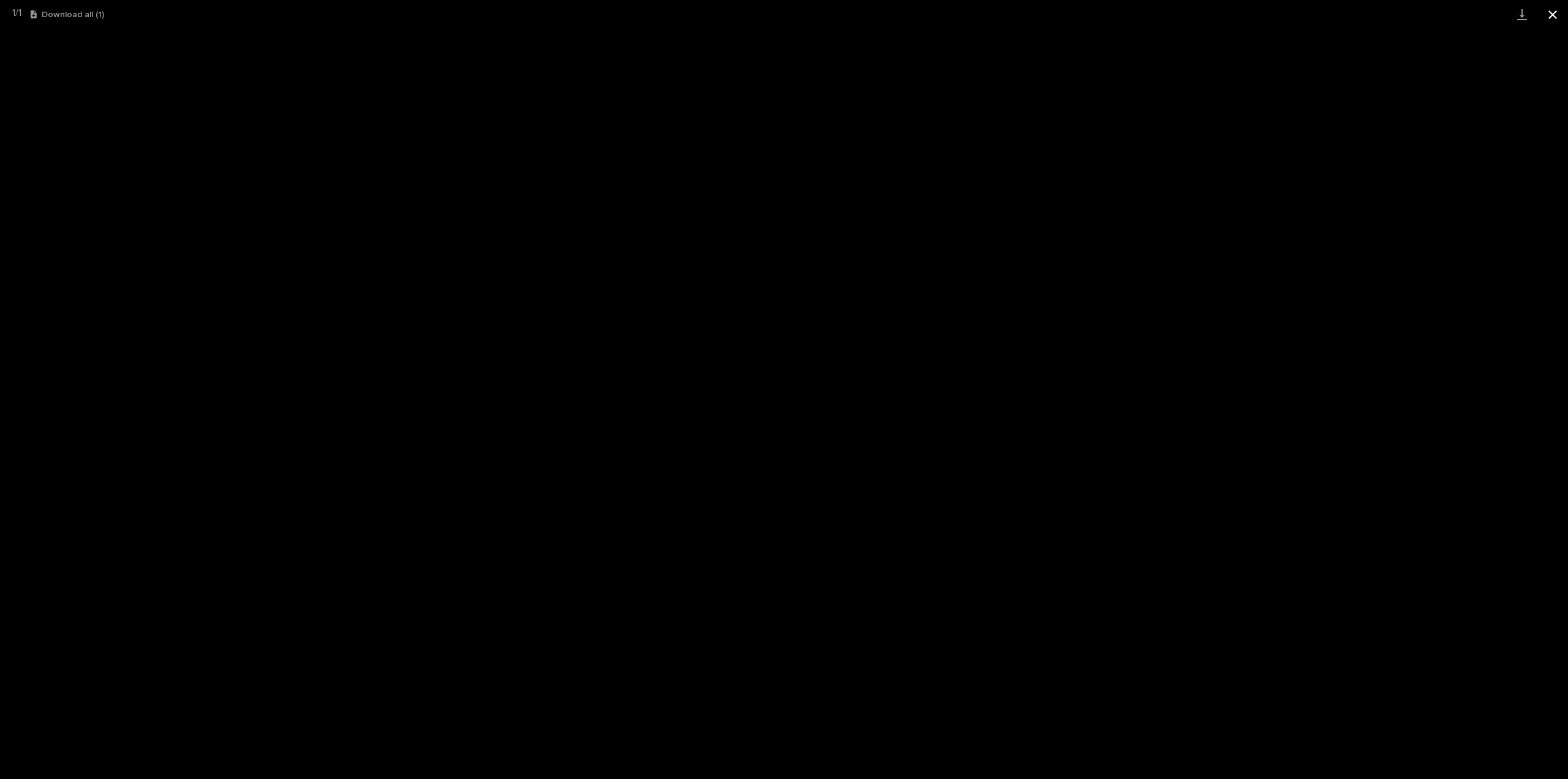
click at [1556, 14] on button "Close gallery" at bounding box center [1553, 14] width 31 height 28
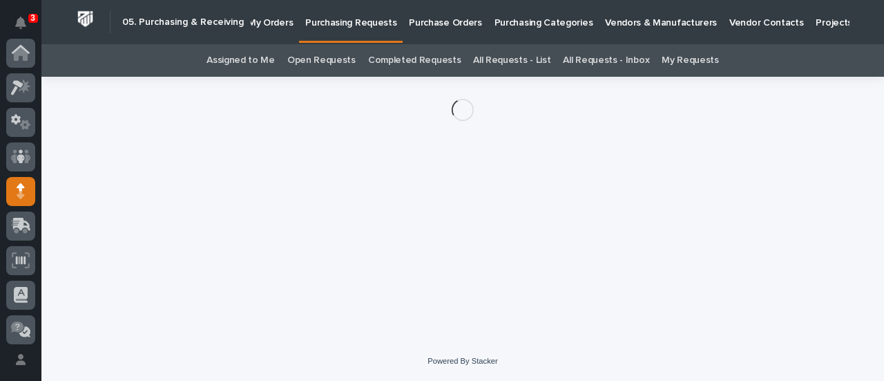
scroll to position [138, 0]
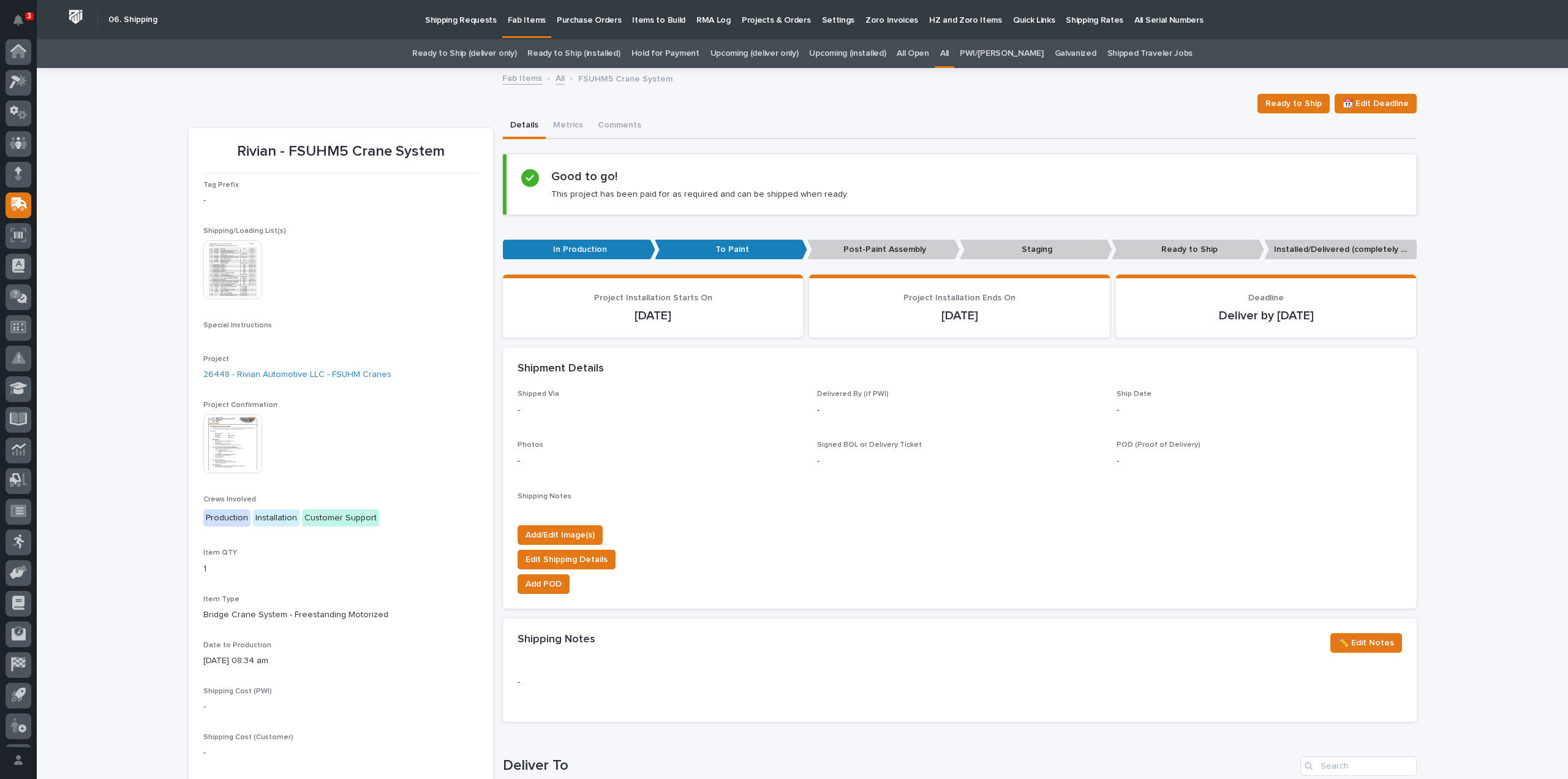
scroll to position [27, 0]
drag, startPoint x: 950, startPoint y: 51, endPoint x: 953, endPoint y: 64, distance: 13.3
click at [950, 51] on div "All" at bounding box center [945, 53] width 20 height 28
click at [949, 52] on link "All" at bounding box center [945, 53] width 9 height 28
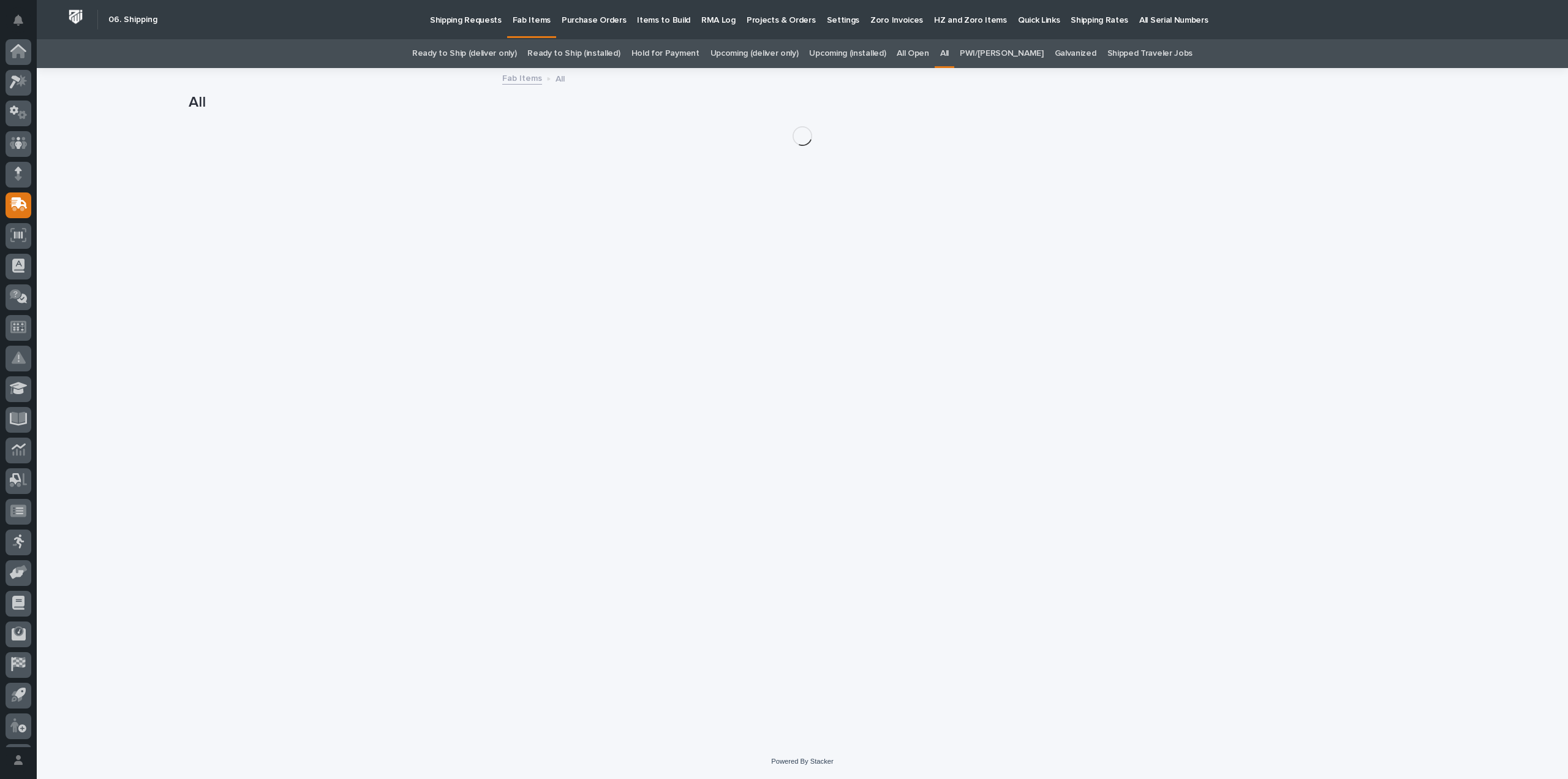
scroll to position [27, 0]
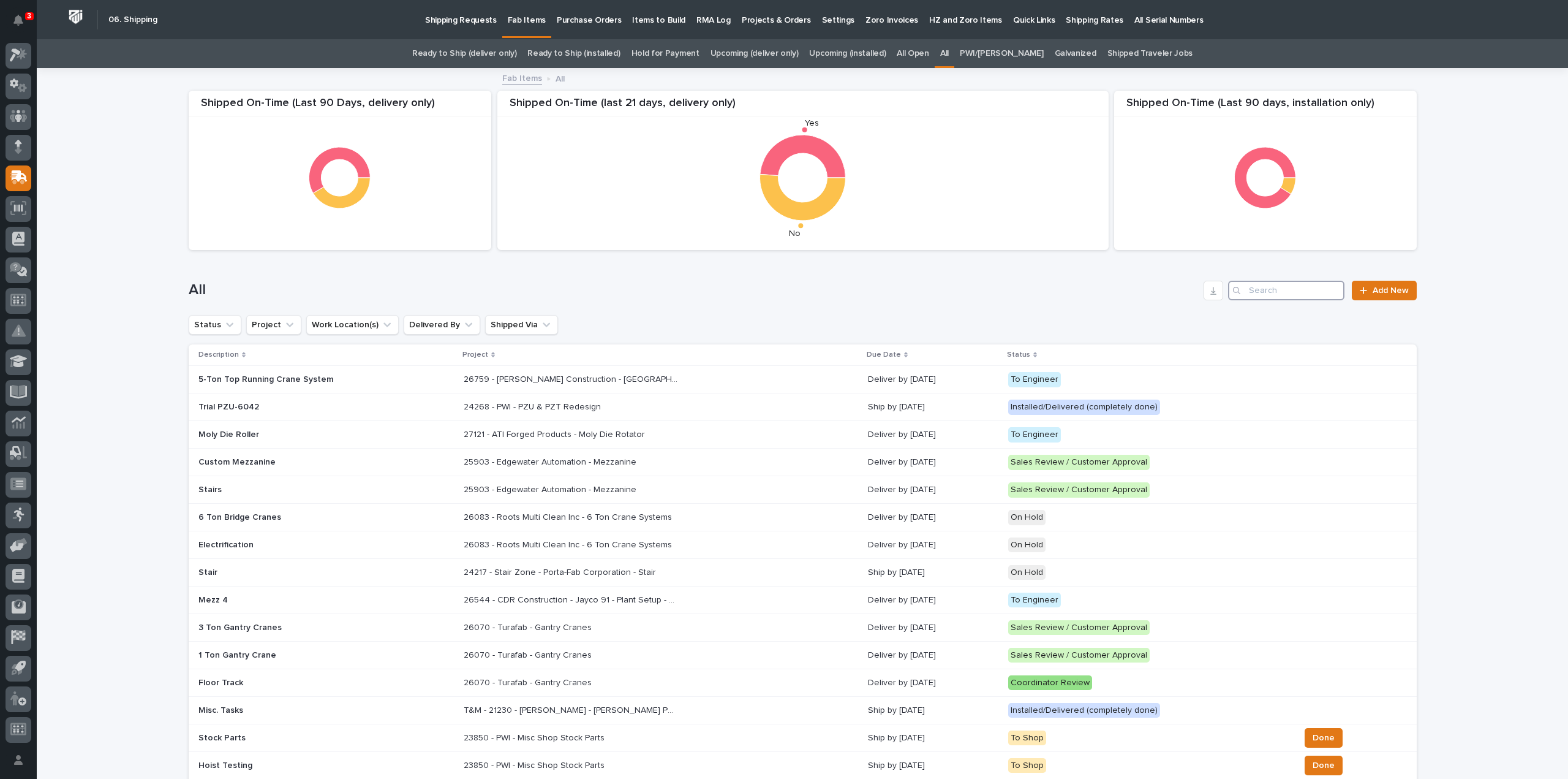
click at [1305, 295] on input "Search" at bounding box center [1286, 290] width 116 height 20
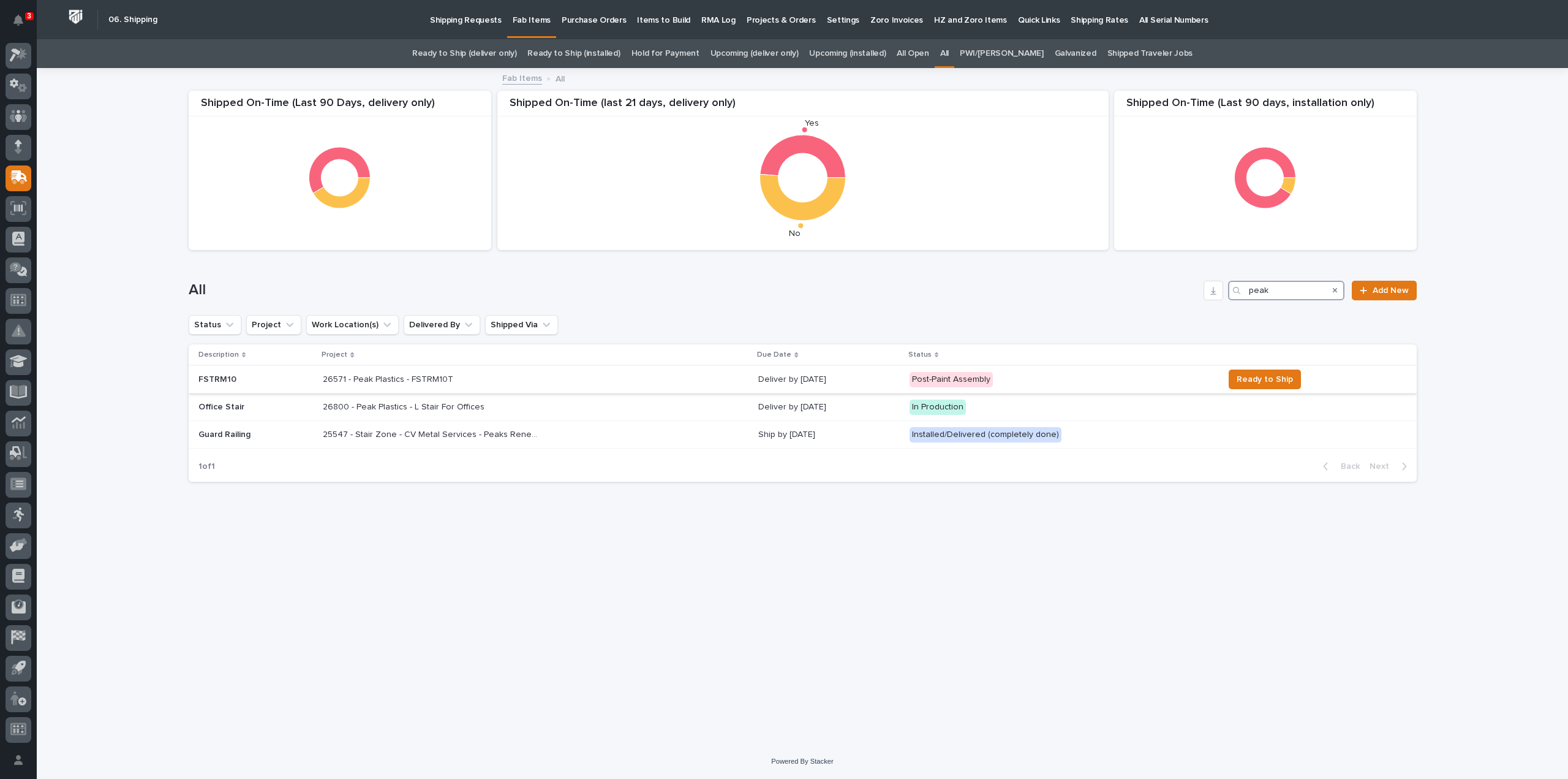
type input "peak"
click at [409, 374] on p "26571 - Peak Plastics - FSTRM10T" at bounding box center [389, 378] width 133 height 13
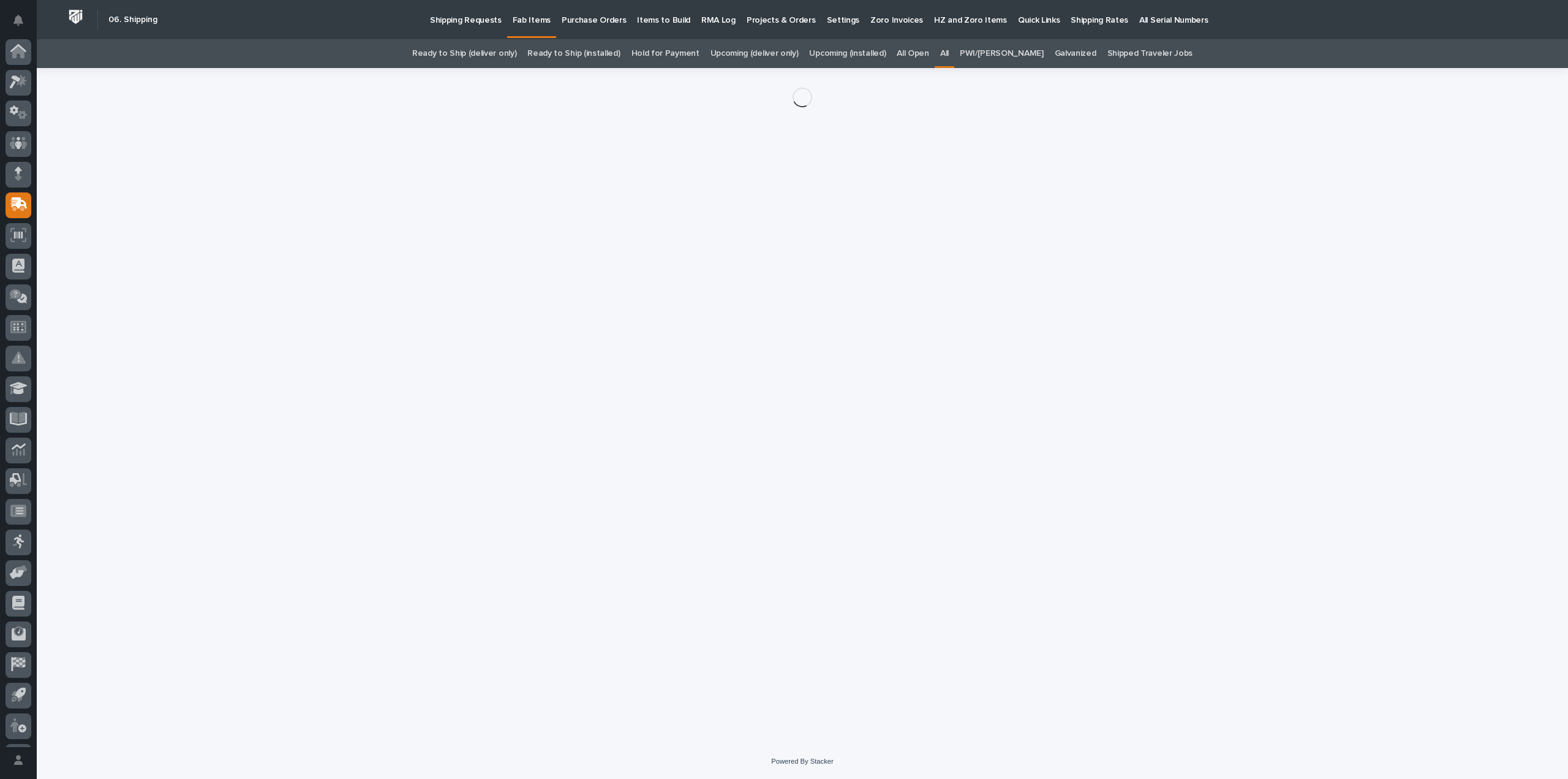
click at [409, 374] on div "Loading... Saving… Loading... Saving…" at bounding box center [803, 390] width 1241 height 645
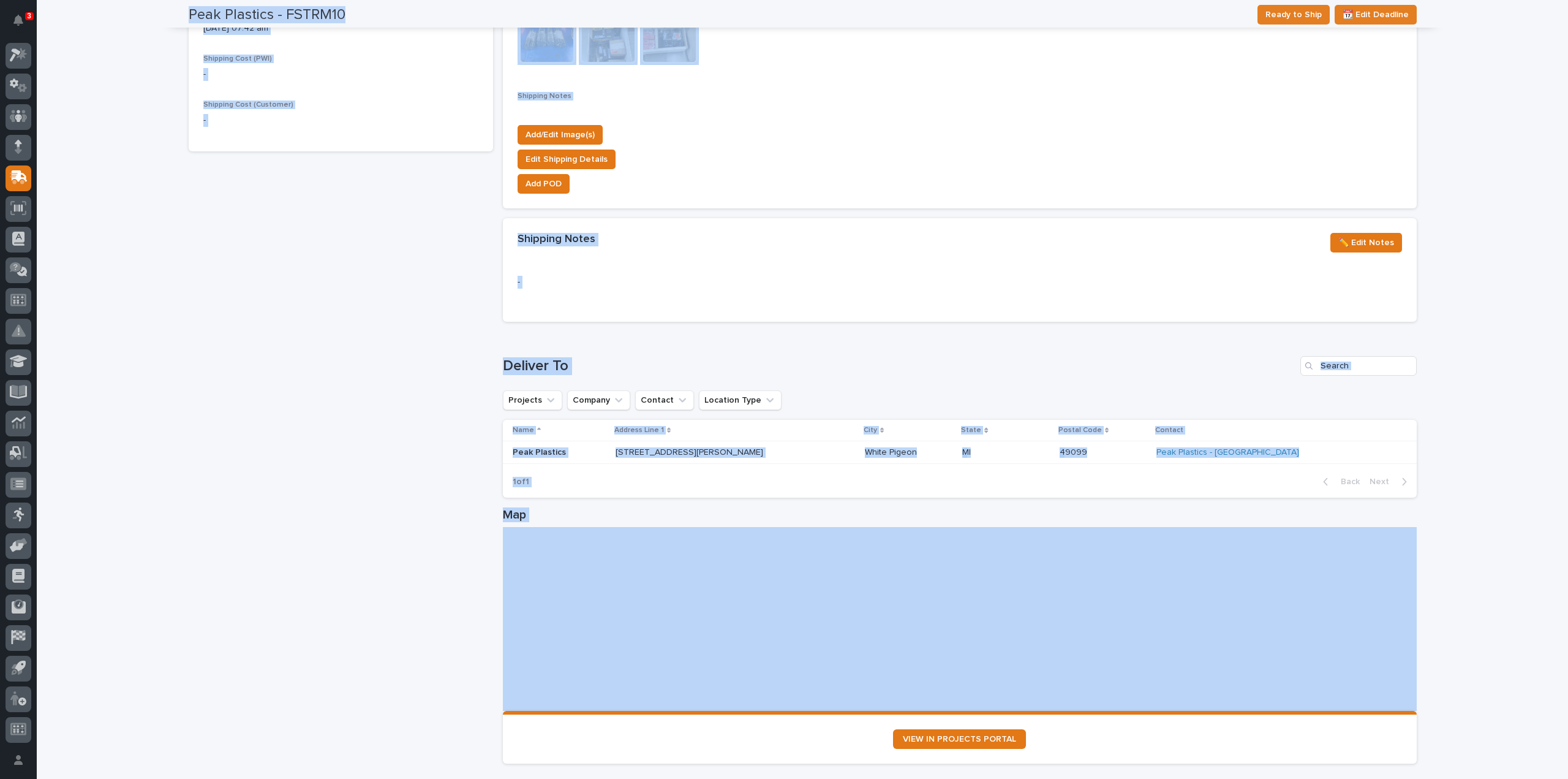
scroll to position [677, 0]
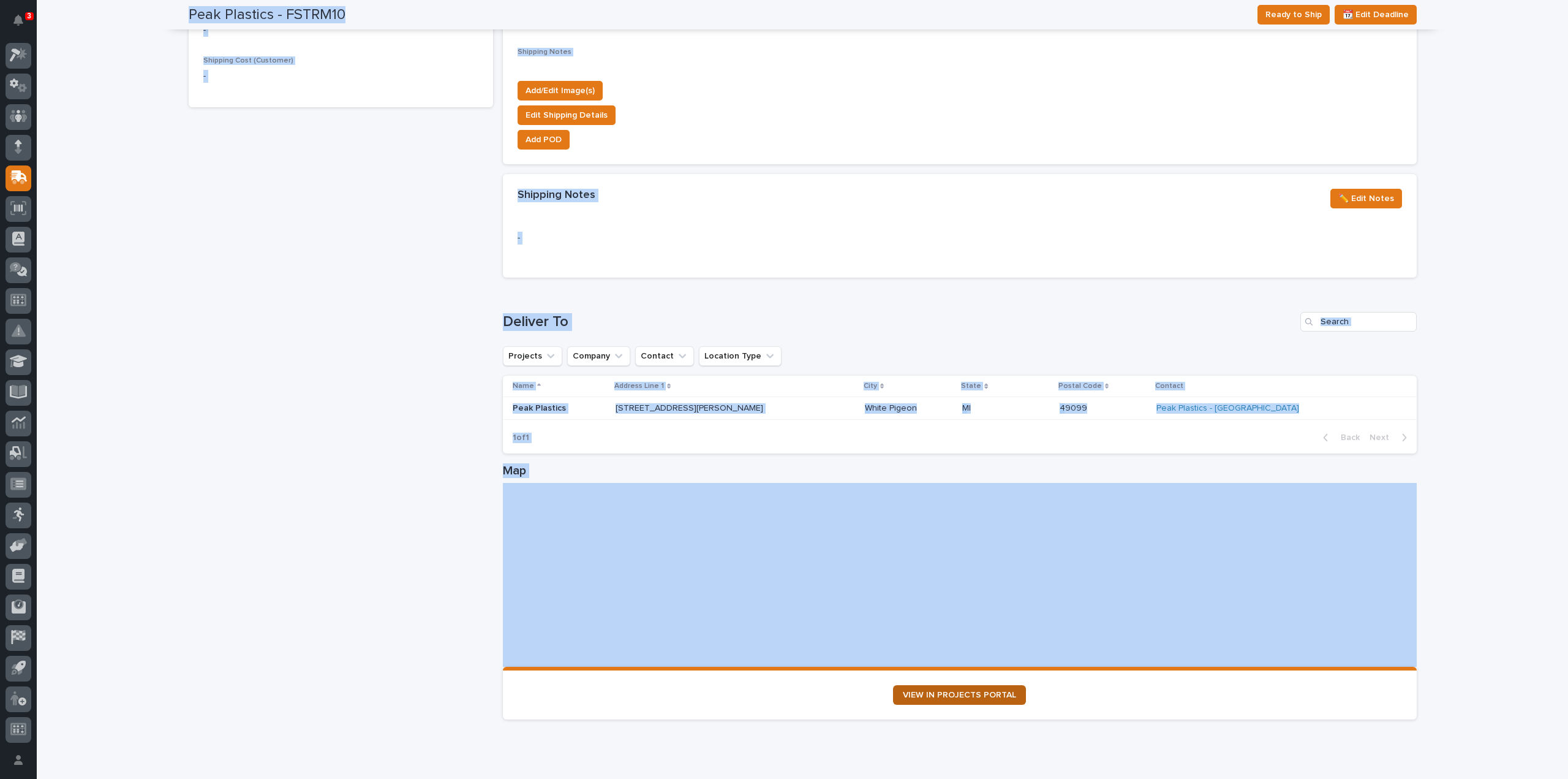
click at [999, 700] on link "VIEW IN PROJECTS PORTAL" at bounding box center [960, 695] width 133 height 20
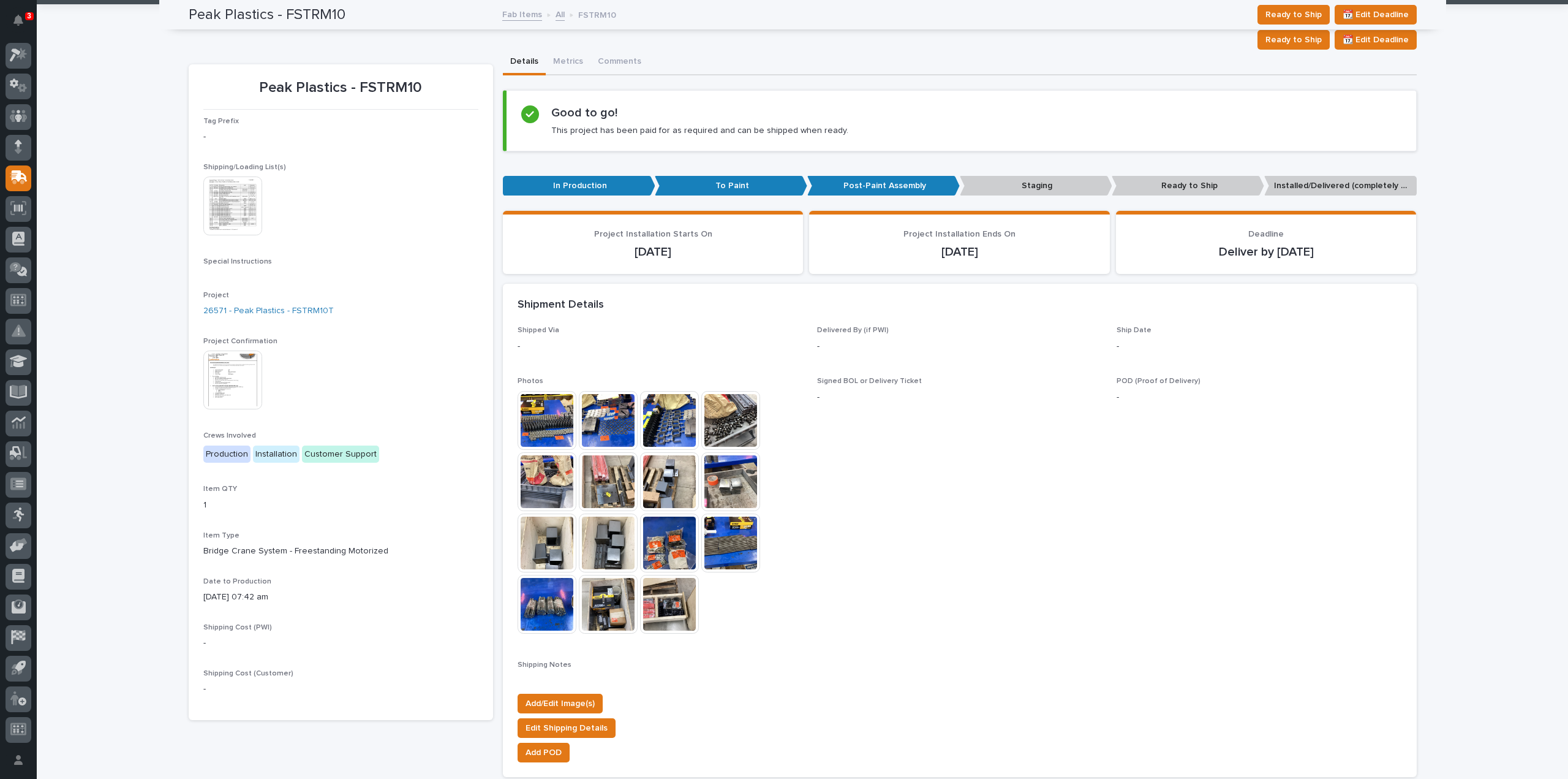
scroll to position [0, 0]
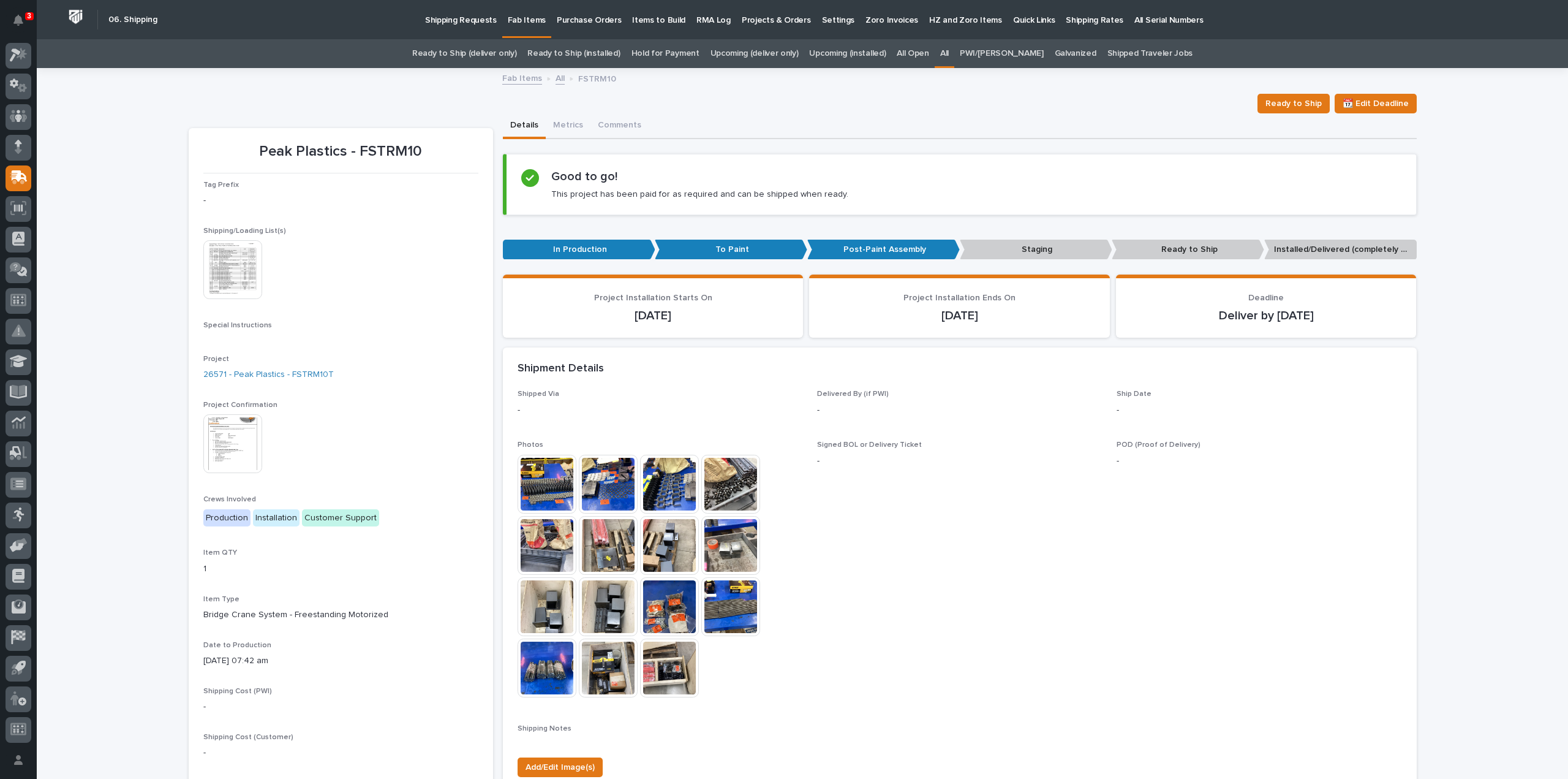
click at [949, 54] on link "All" at bounding box center [945, 53] width 9 height 28
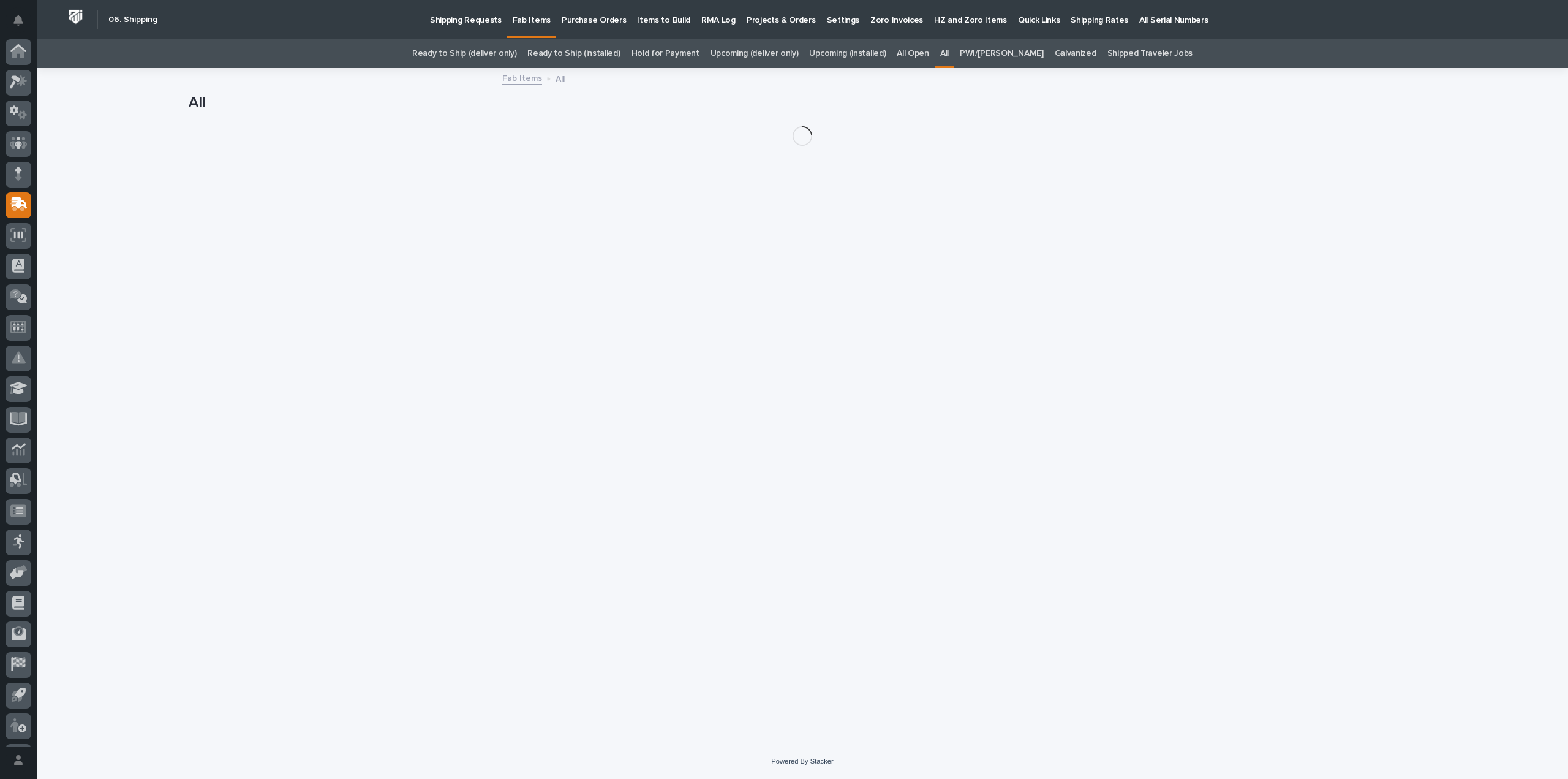
scroll to position [27, 0]
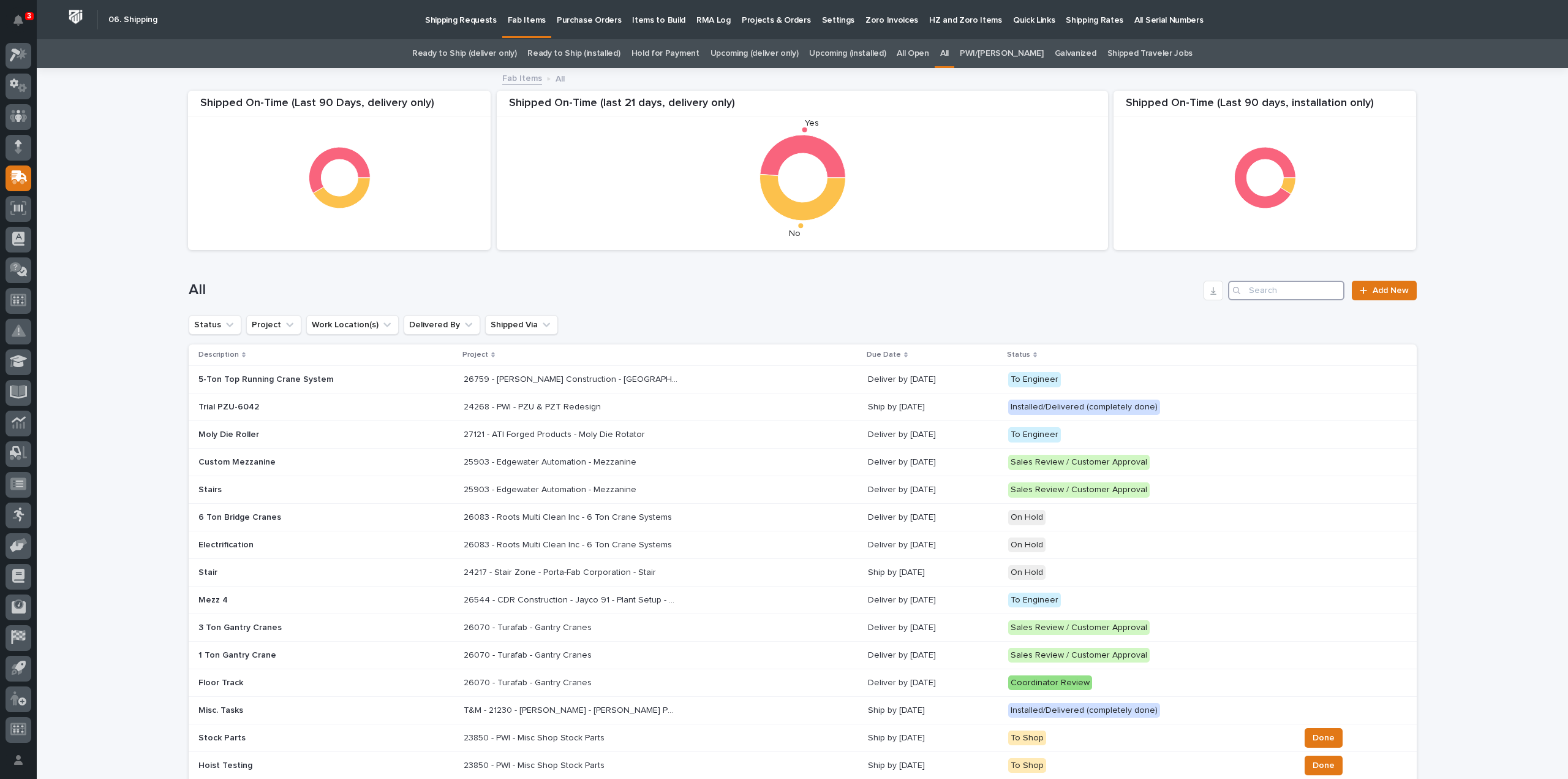
click at [1282, 297] on input "Search" at bounding box center [1286, 290] width 116 height 20
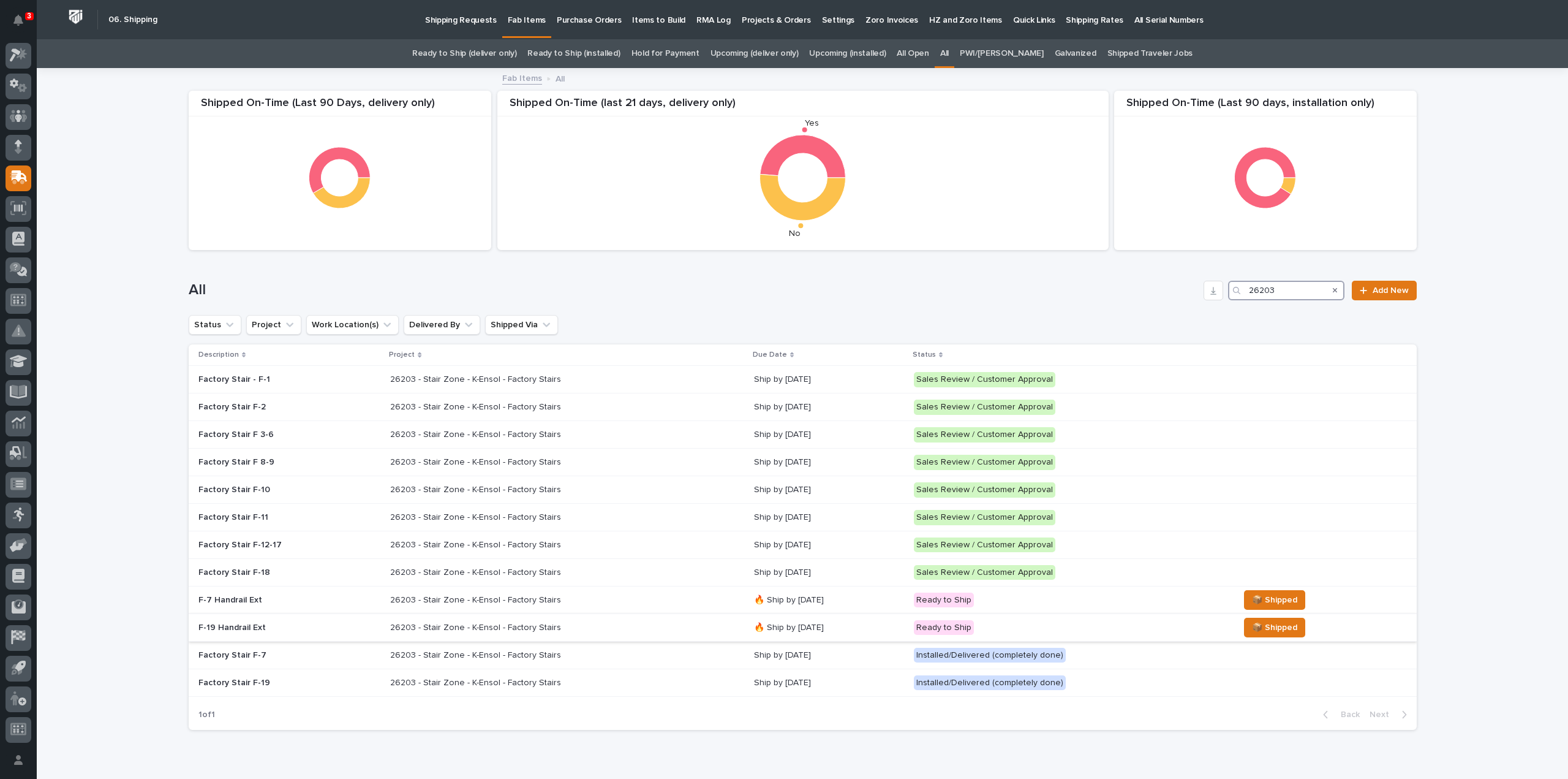
type input "26203"
click at [815, 627] on p "🔥 Ship by 9/26/25" at bounding box center [828, 628] width 150 height 11
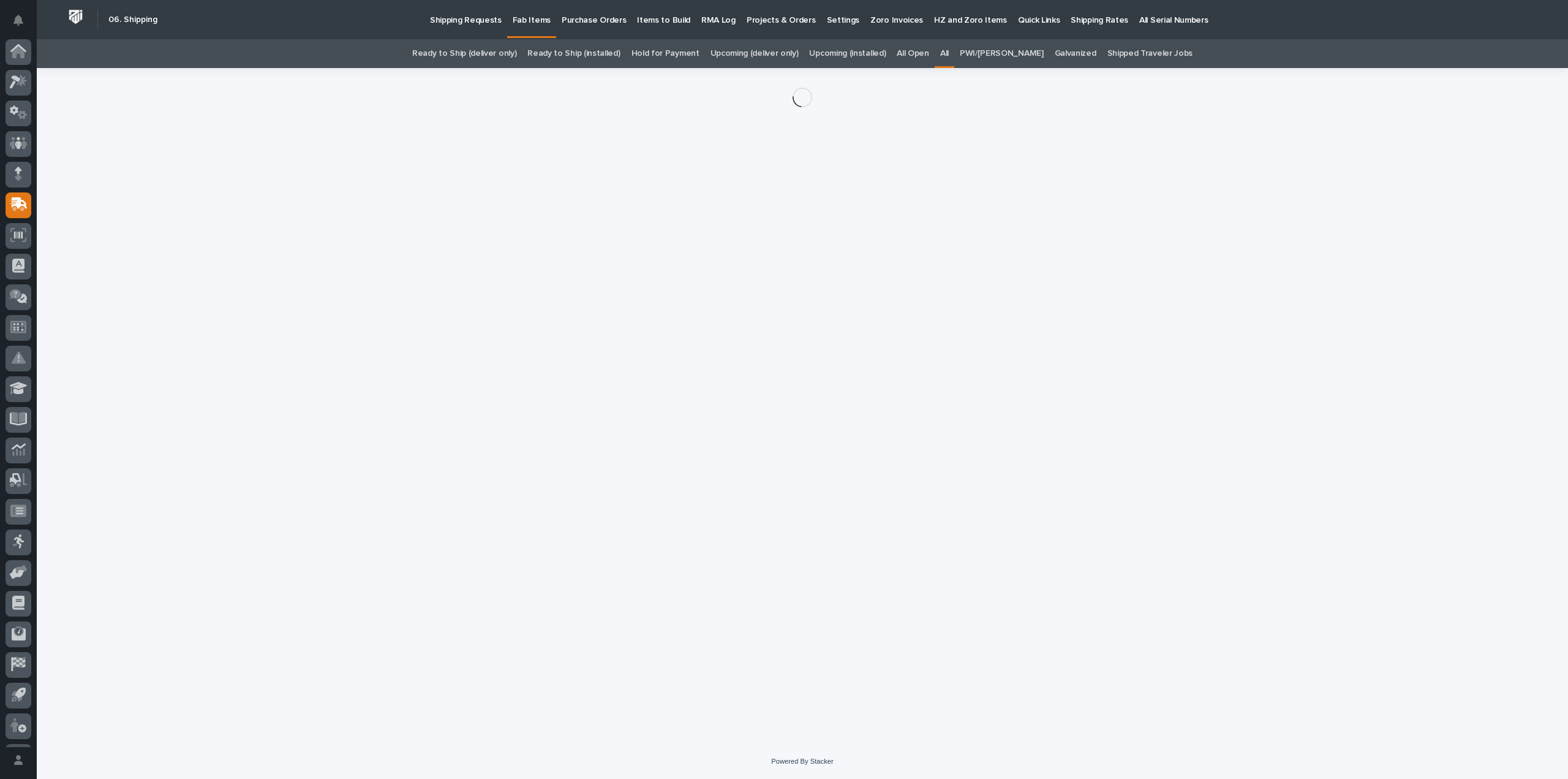
scroll to position [27, 0]
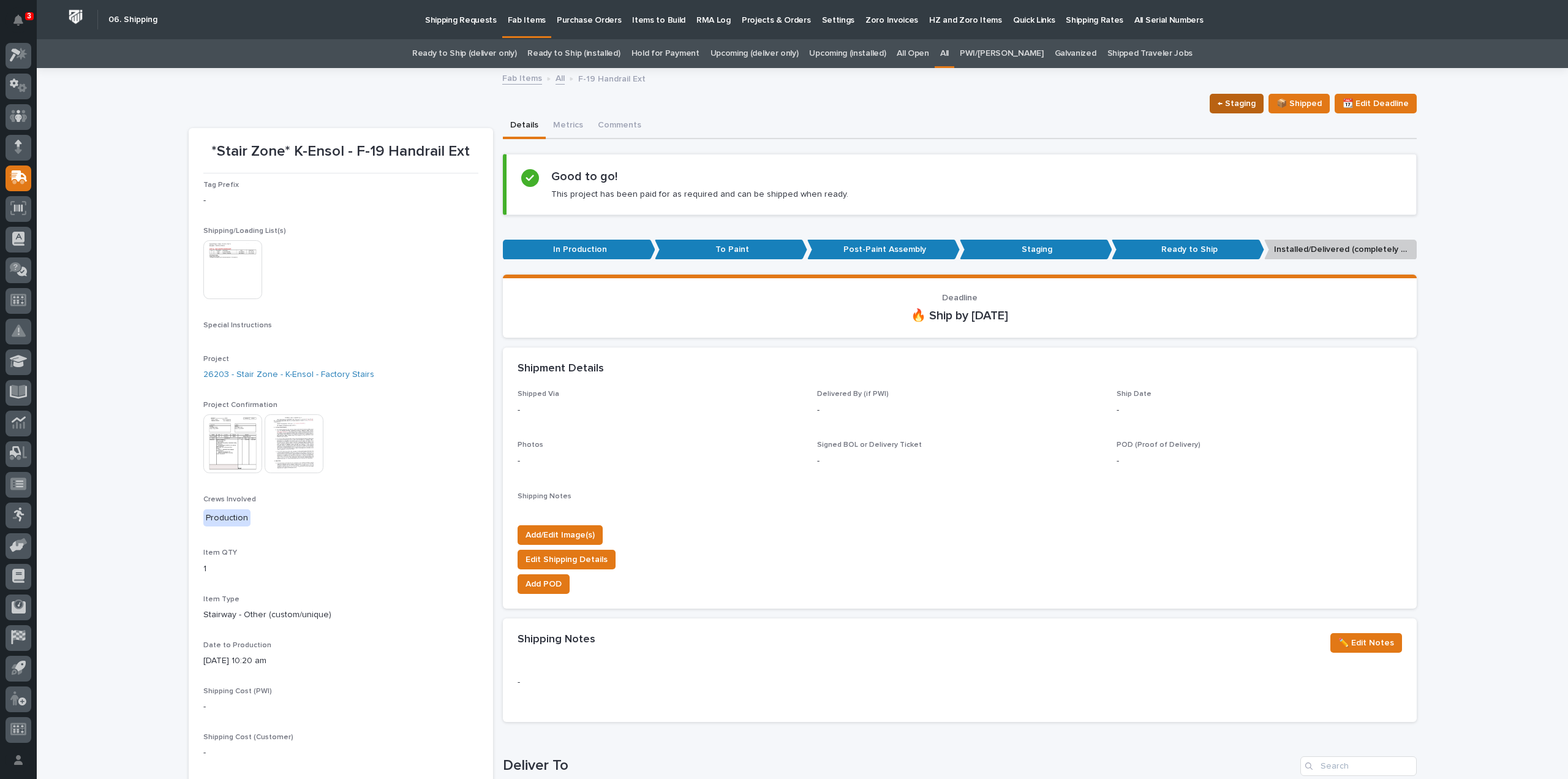
click at [1245, 108] on span "← Staging" at bounding box center [1236, 103] width 38 height 15
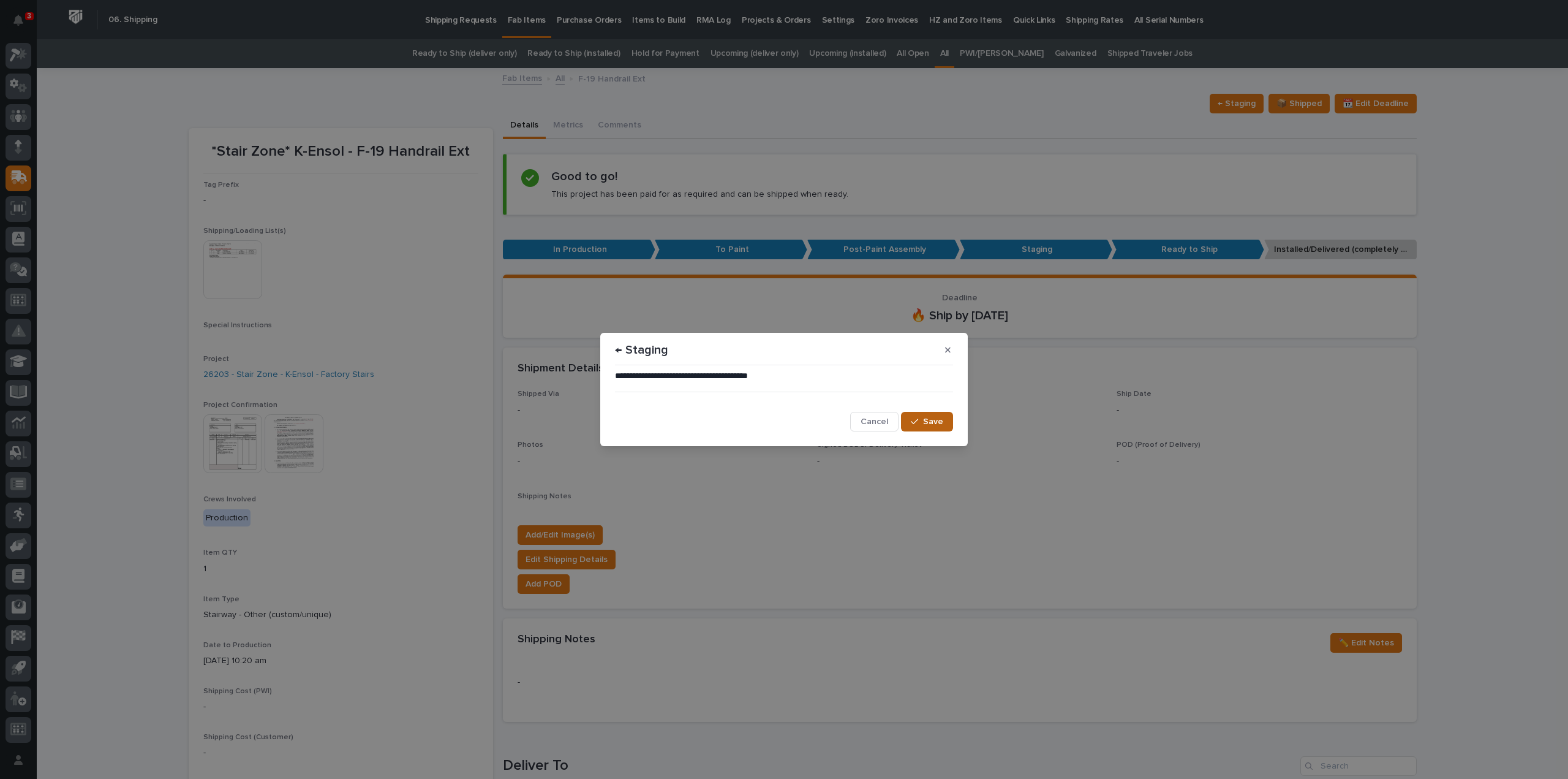
click at [913, 426] on icon "button" at bounding box center [914, 421] width 7 height 9
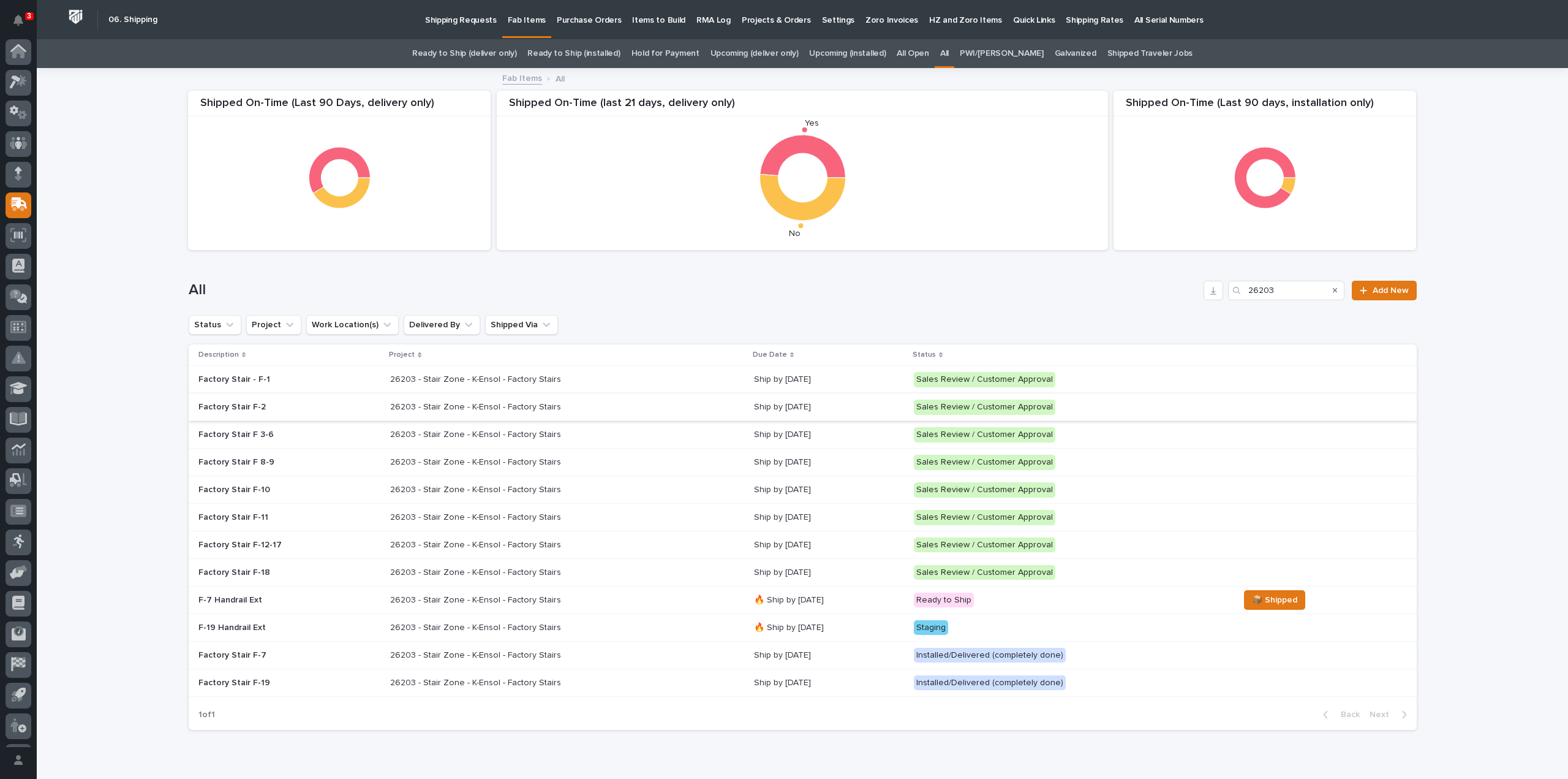
scroll to position [27, 0]
click at [771, 601] on p "🔥 Ship by 9/26/25" at bounding box center [828, 601] width 150 height 11
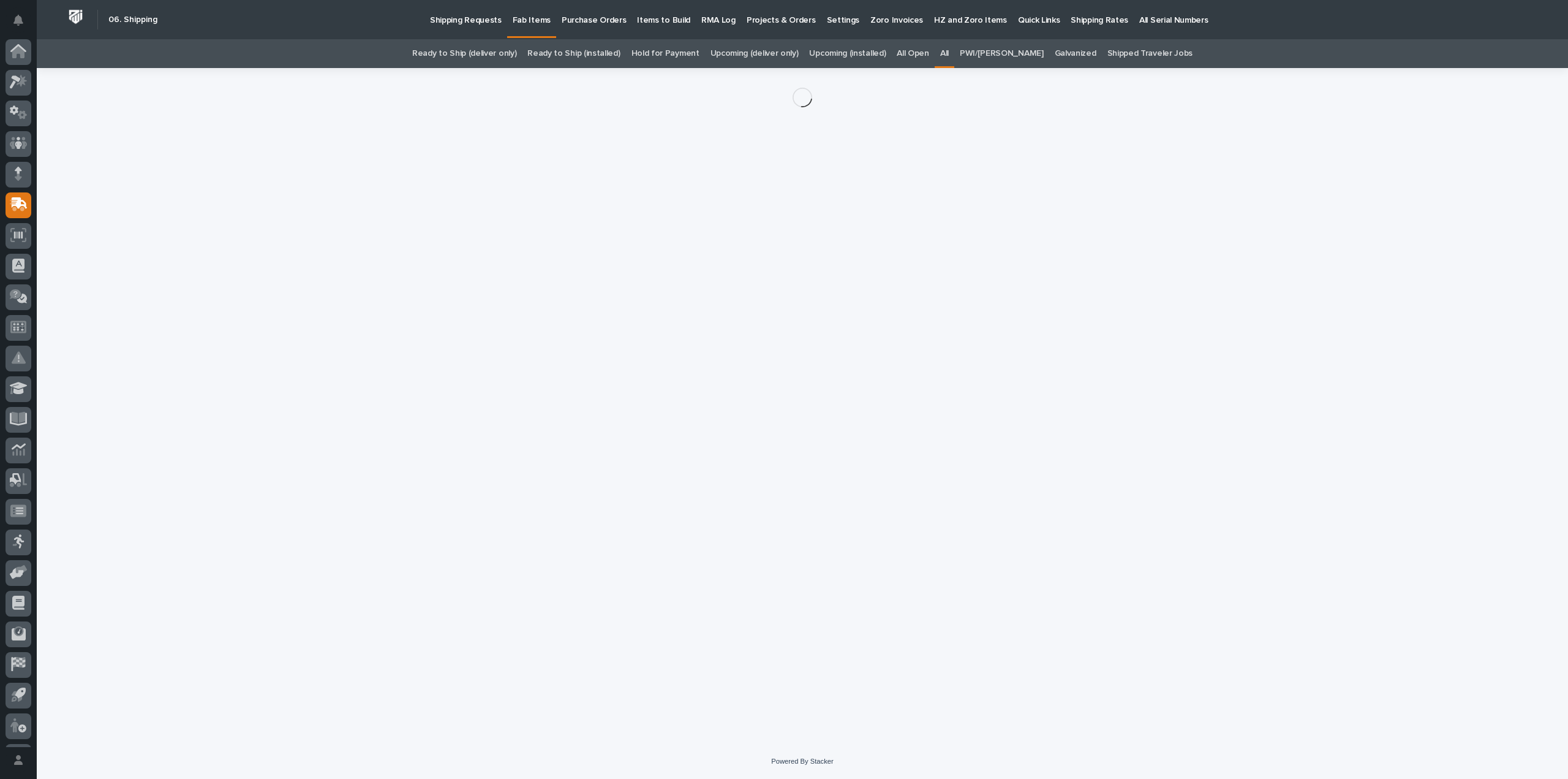
scroll to position [27, 0]
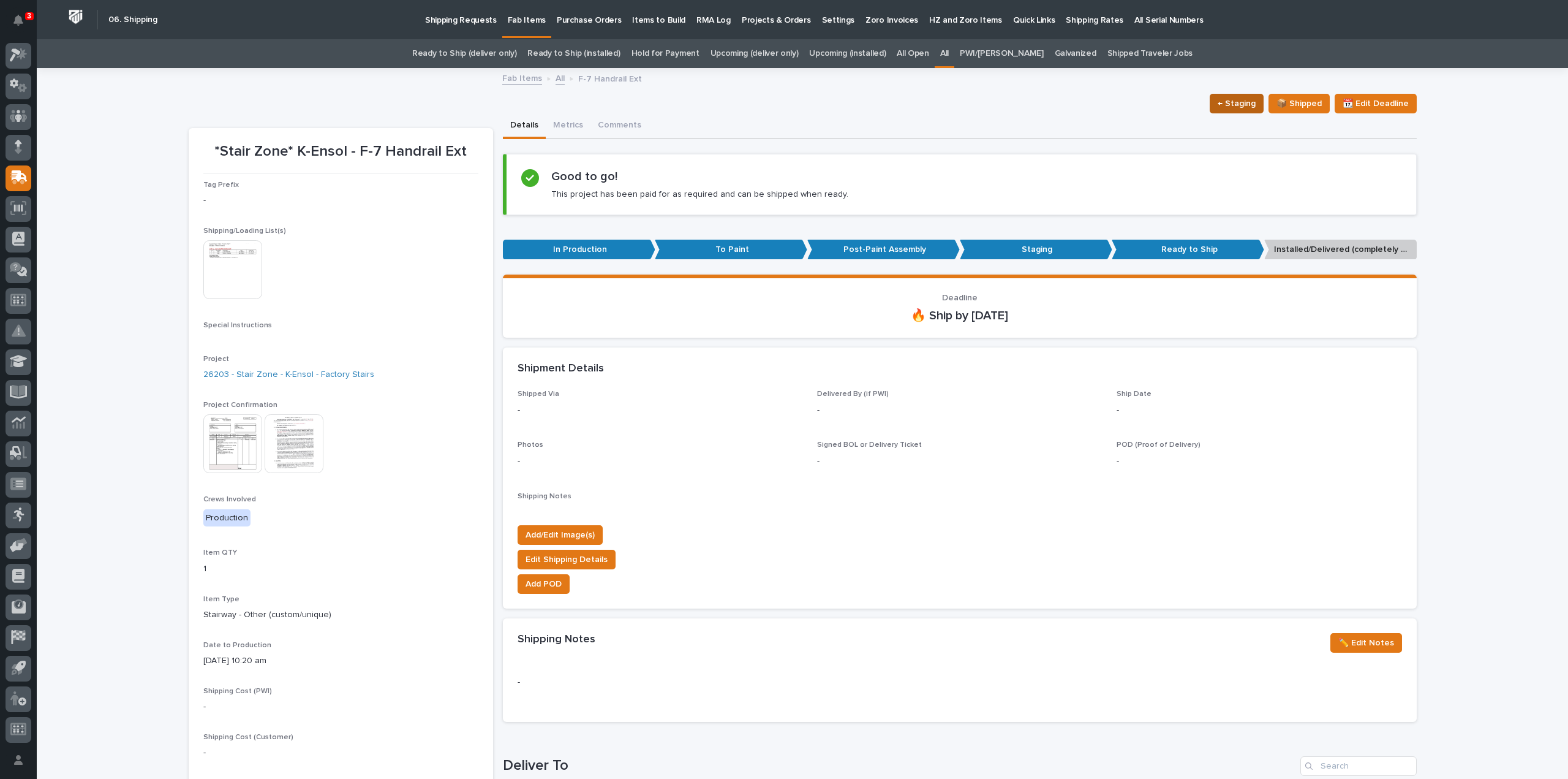
click at [1237, 103] on span "← Staging" at bounding box center [1236, 103] width 38 height 15
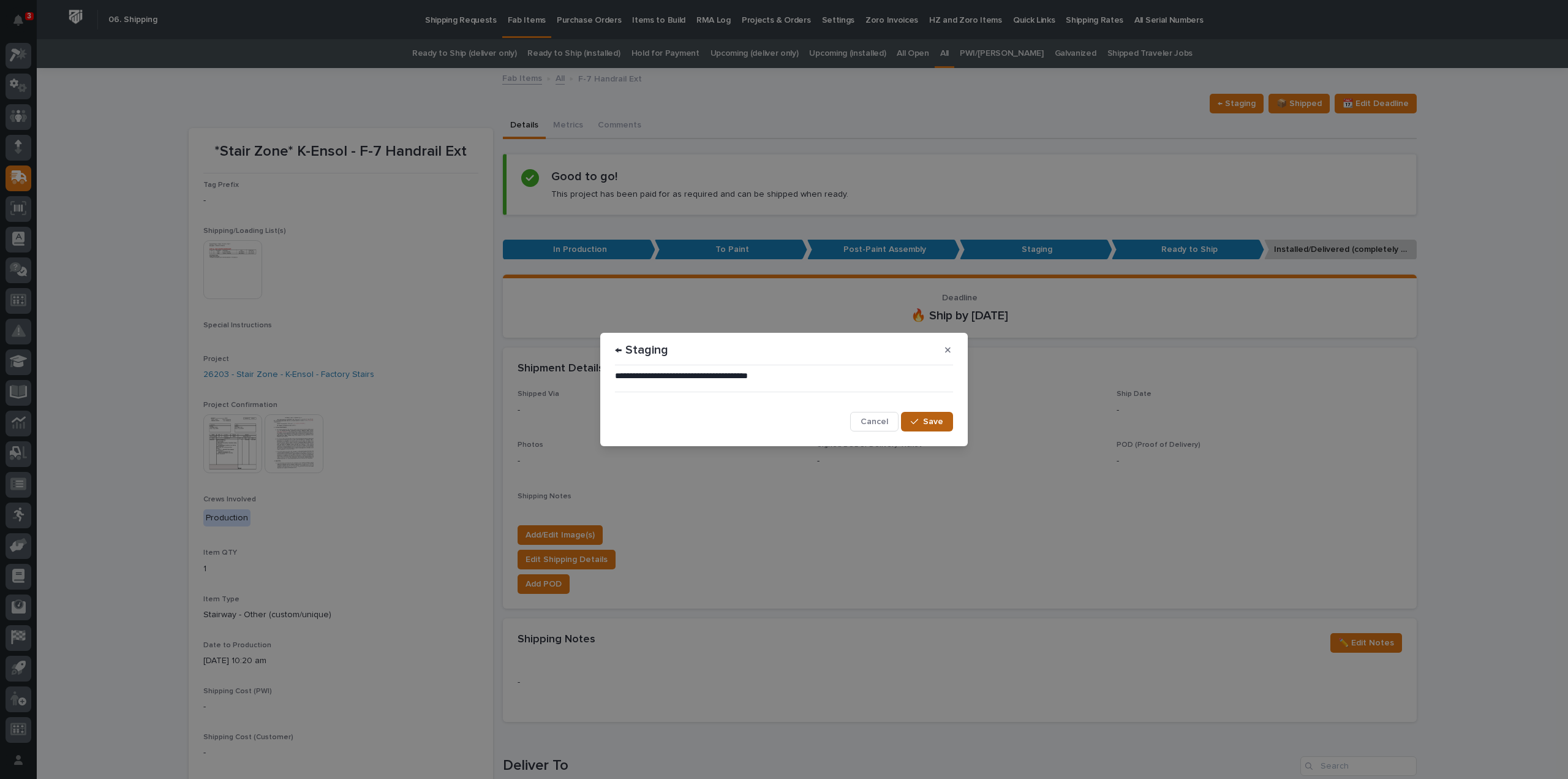
click at [936, 423] on span "Save" at bounding box center [933, 421] width 20 height 11
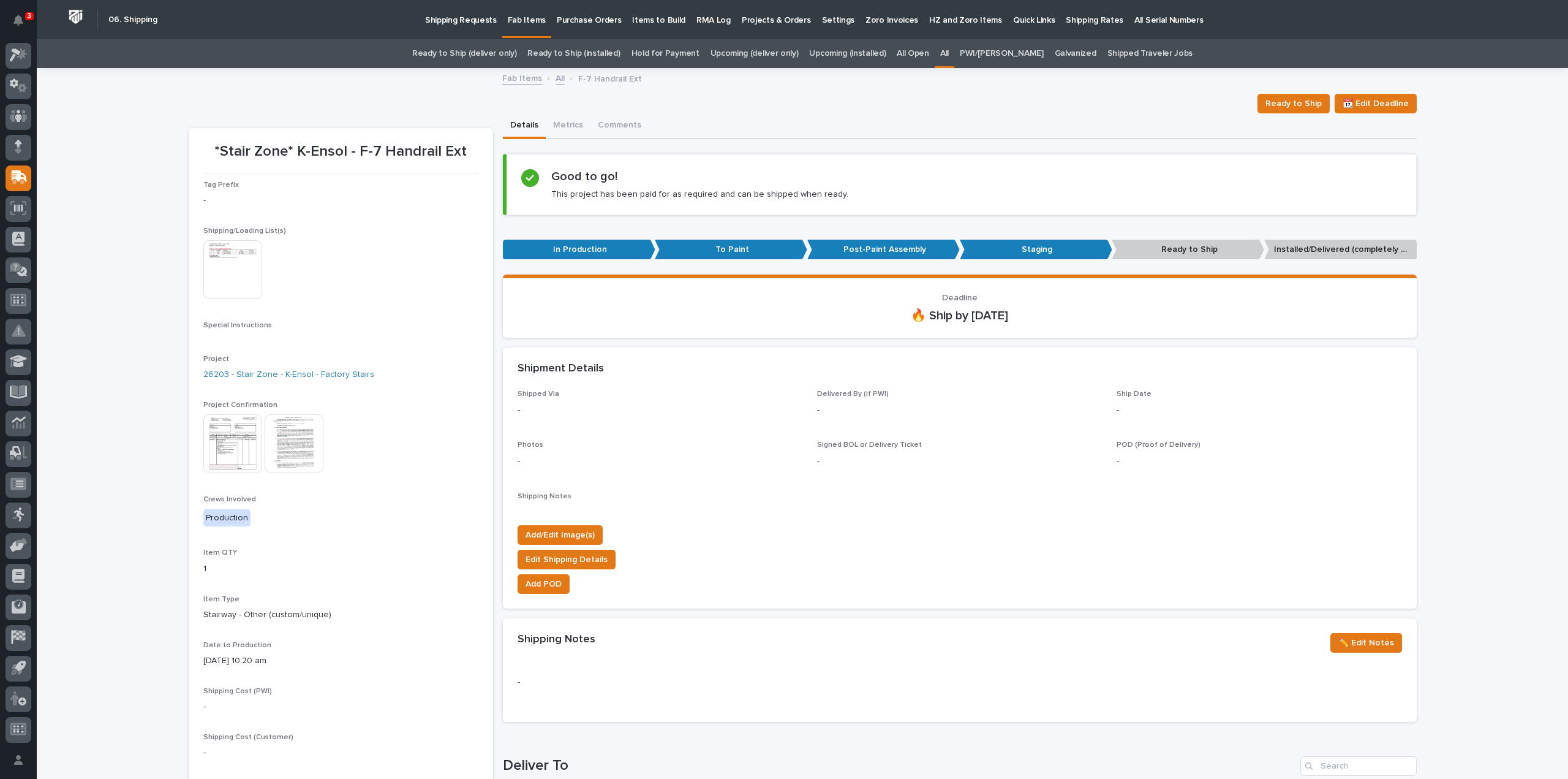
click at [949, 54] on link "All" at bounding box center [945, 53] width 9 height 28
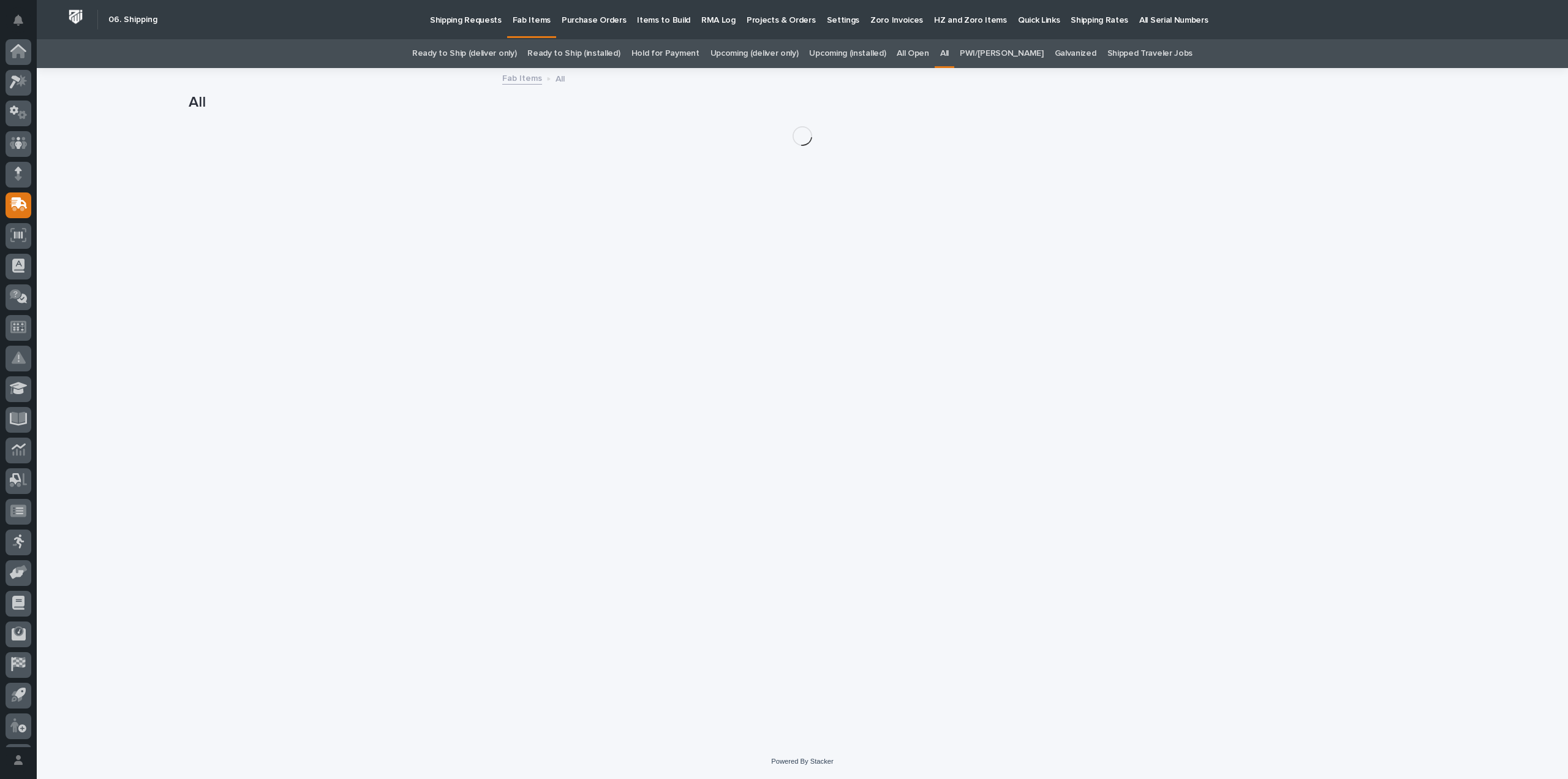
scroll to position [27, 0]
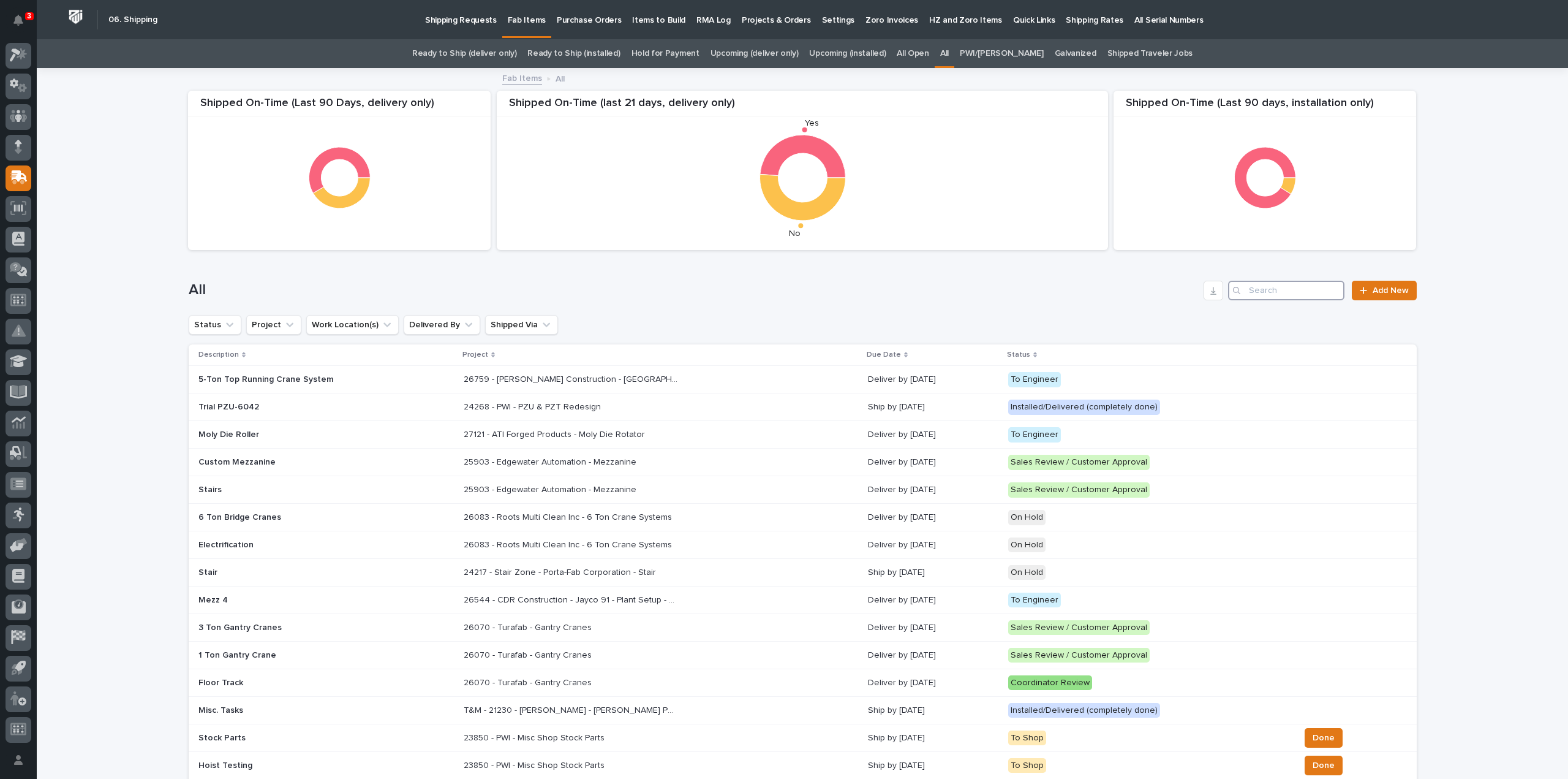
click at [1292, 285] on input "Search" at bounding box center [1286, 290] width 116 height 20
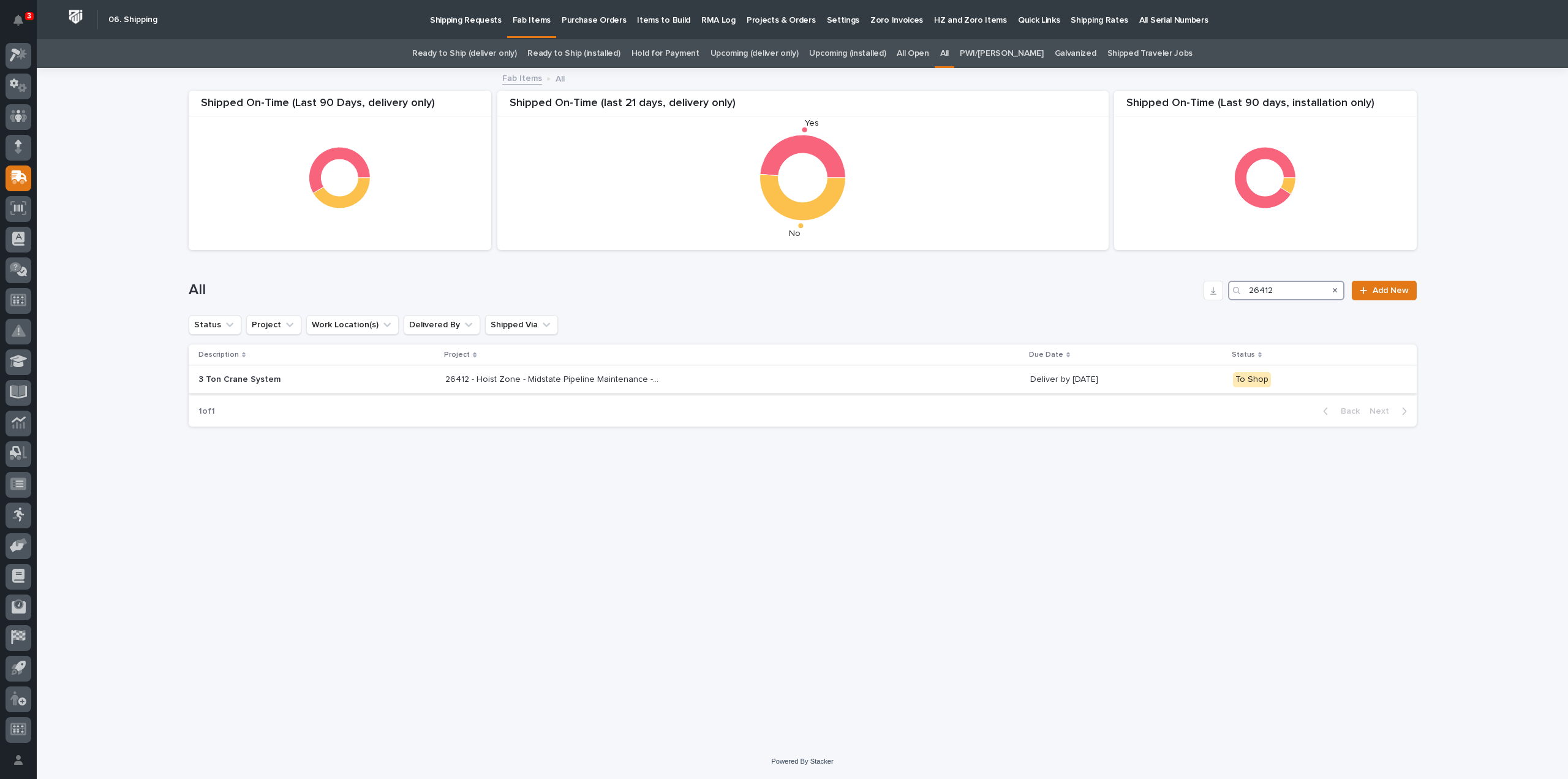
type input "26412"
click at [569, 383] on p "26412 - Hoist Zone - Midstate Pipeline Maintenance - 3 Ton Crane System" at bounding box center [553, 378] width 217 height 13
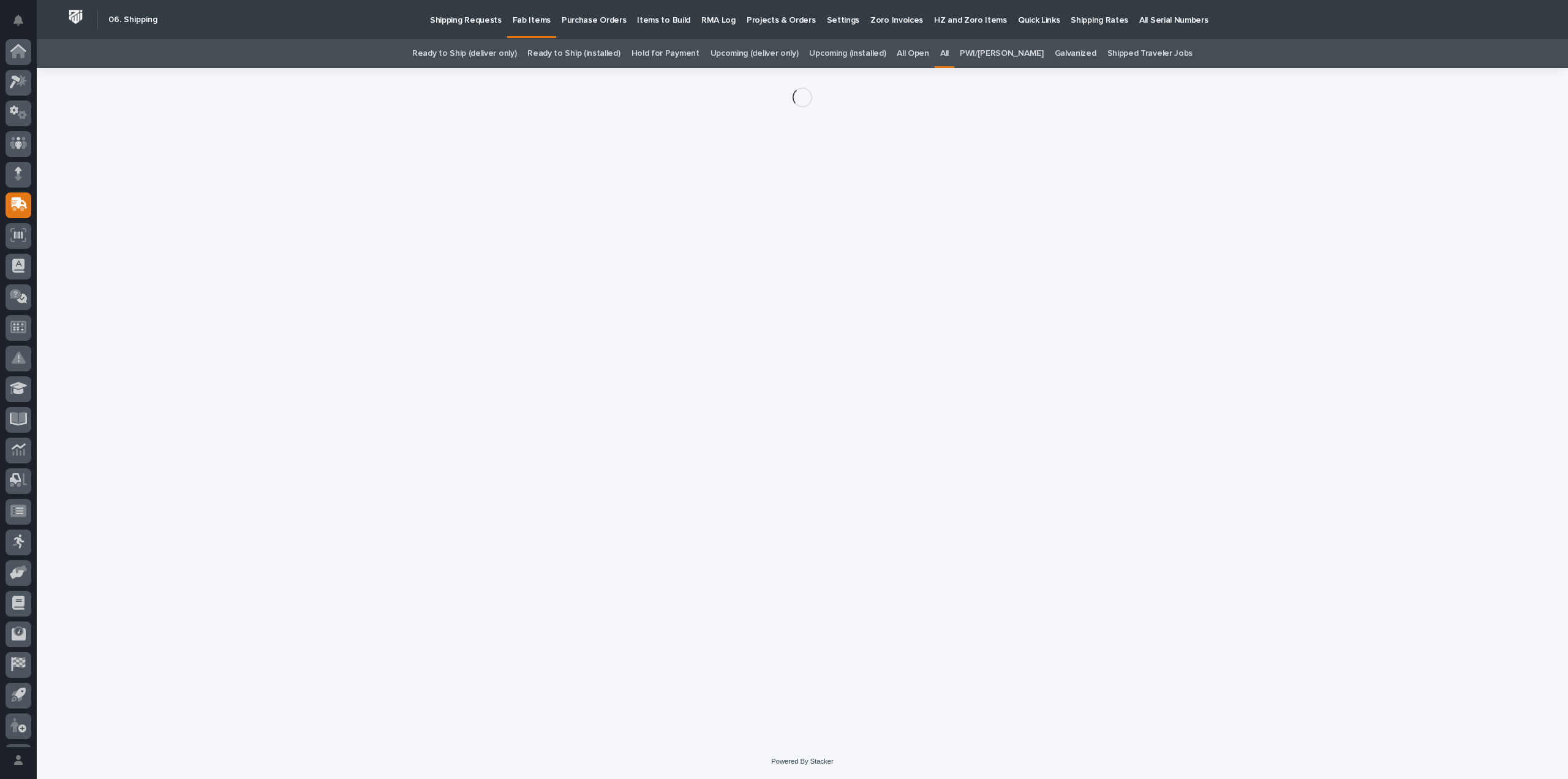
scroll to position [27, 0]
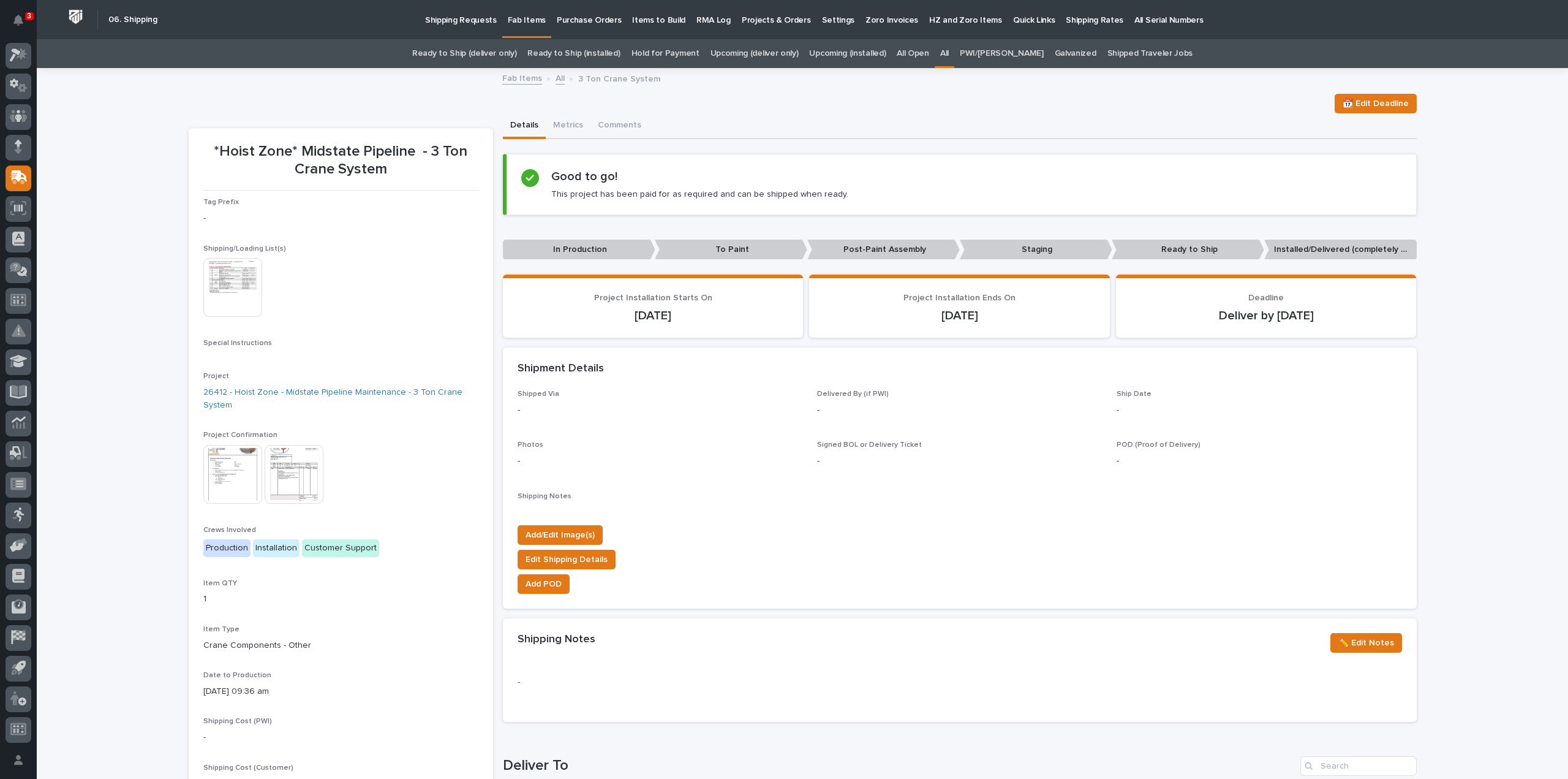
click at [240, 292] on img at bounding box center [232, 287] width 59 height 59
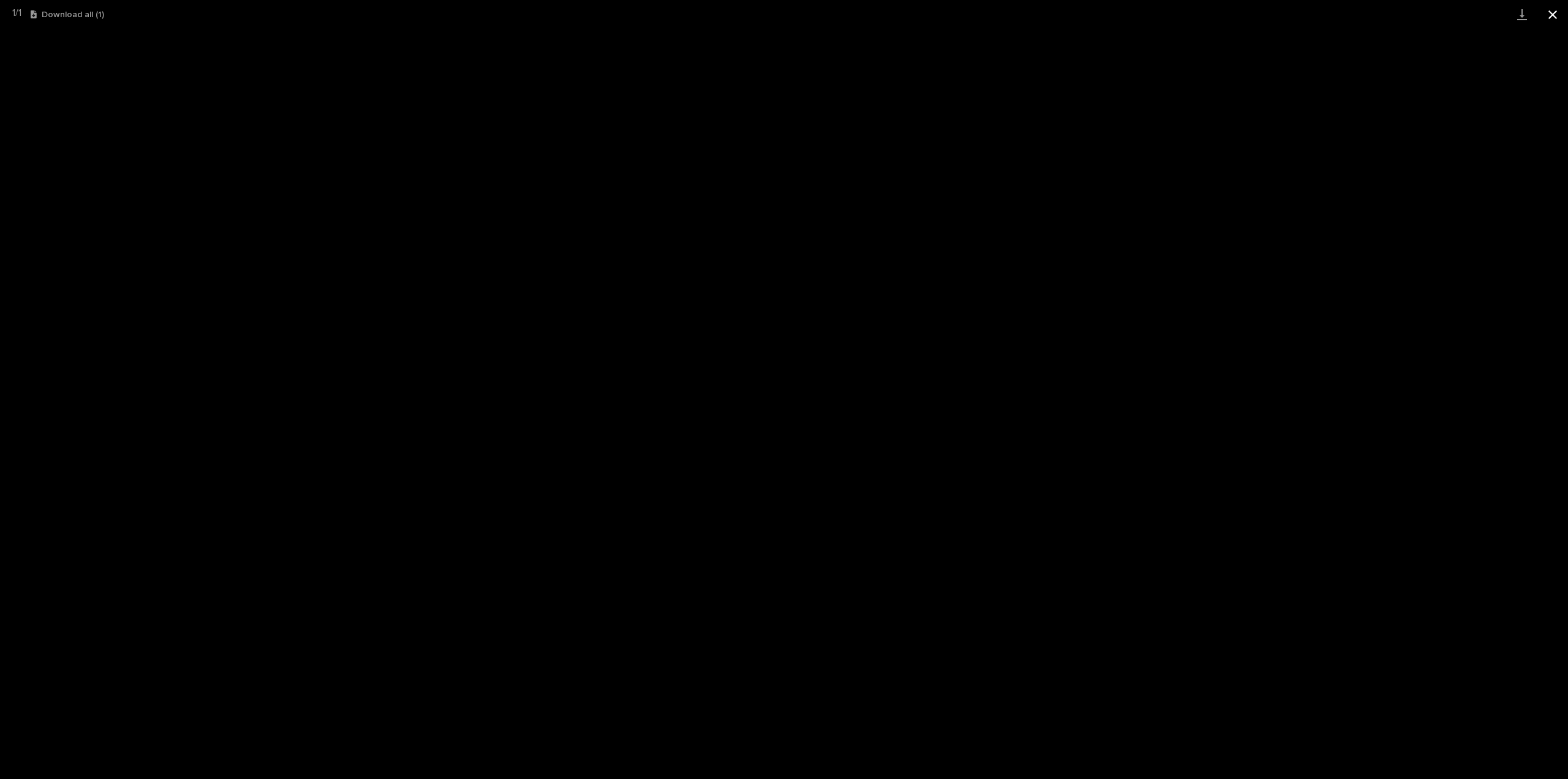
click at [1550, 15] on button "Close gallery" at bounding box center [1553, 14] width 31 height 28
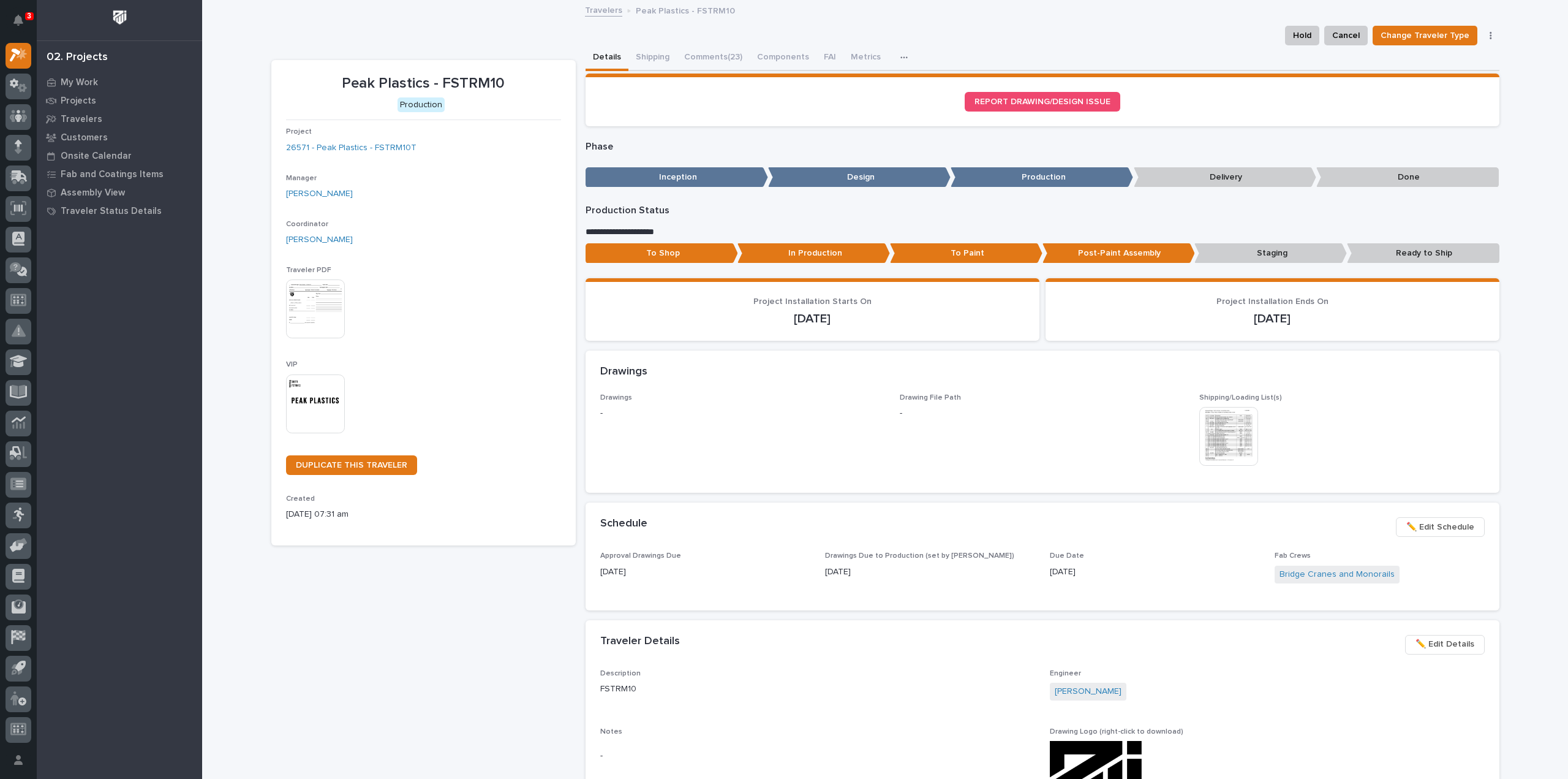
click at [309, 405] on img at bounding box center [316, 404] width 59 height 59
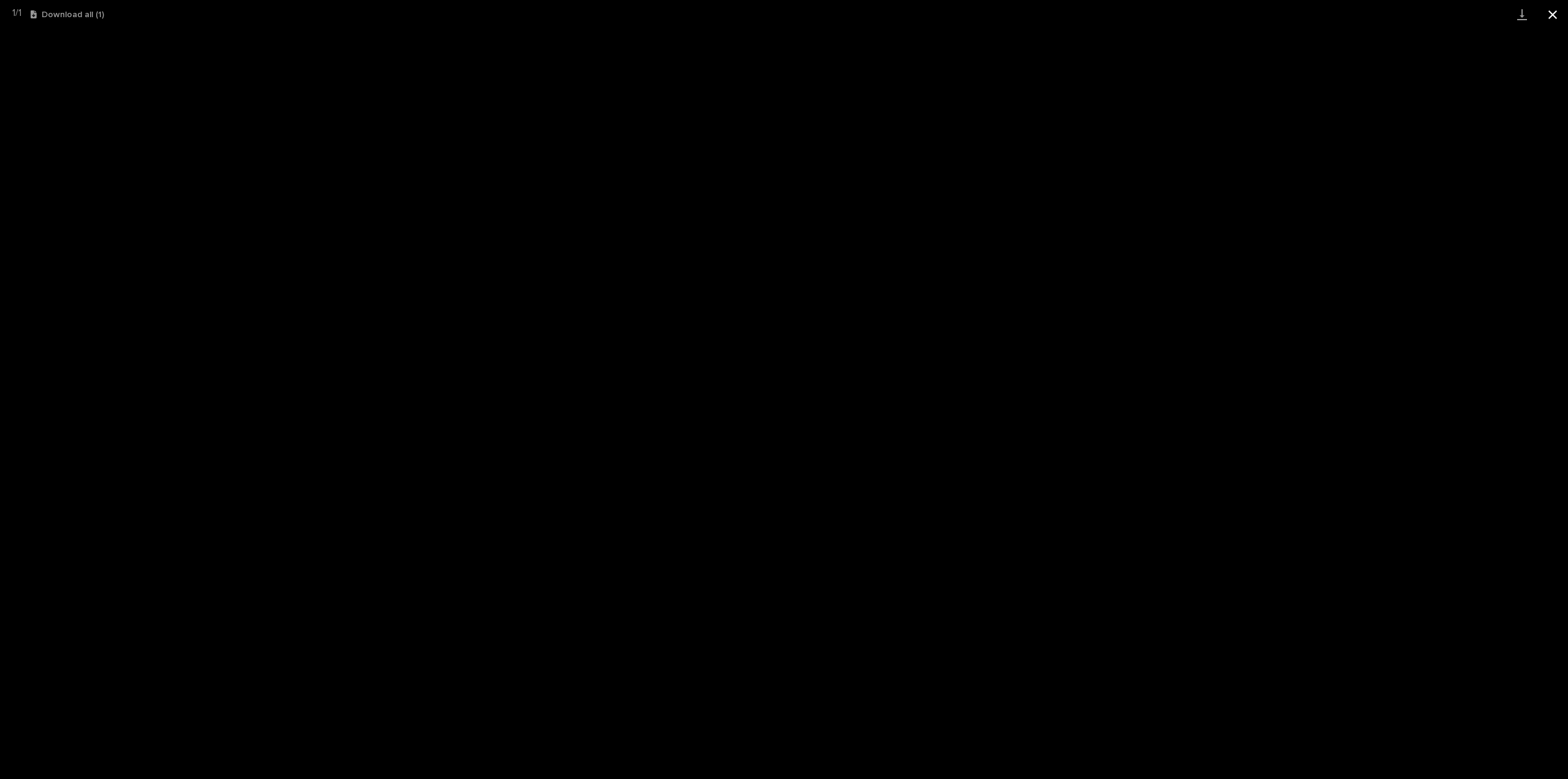
click at [1548, 14] on button "Close gallery" at bounding box center [1553, 14] width 31 height 28
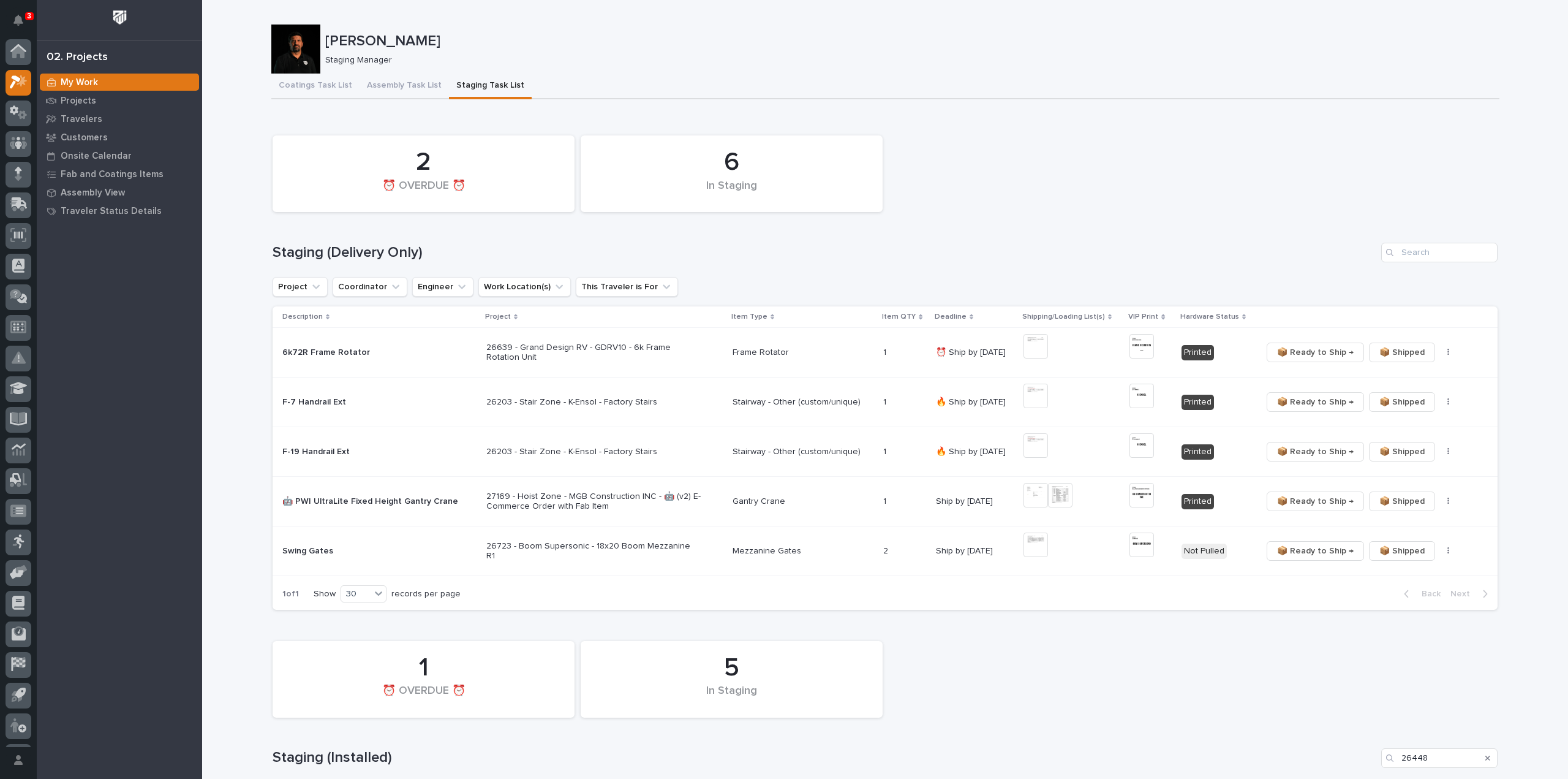
scroll to position [27, 0]
click at [1030, 397] on img at bounding box center [1036, 396] width 25 height 25
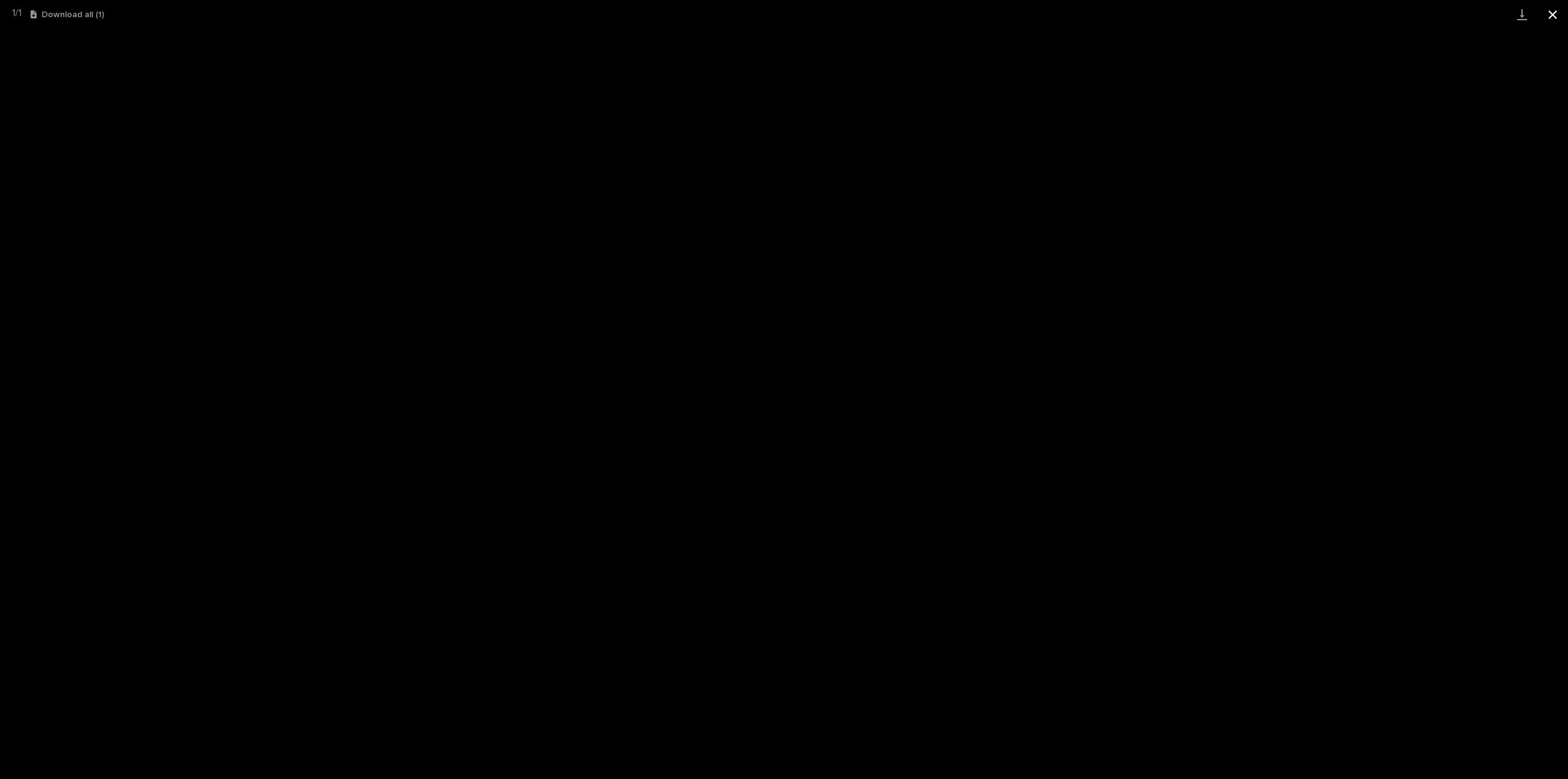
click at [1546, 17] on button "Close gallery" at bounding box center [1553, 14] width 31 height 28
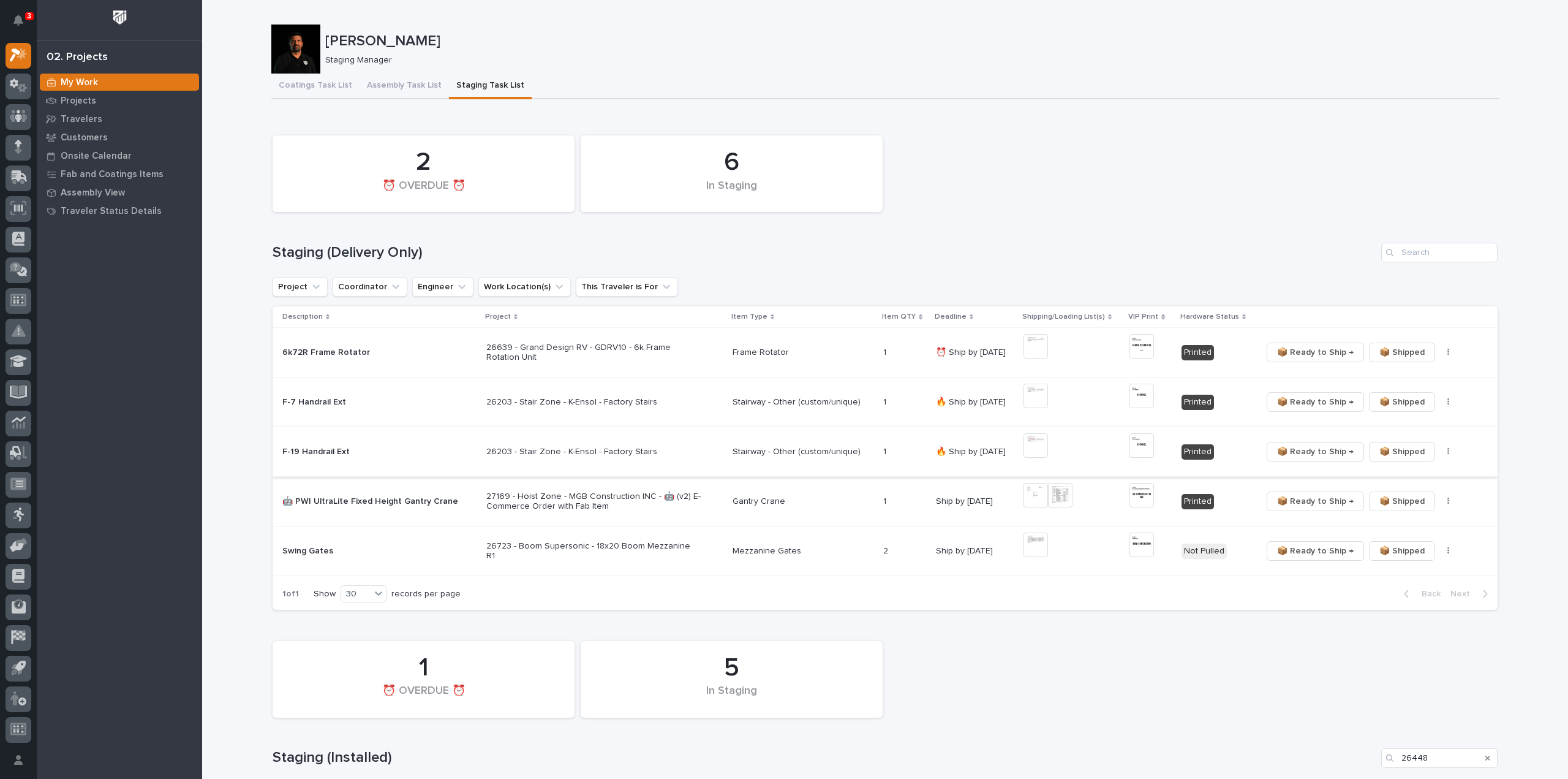
click at [1036, 447] on img at bounding box center [1036, 445] width 25 height 25
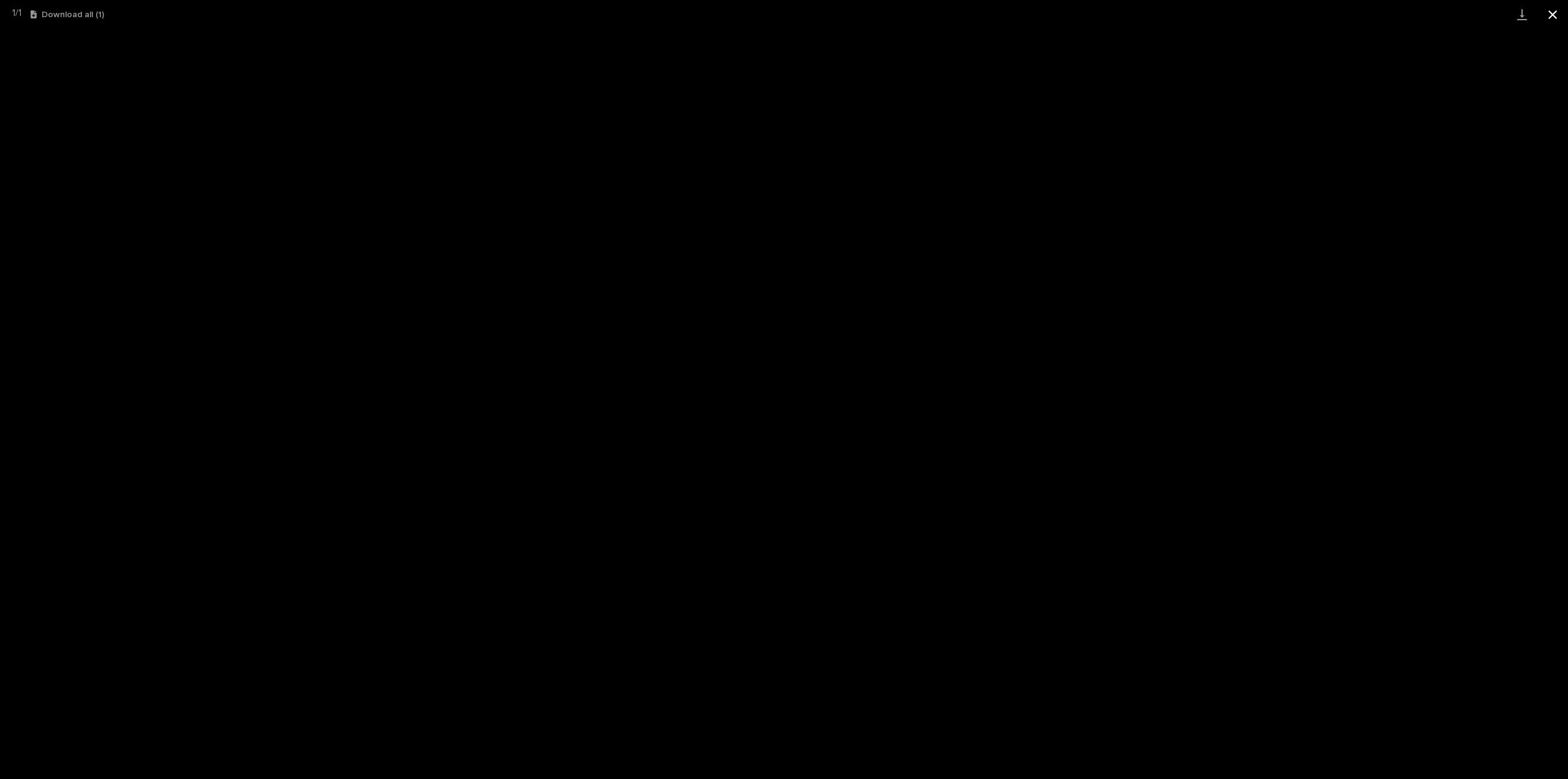
click at [1554, 17] on button "Close gallery" at bounding box center [1553, 14] width 31 height 28
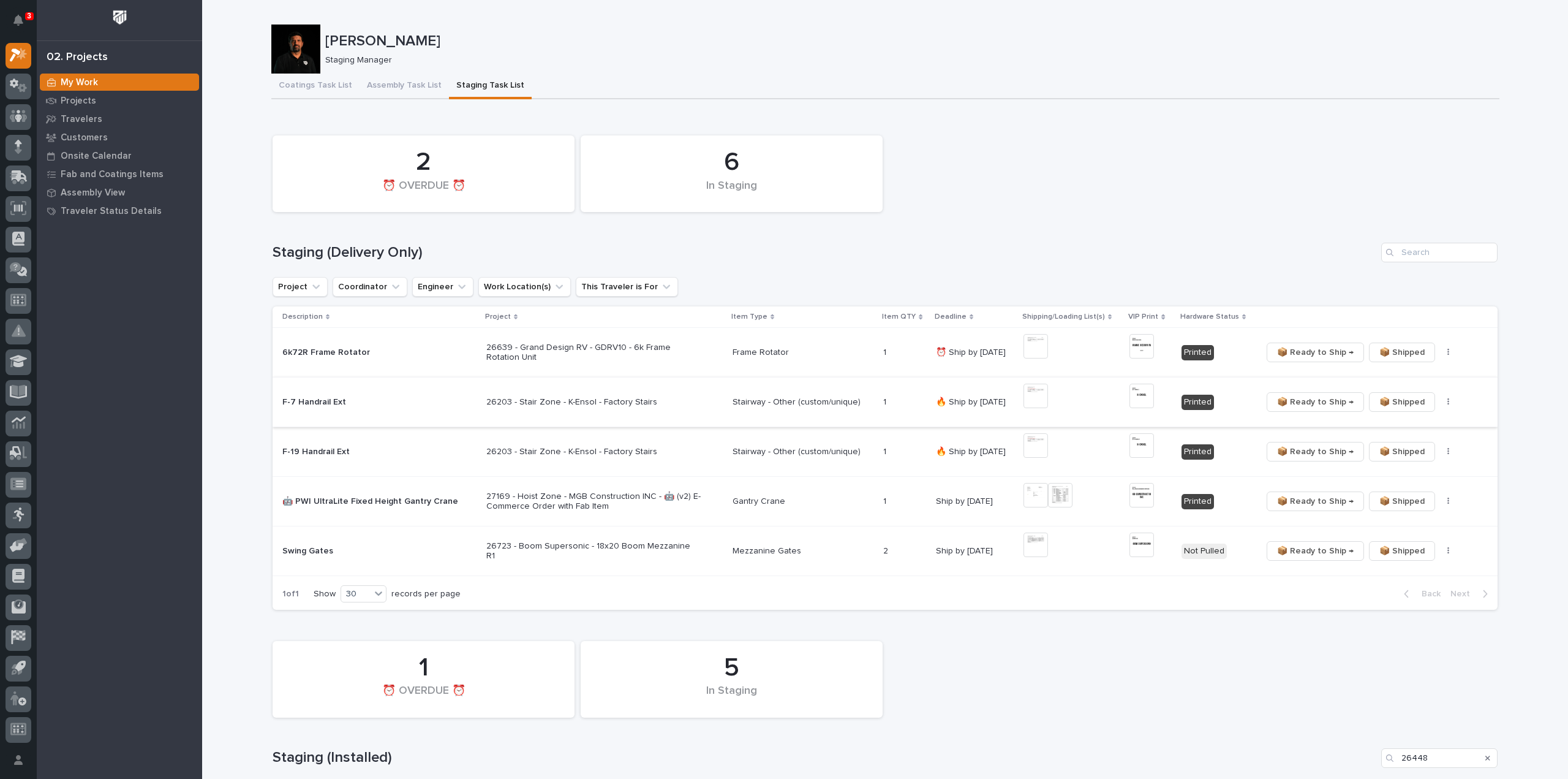
click at [1316, 404] on span "📦 Ready to Ship →" at bounding box center [1315, 402] width 76 height 15
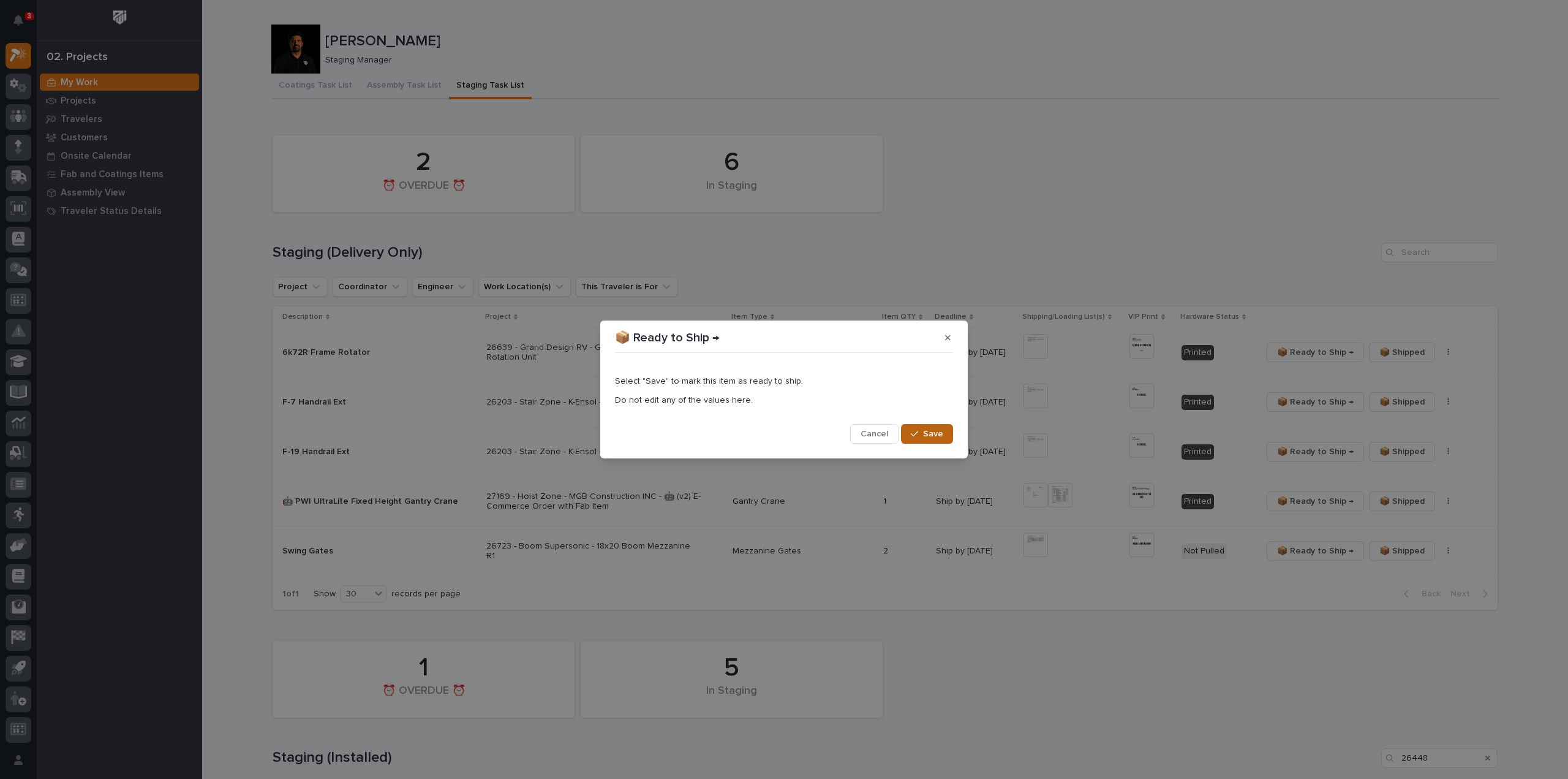
click at [917, 432] on icon "button" at bounding box center [914, 434] width 7 height 9
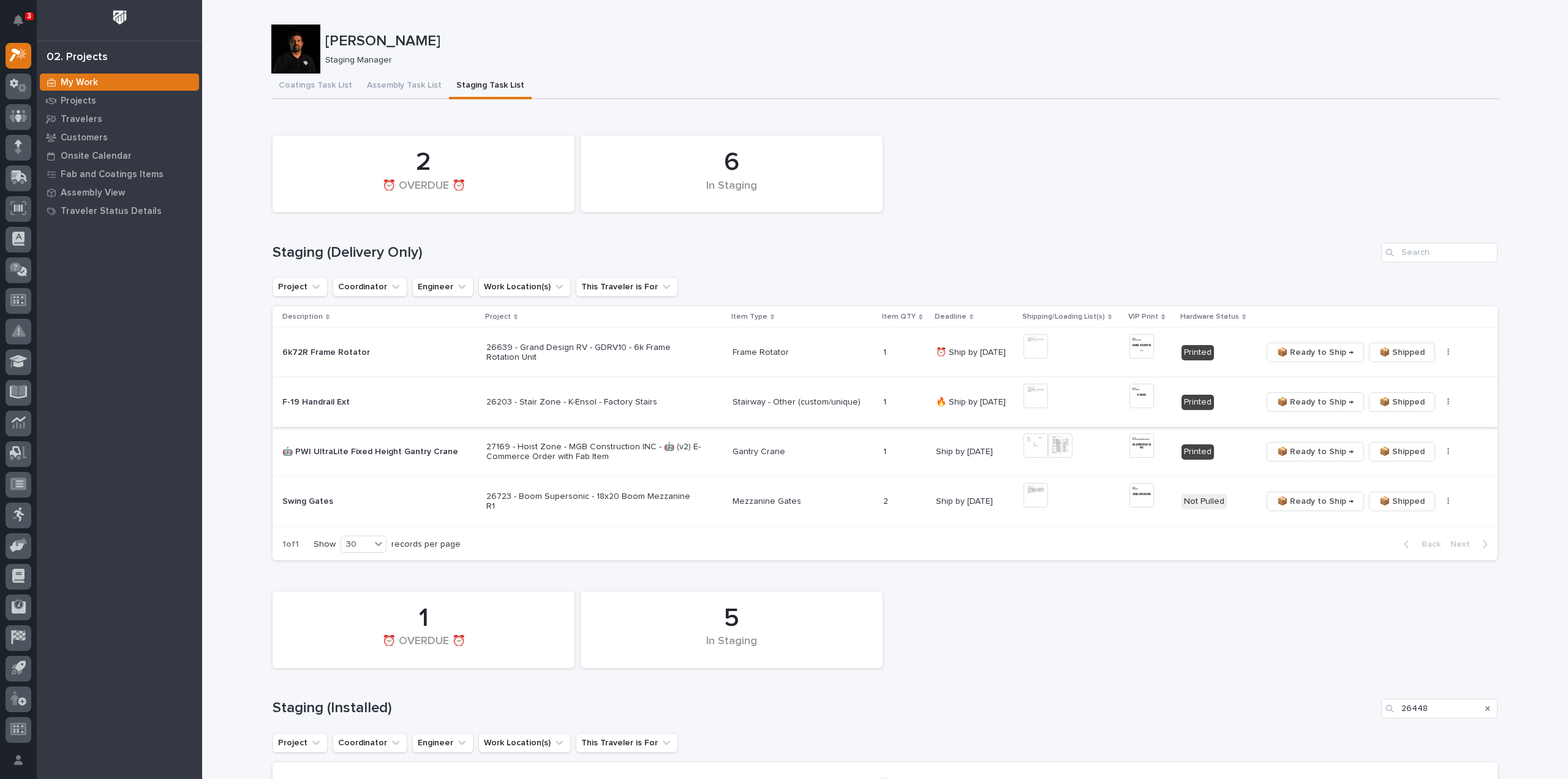
click at [1287, 401] on span "📦 Ready to Ship →" at bounding box center [1315, 402] width 76 height 15
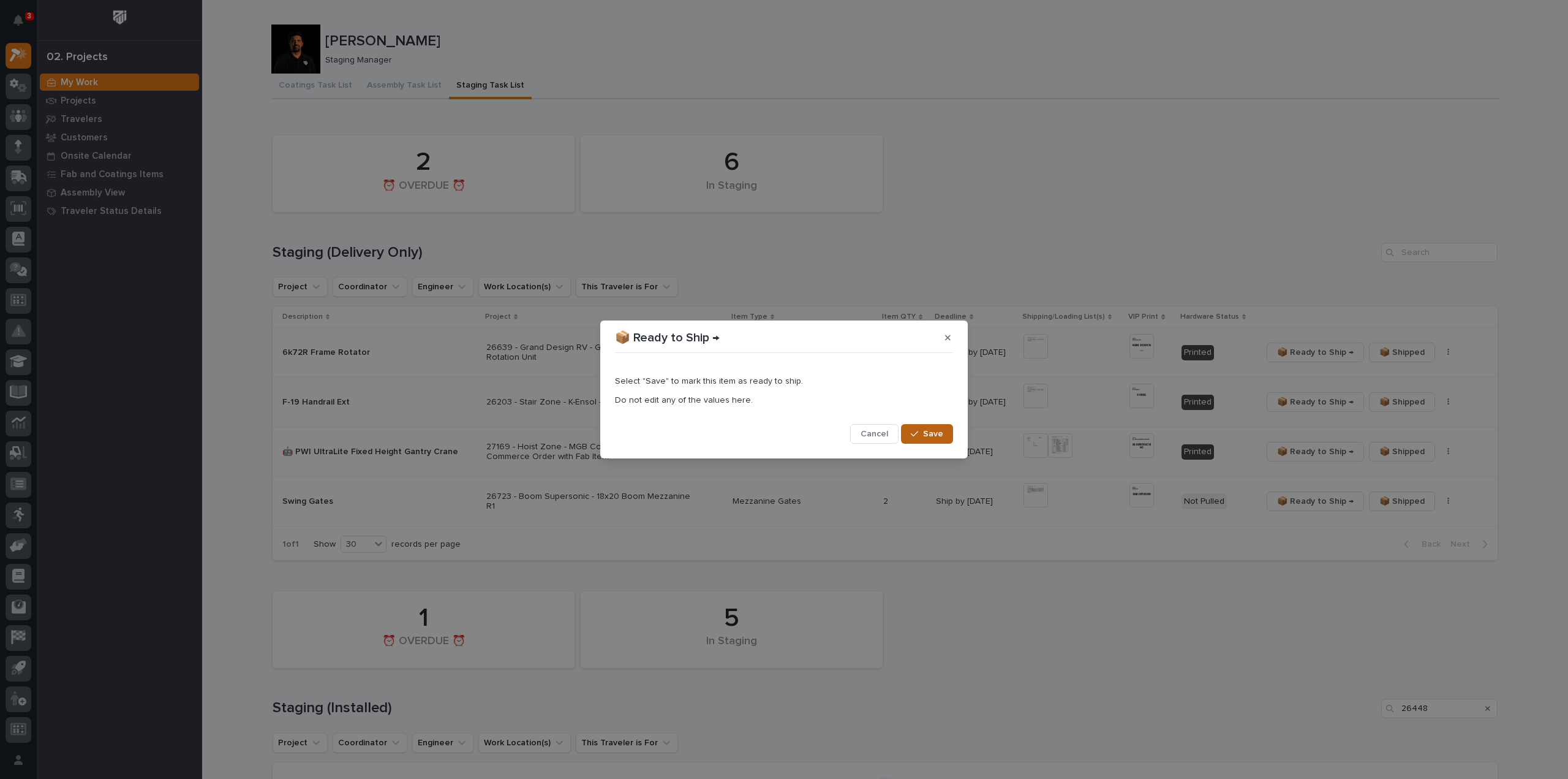
click at [928, 435] on span "Save" at bounding box center [933, 434] width 20 height 11
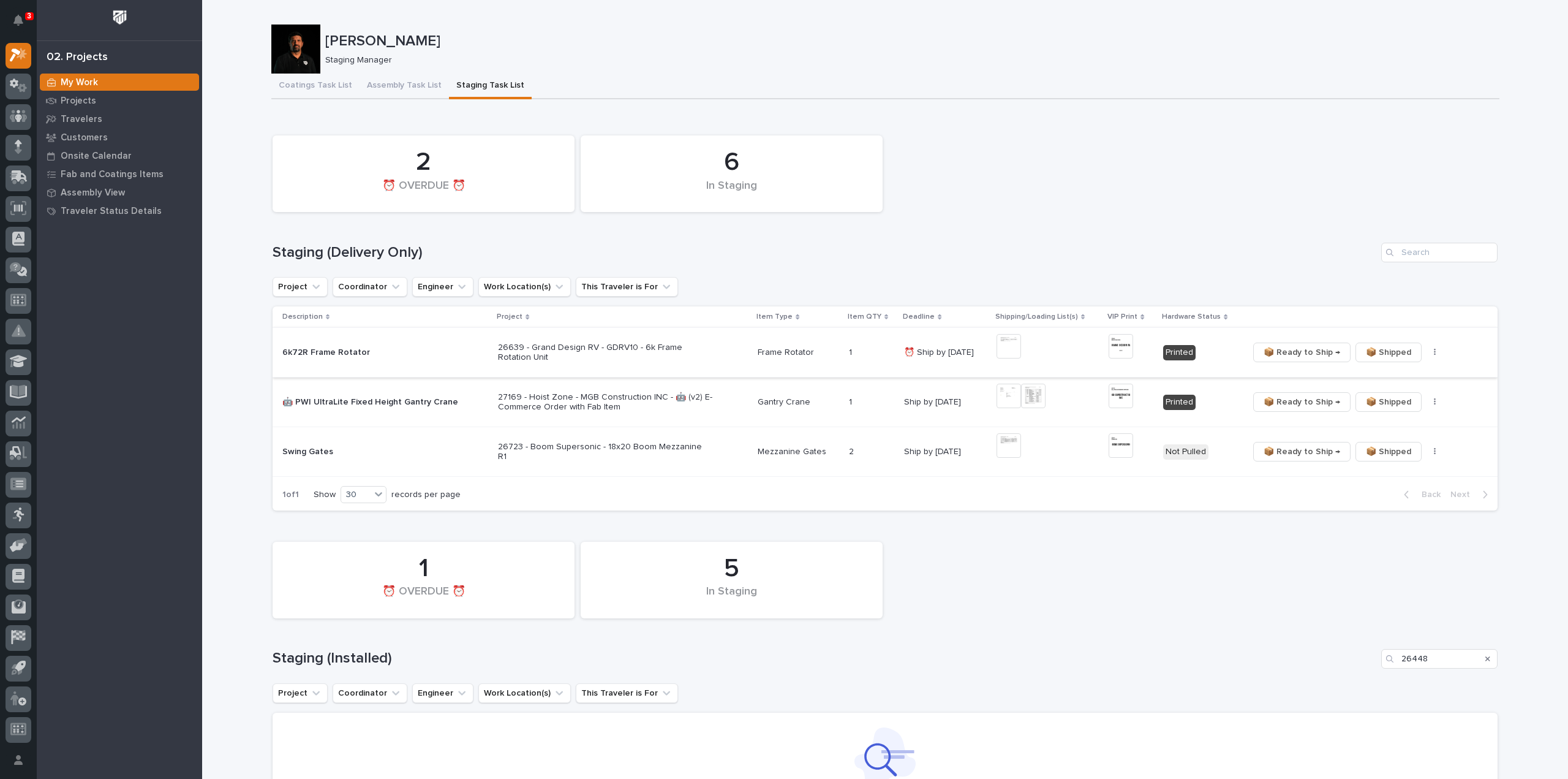
click at [1011, 350] on img at bounding box center [1009, 346] width 25 height 25
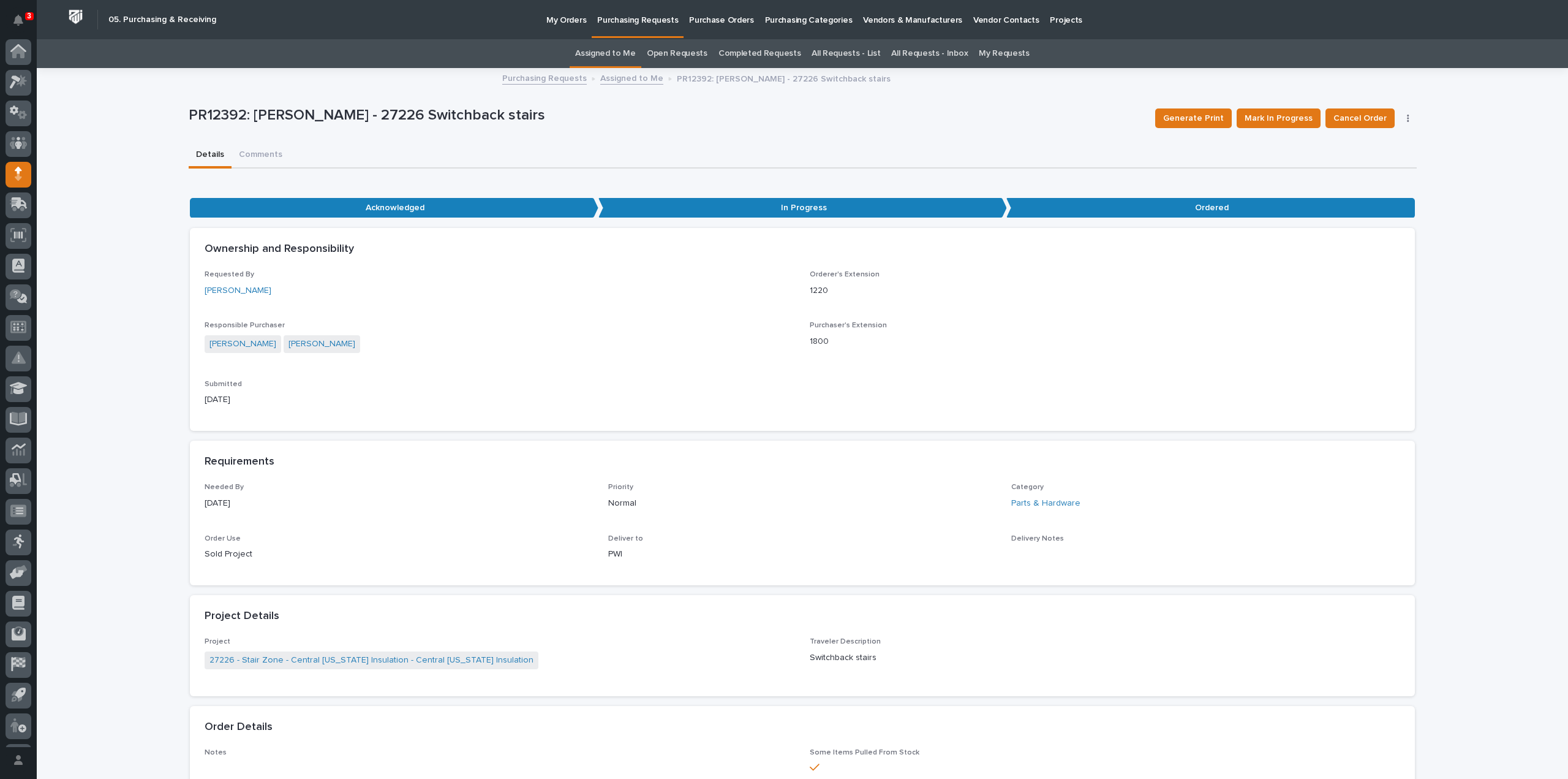
scroll to position [27, 0]
click at [825, 51] on link "All Requests - List" at bounding box center [845, 53] width 68 height 28
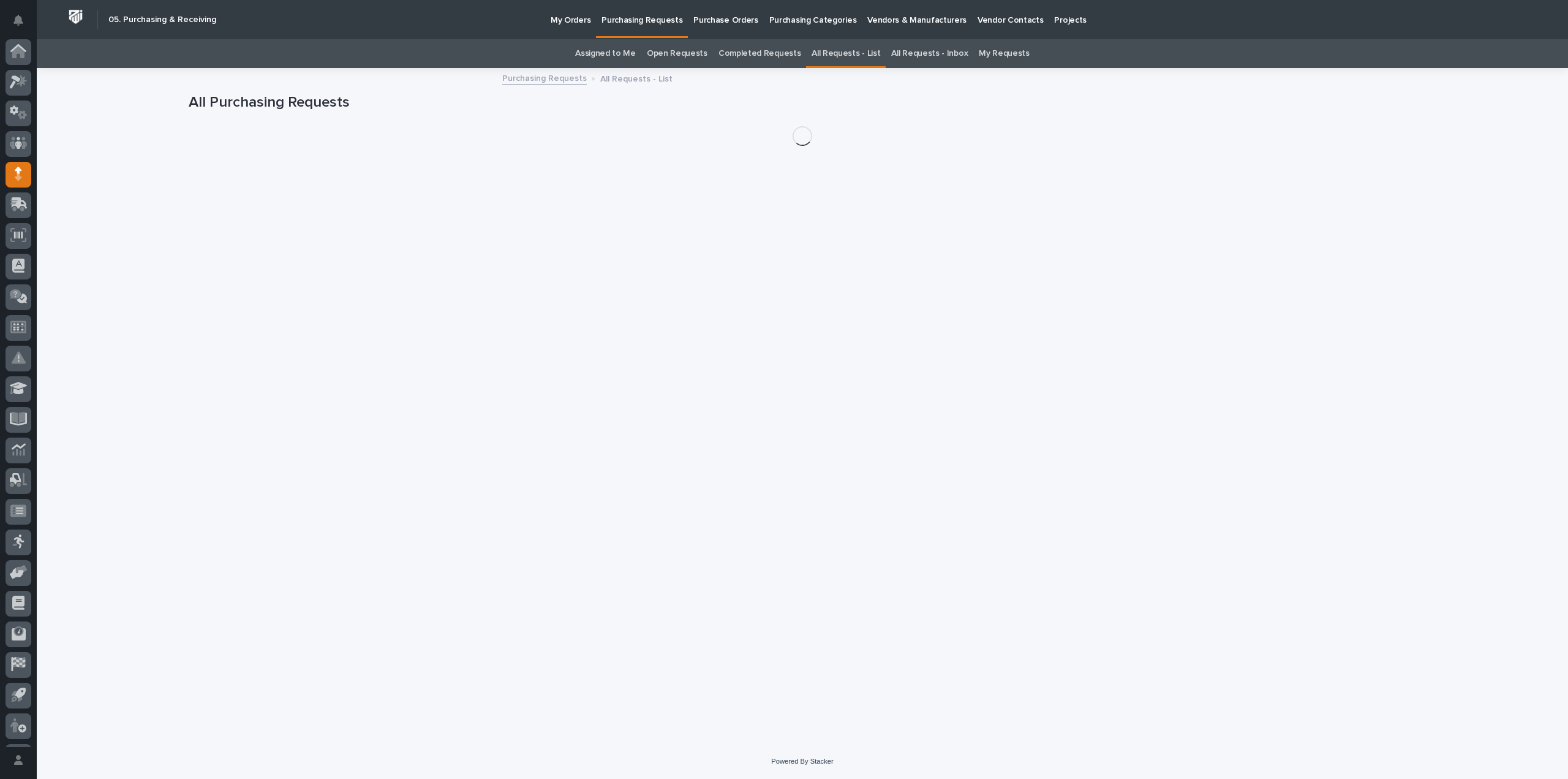
scroll to position [27, 0]
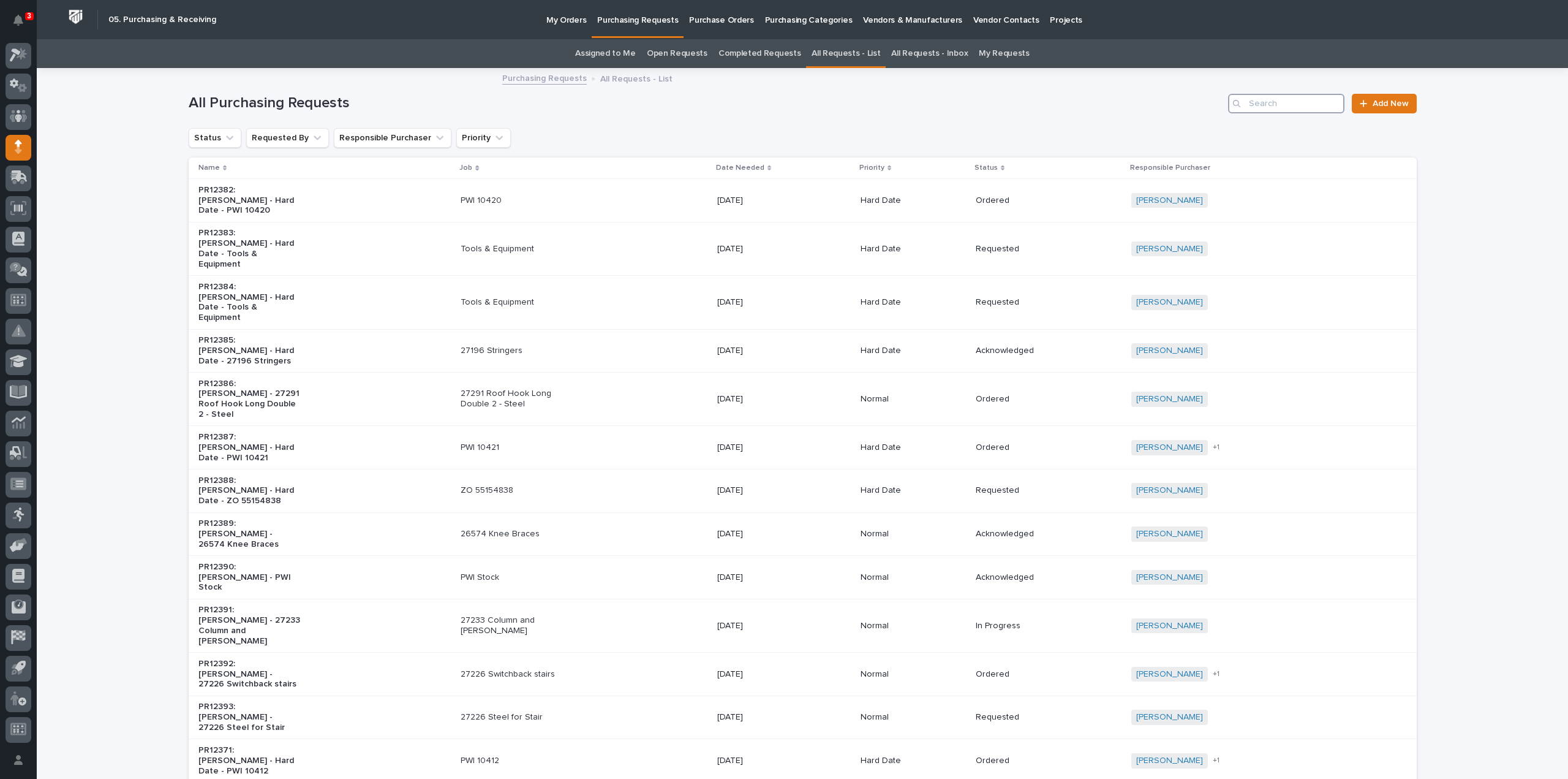
click at [1298, 107] on input "Search" at bounding box center [1286, 104] width 116 height 20
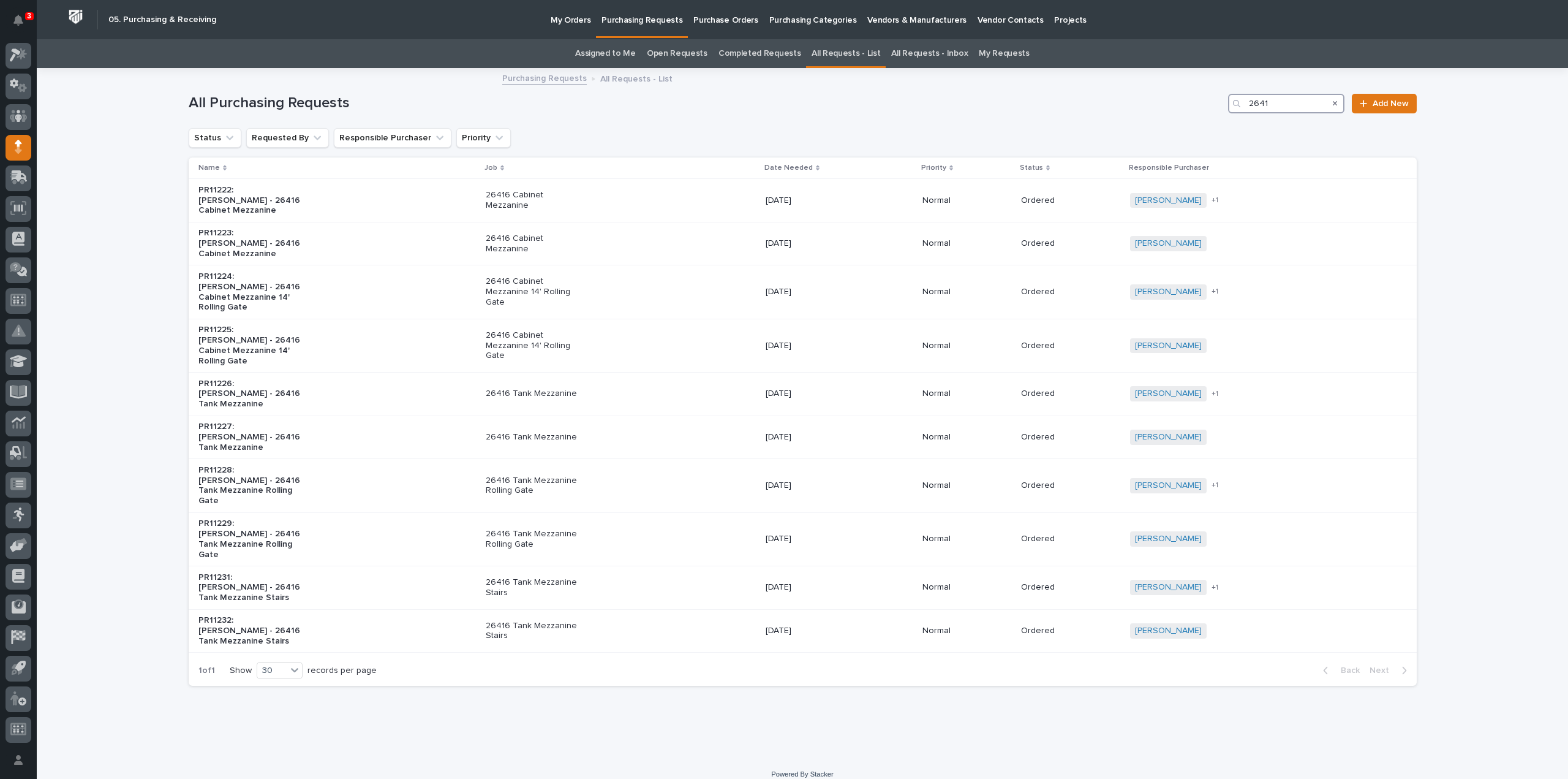
type input "26412"
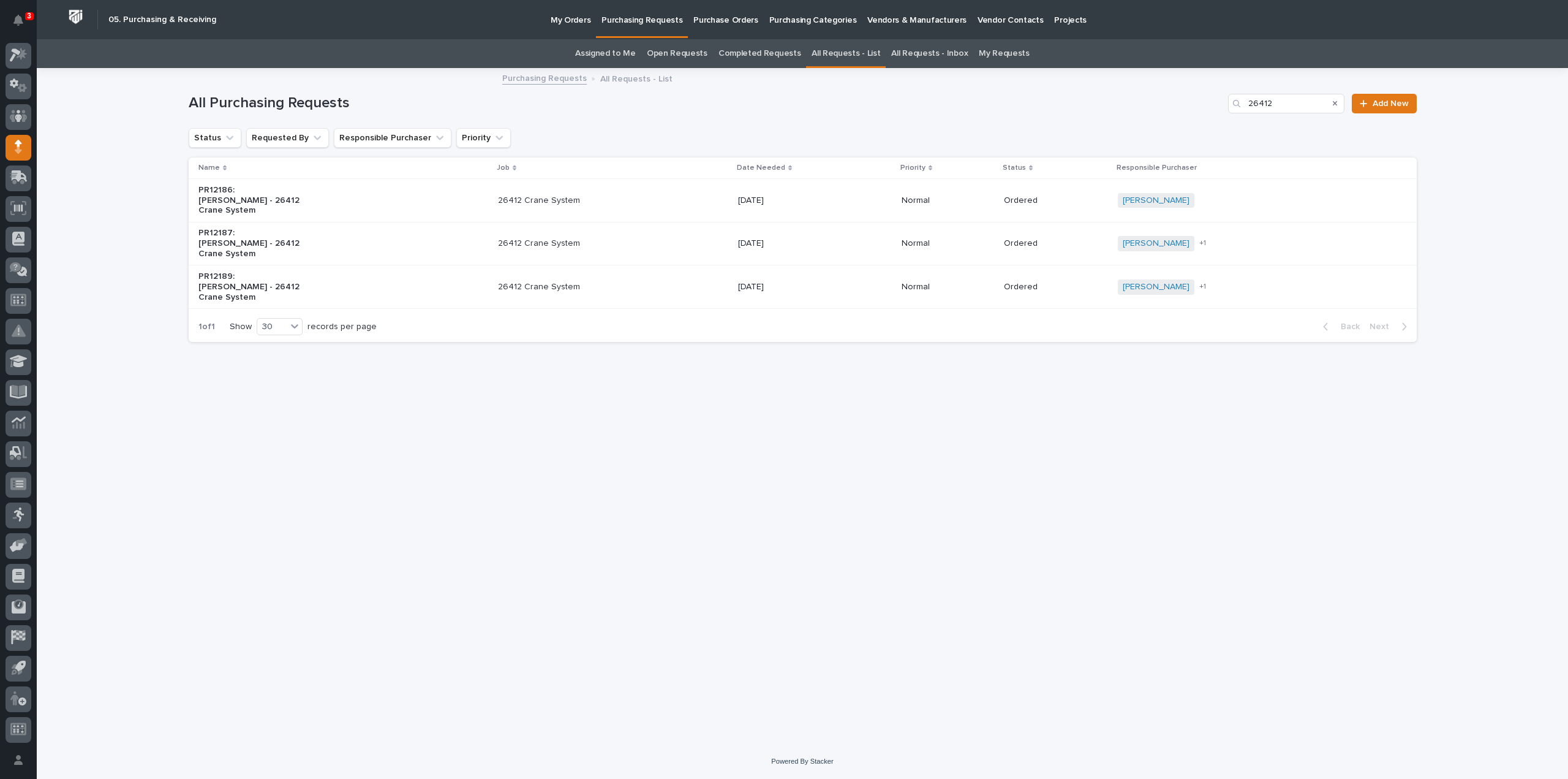
click at [365, 247] on div "PR12187: [PERSON_NAME] - 26412 Crane System" at bounding box center [343, 243] width 290 height 41
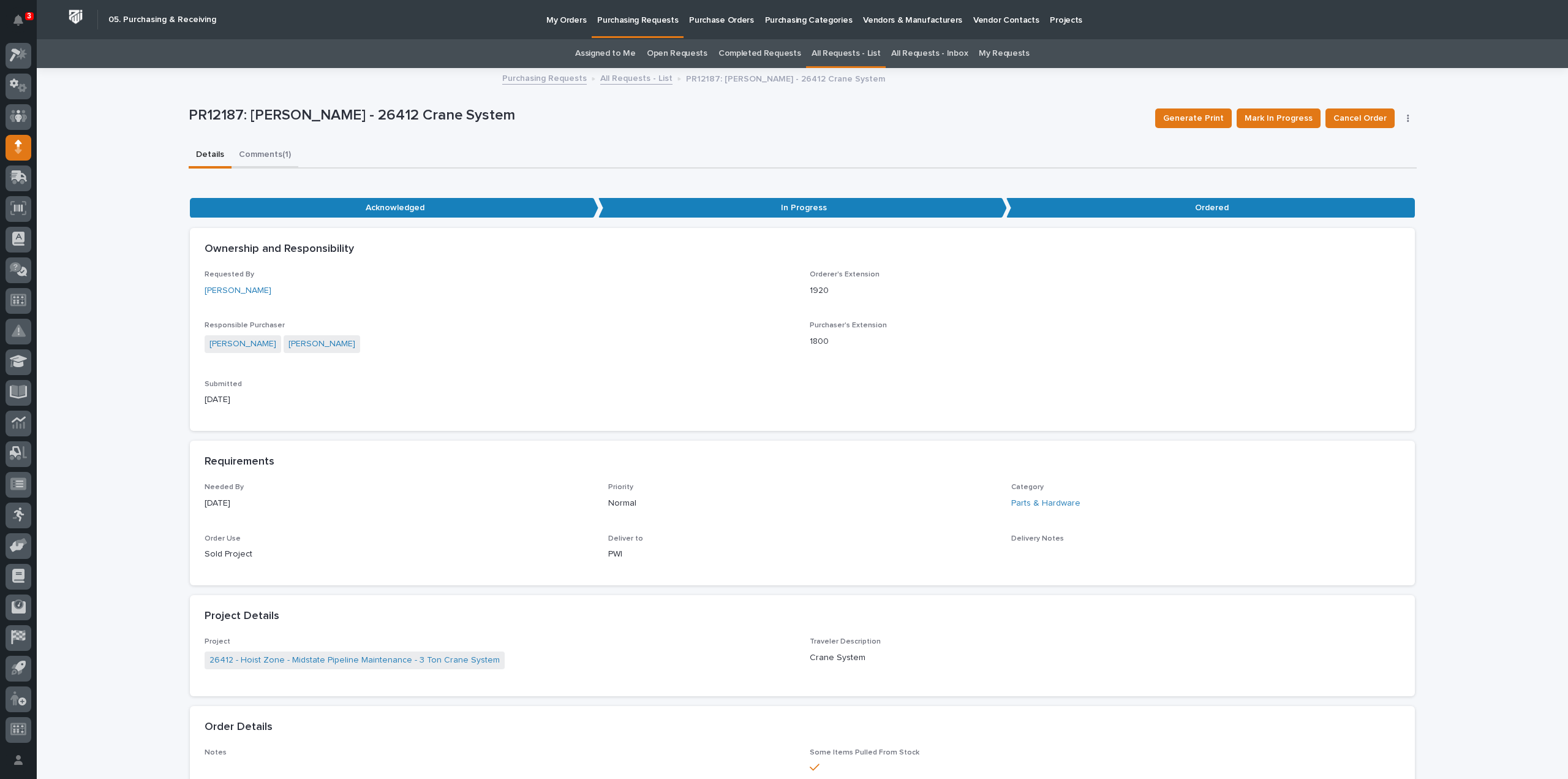
click at [248, 154] on button "Comments (1)" at bounding box center [264, 155] width 67 height 26
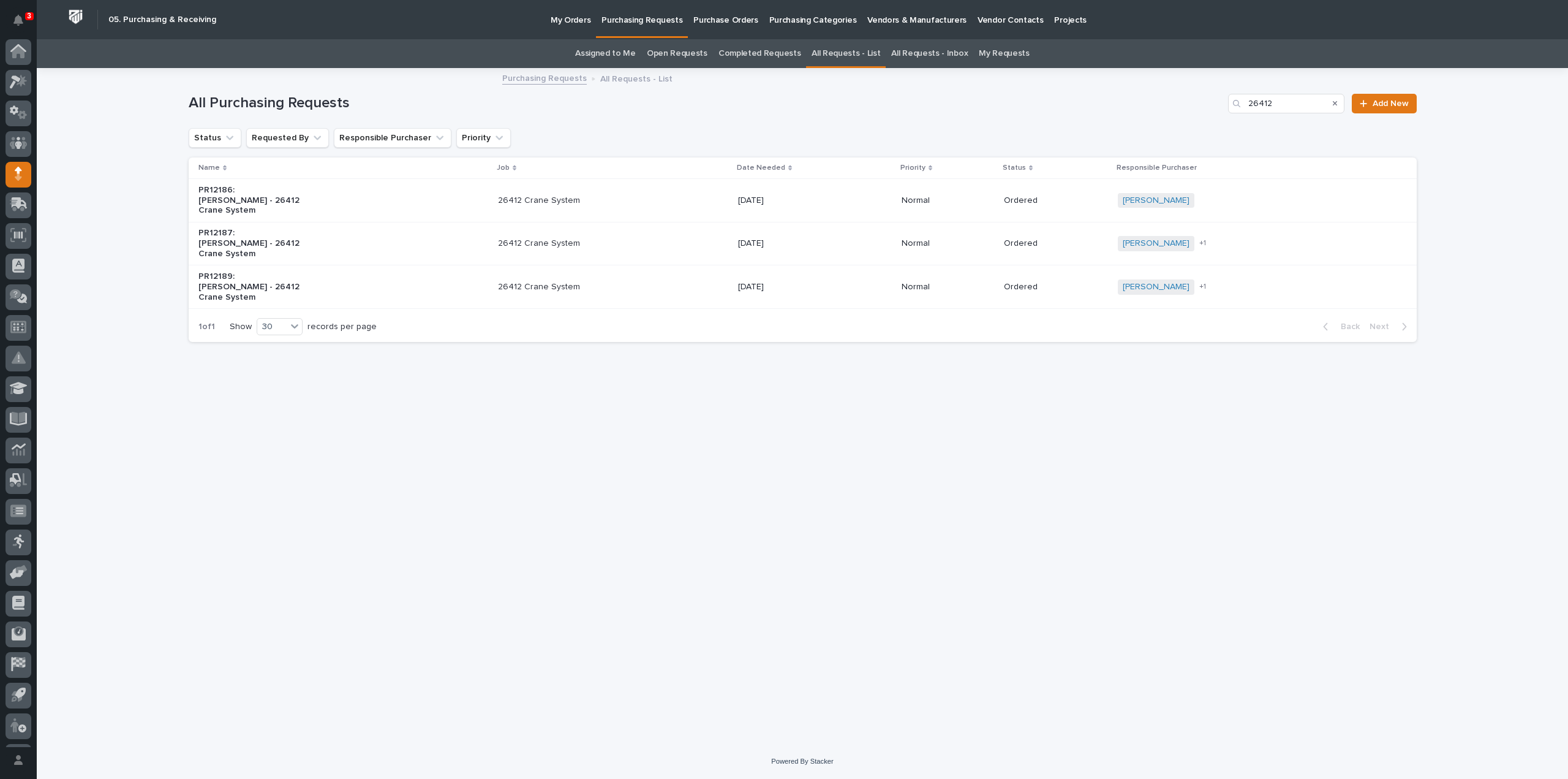
scroll to position [27, 0]
click at [306, 291] on div "PR12189: [PERSON_NAME] - 26412 Crane System" at bounding box center [343, 287] width 290 height 41
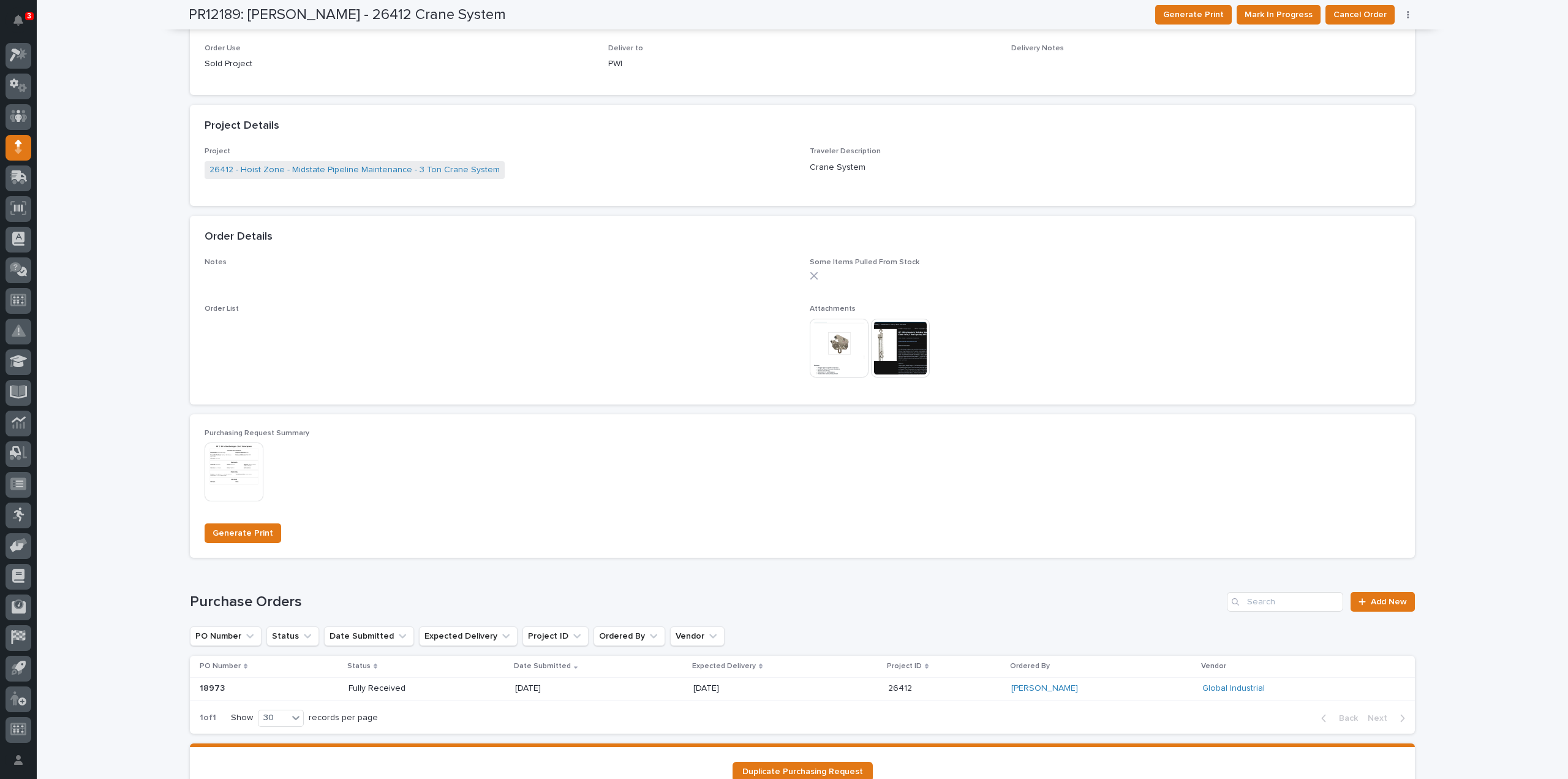
scroll to position [613, 0]
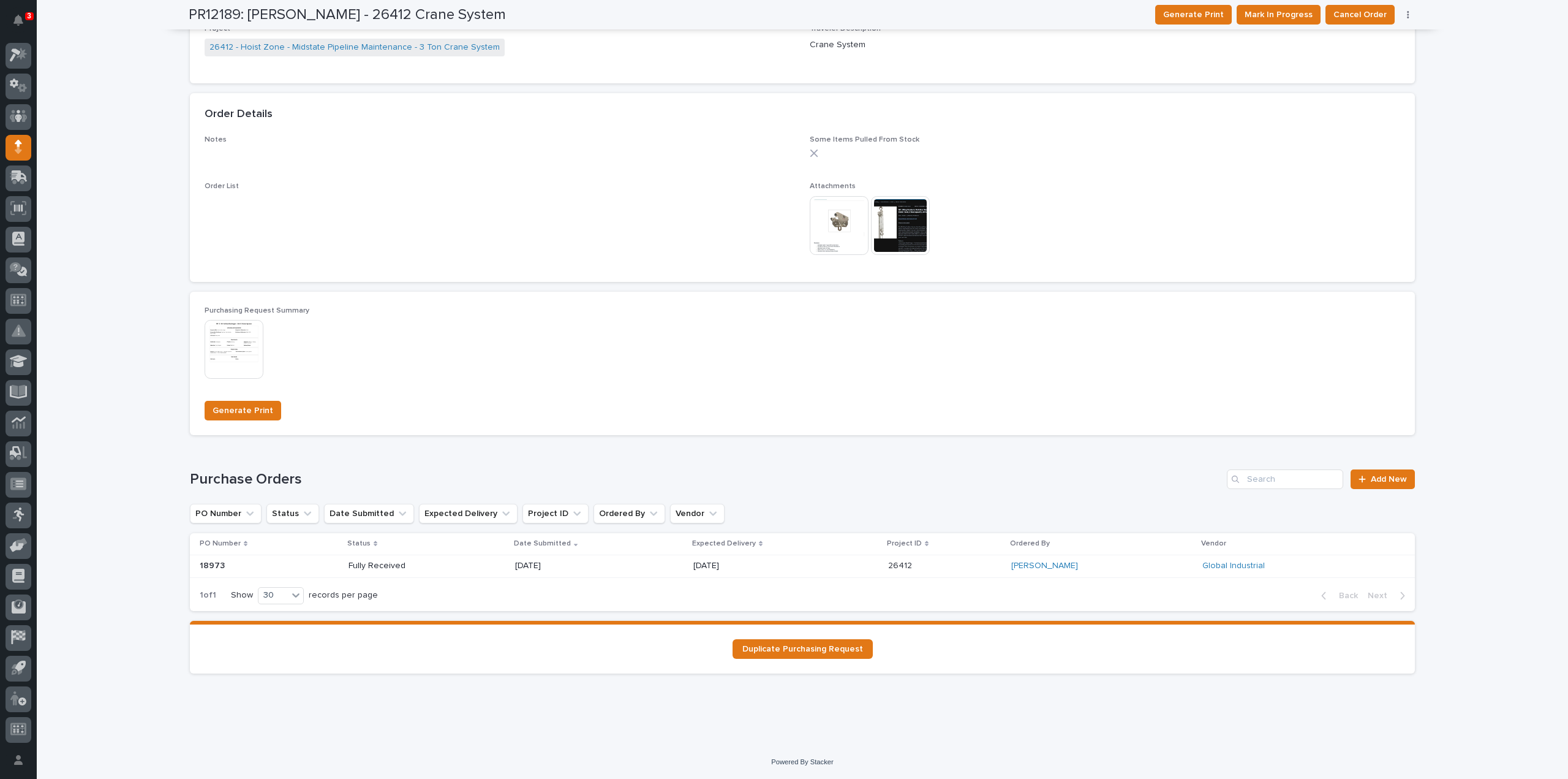
click at [409, 568] on p "Fully Received" at bounding box center [392, 566] width 88 height 11
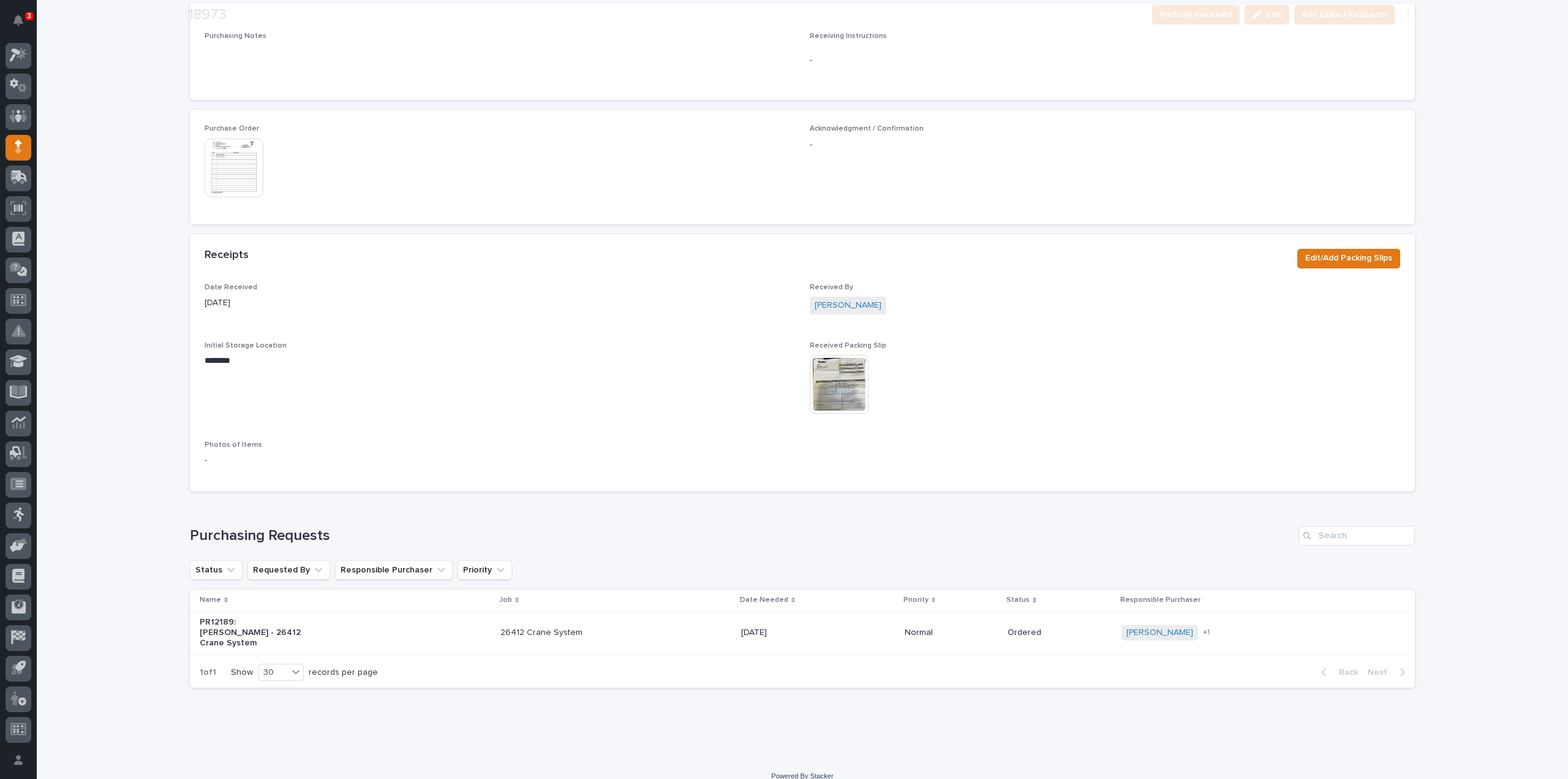
scroll to position [556, 0]
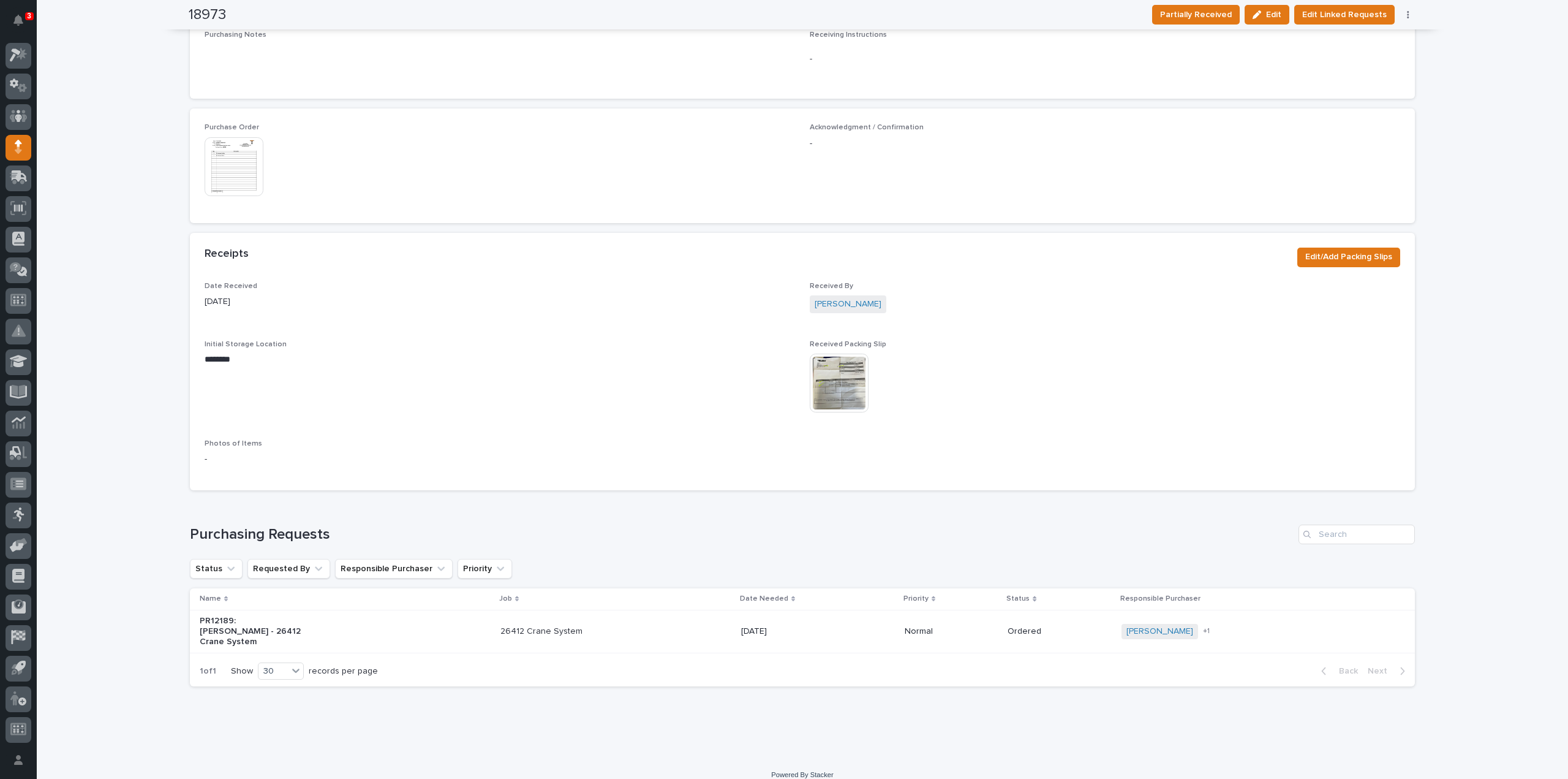
click at [841, 380] on img at bounding box center [839, 383] width 59 height 59
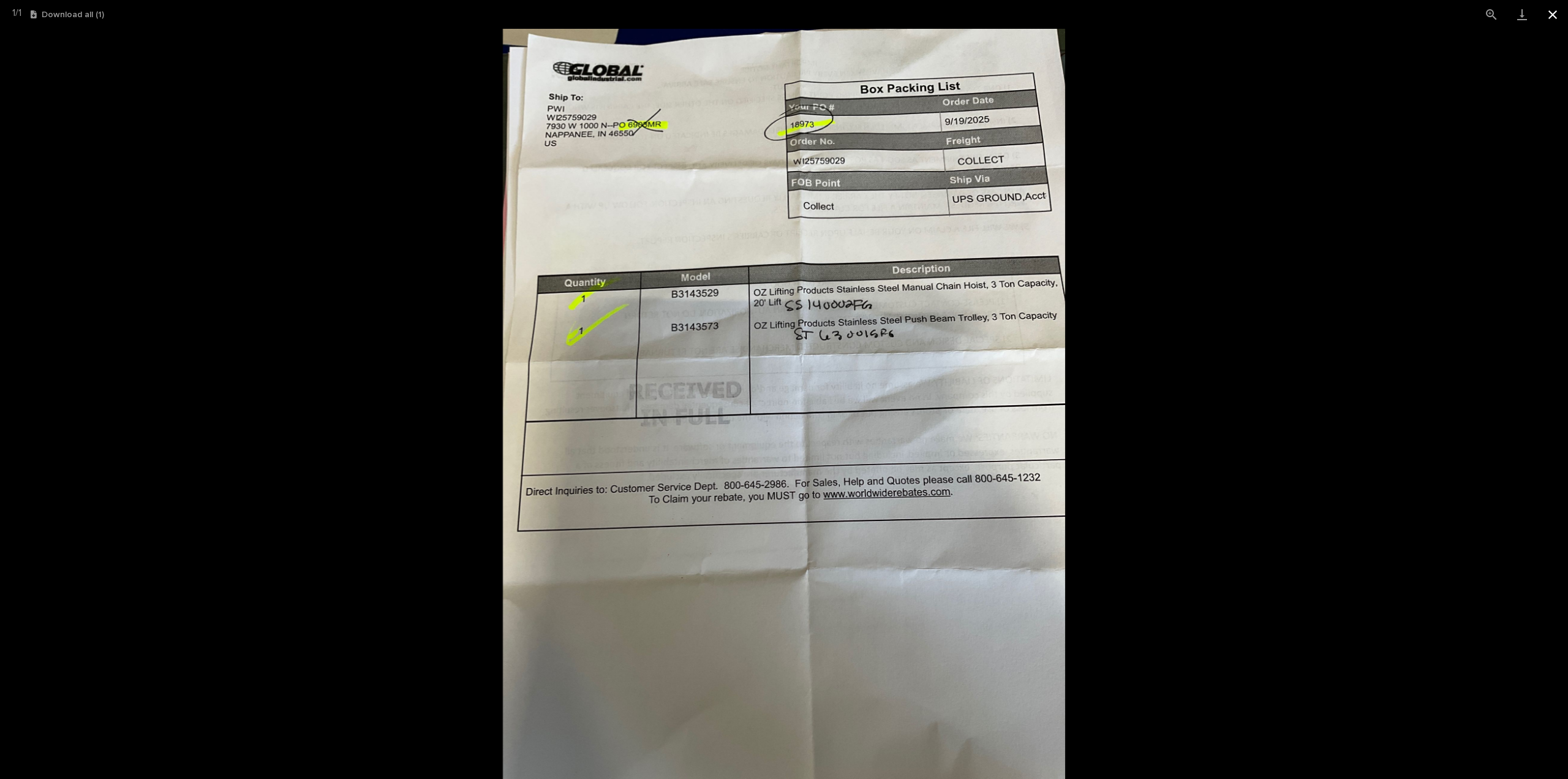
click at [1555, 16] on button "Close gallery" at bounding box center [1553, 14] width 31 height 28
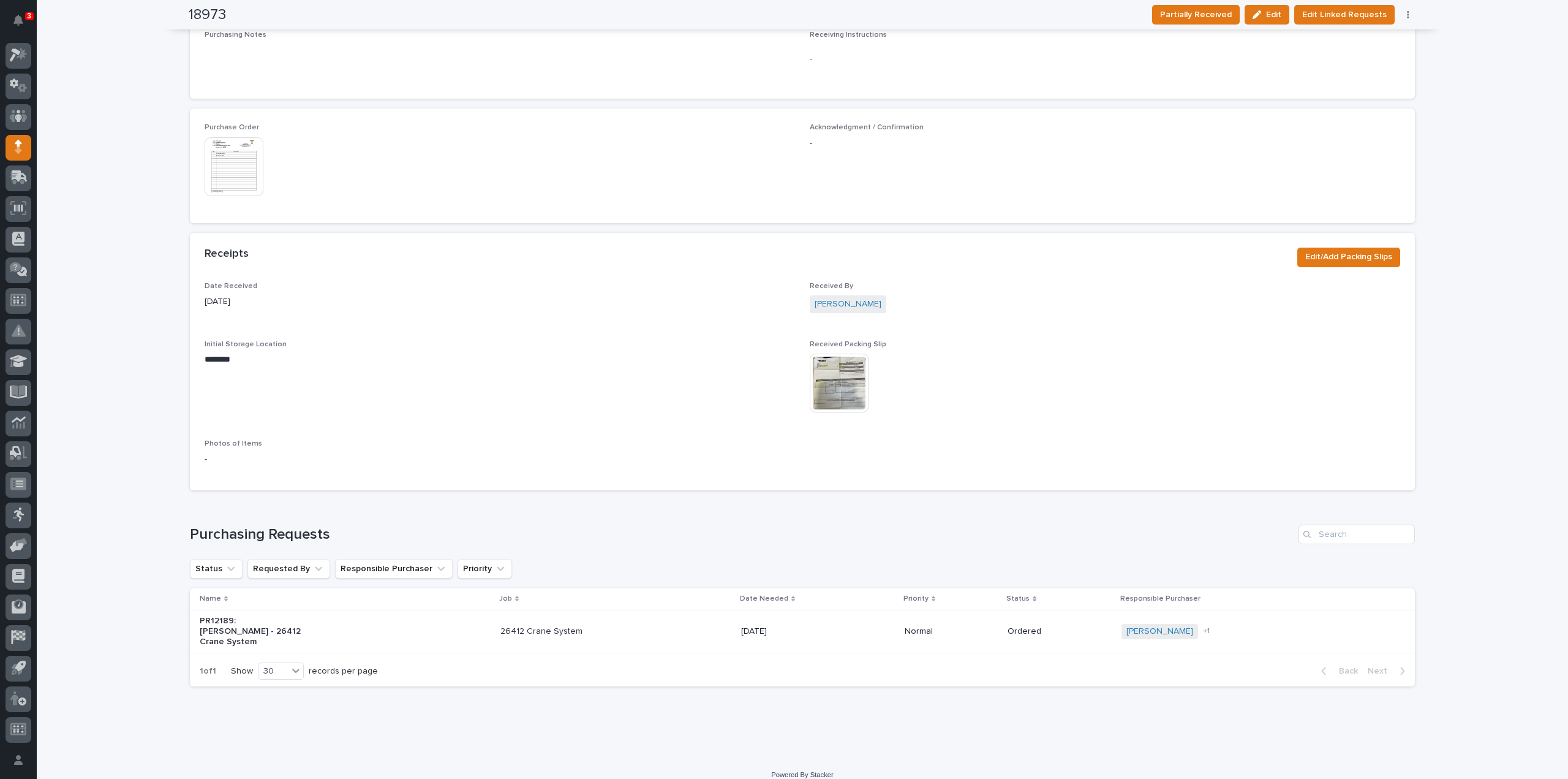
click at [671, 388] on span "Initial Storage Location ******** •••" at bounding box center [500, 382] width 591 height 84
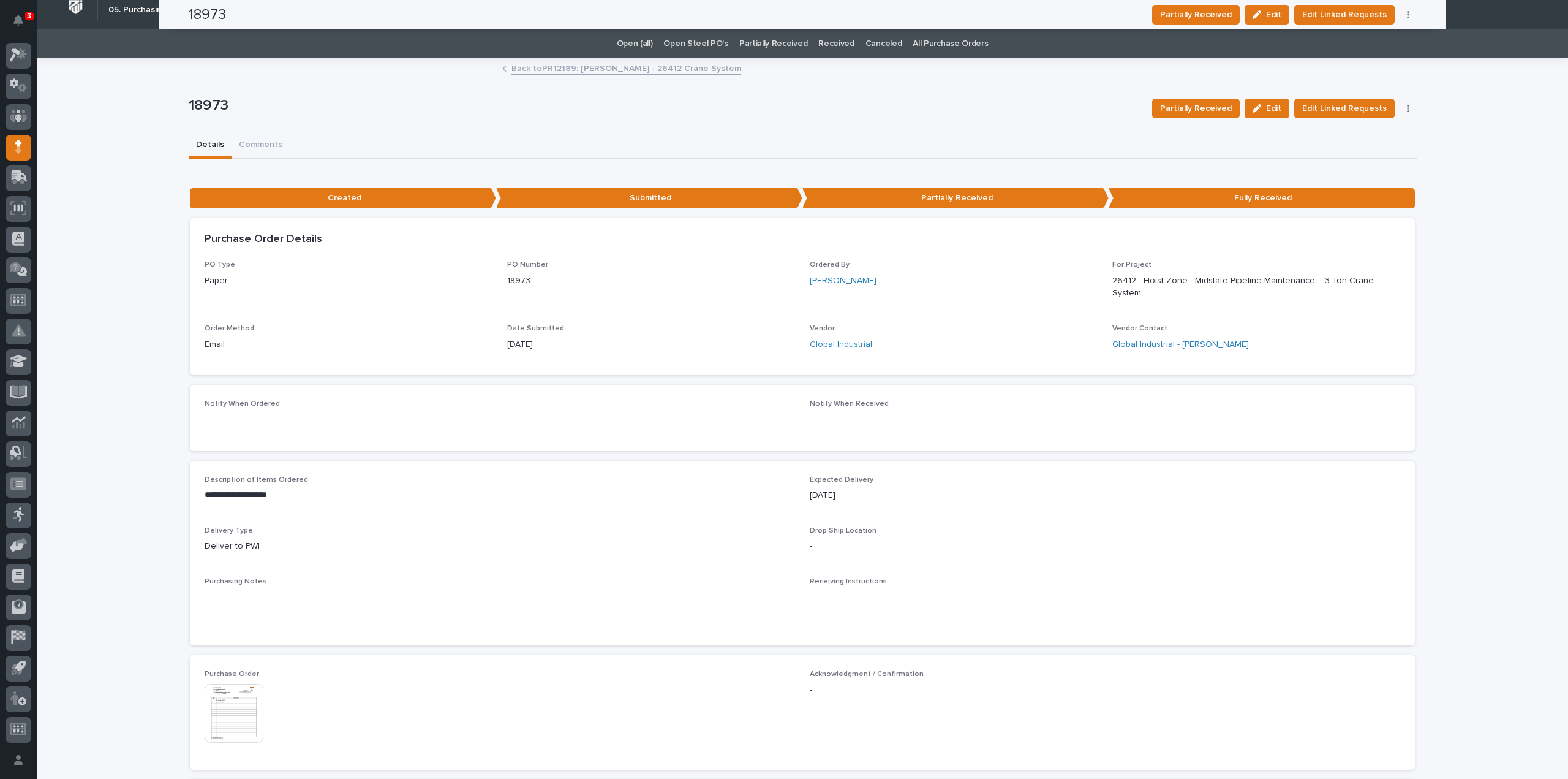
scroll to position [0, 0]
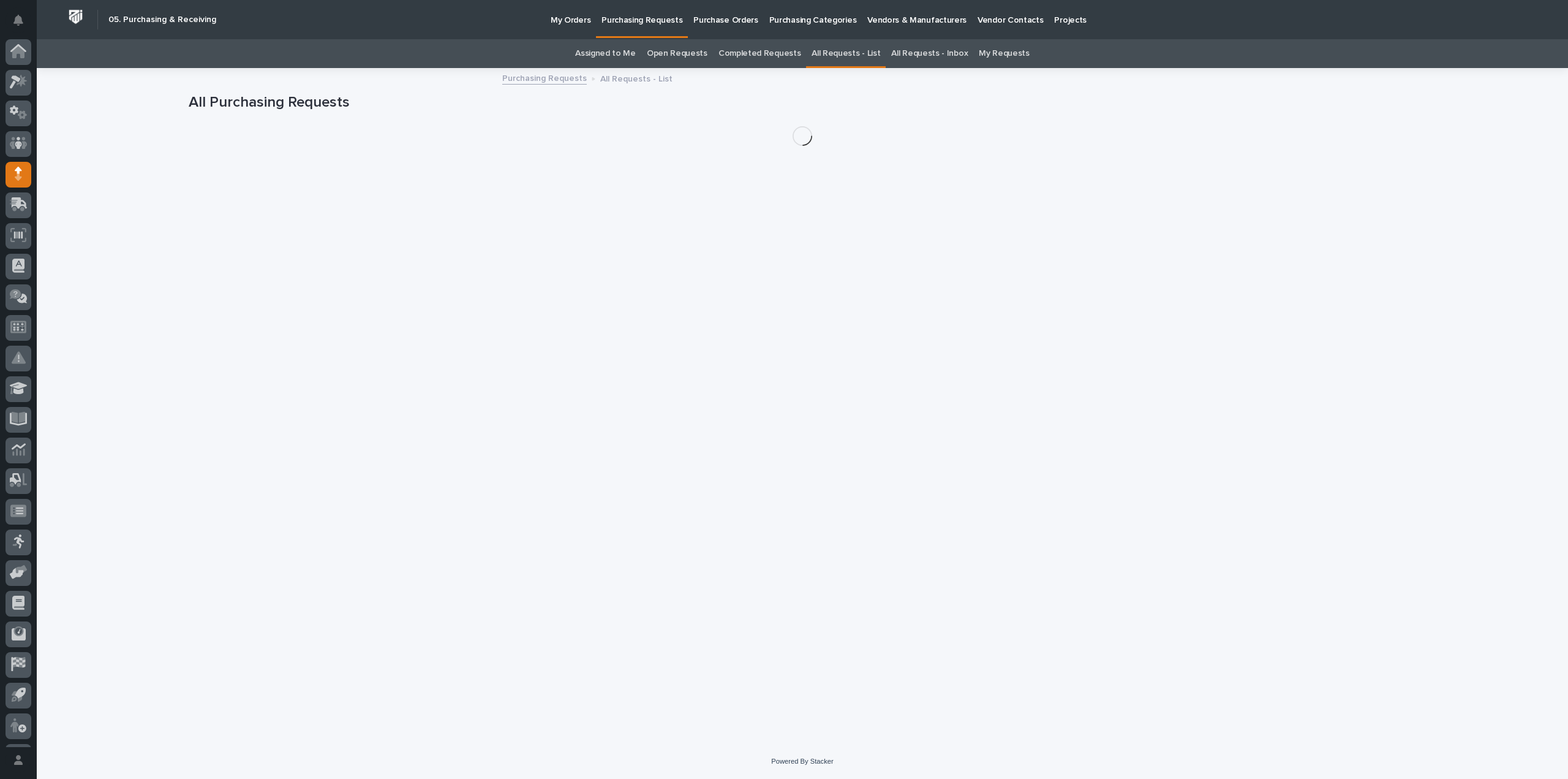
scroll to position [27, 0]
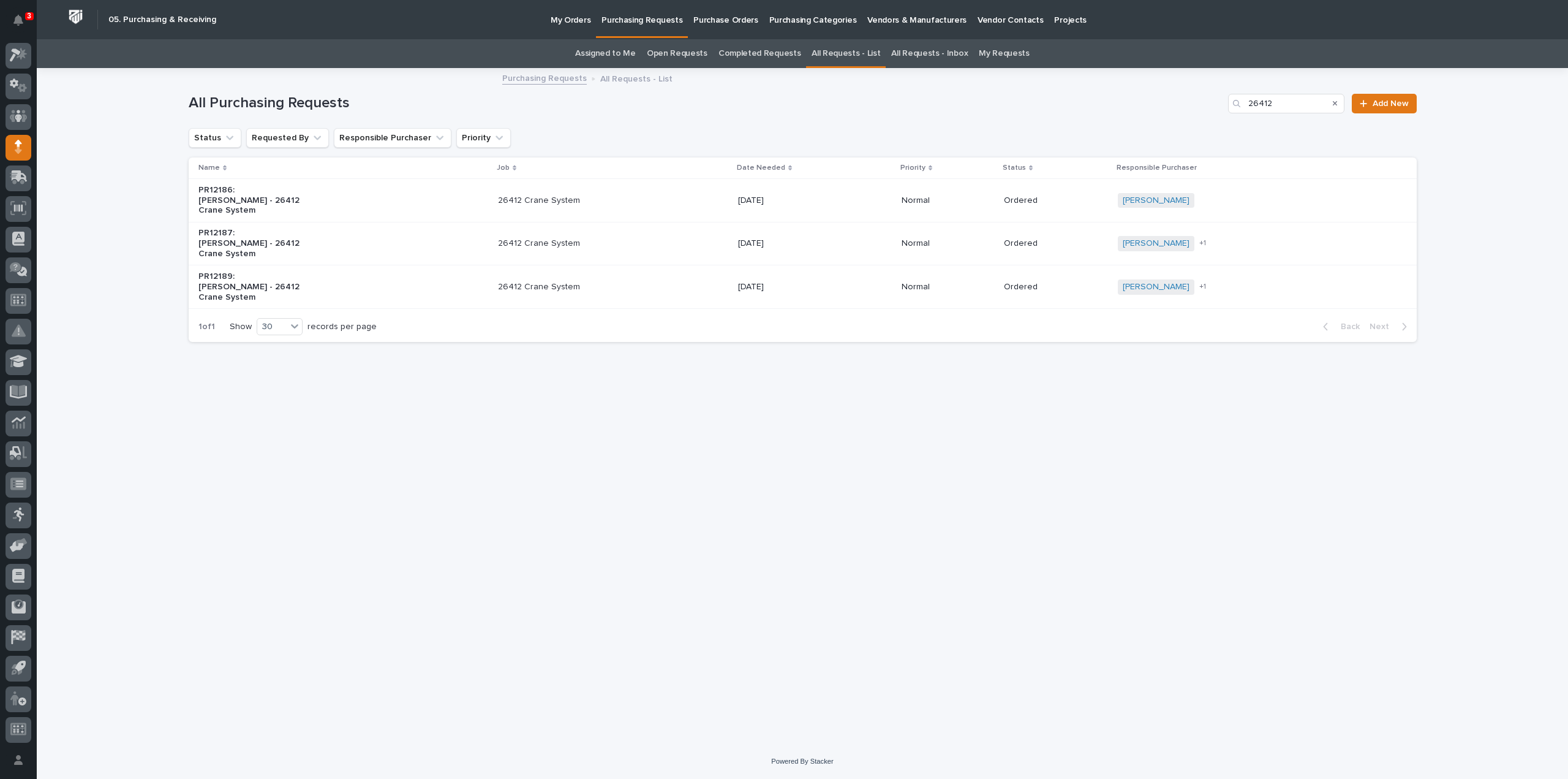
click at [788, 247] on p "[DATE]" at bounding box center [788, 244] width 102 height 11
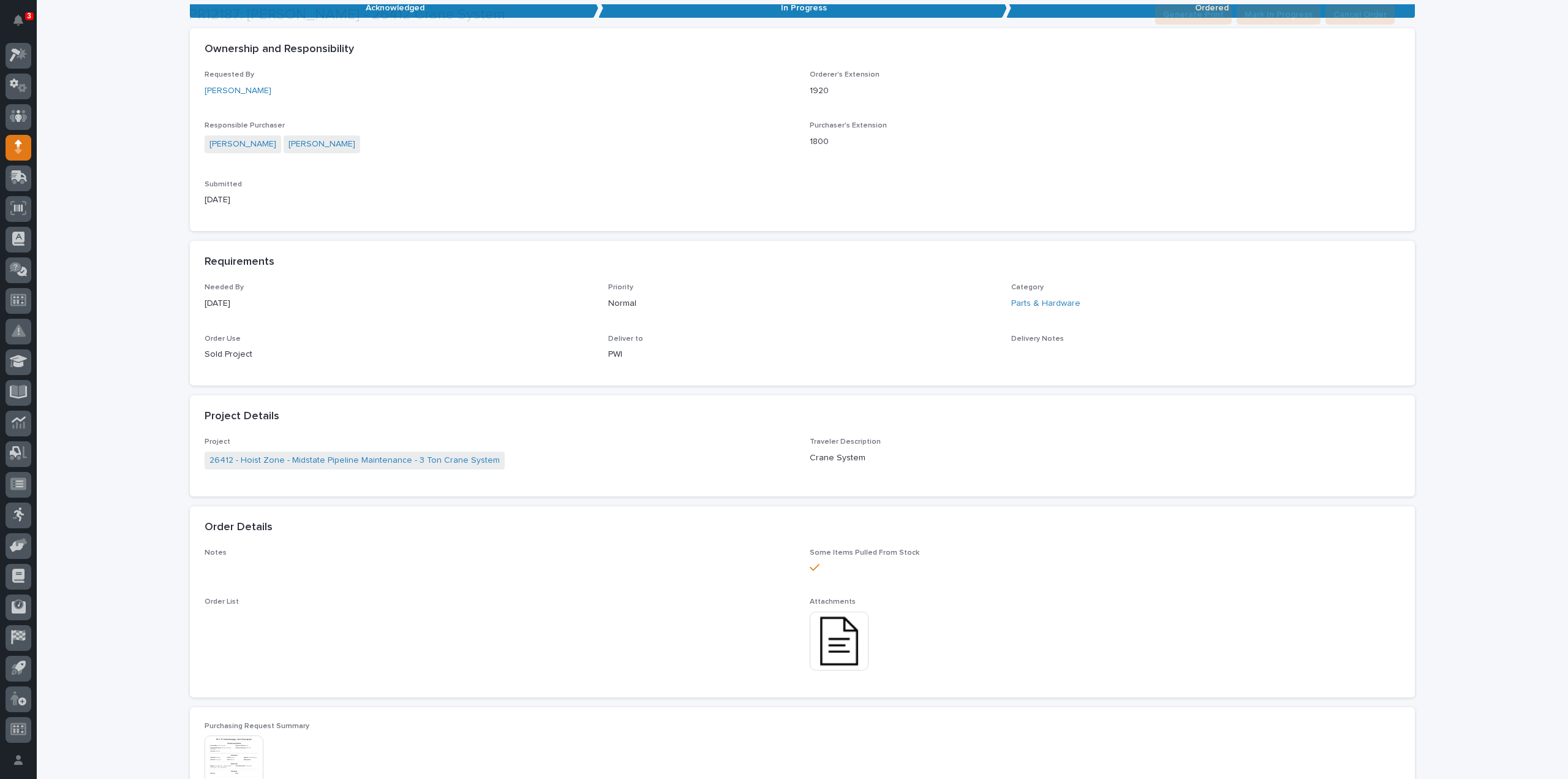
scroll to position [407, 0]
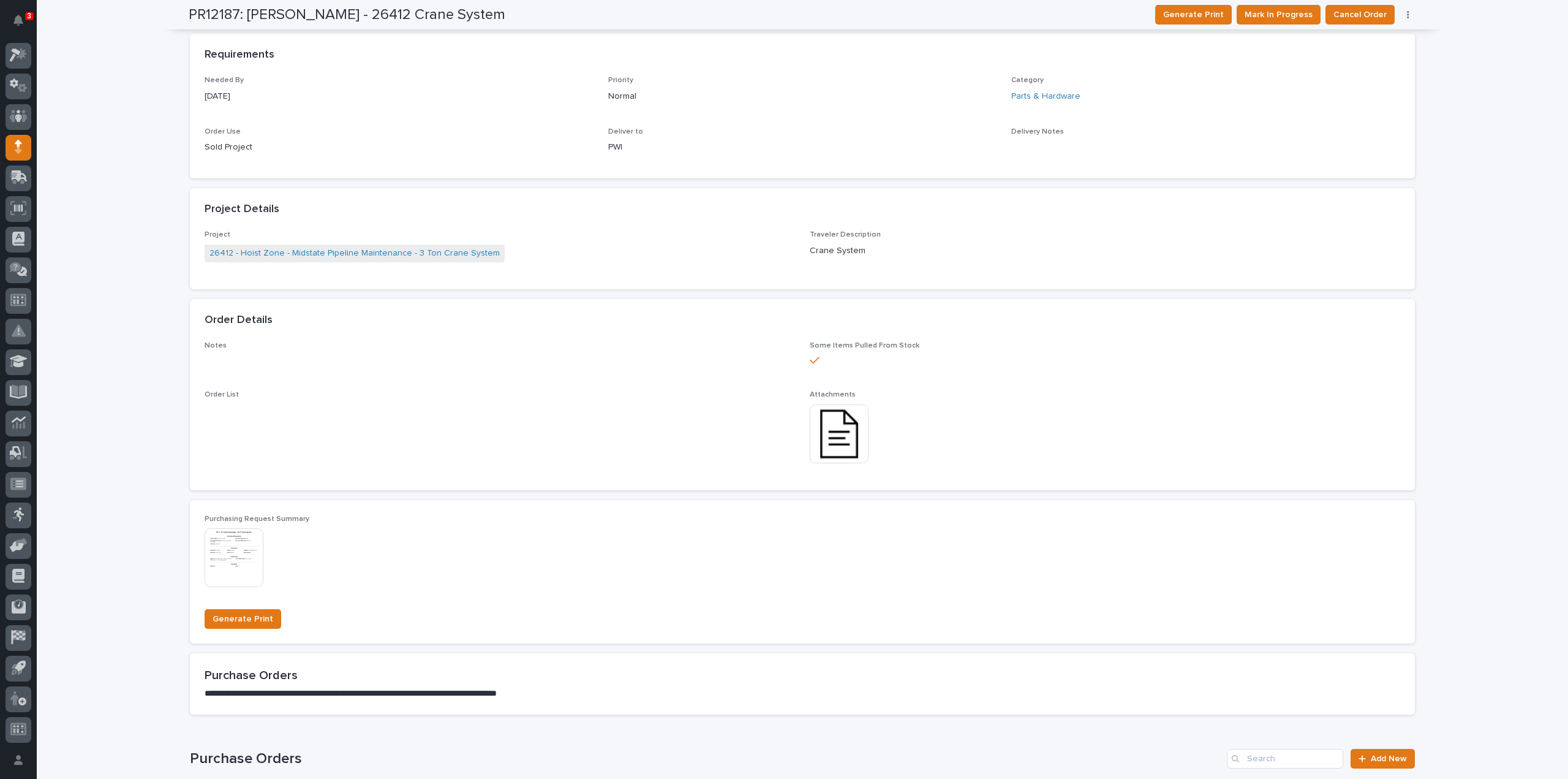
click at [823, 445] on img at bounding box center [839, 434] width 59 height 59
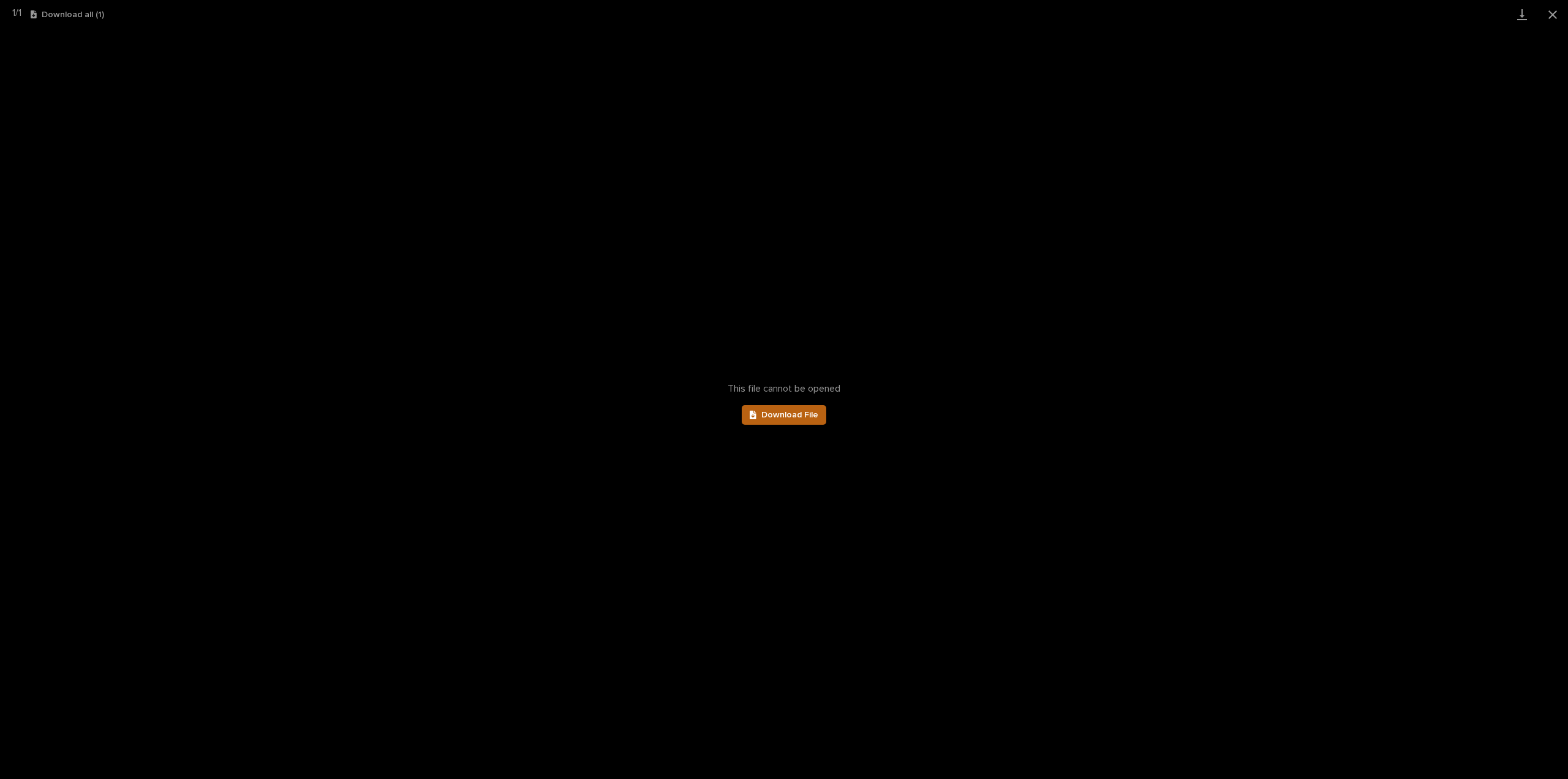
click at [802, 410] on link "Download File" at bounding box center [784, 415] width 84 height 20
